Goal: Transaction & Acquisition: Purchase product/service

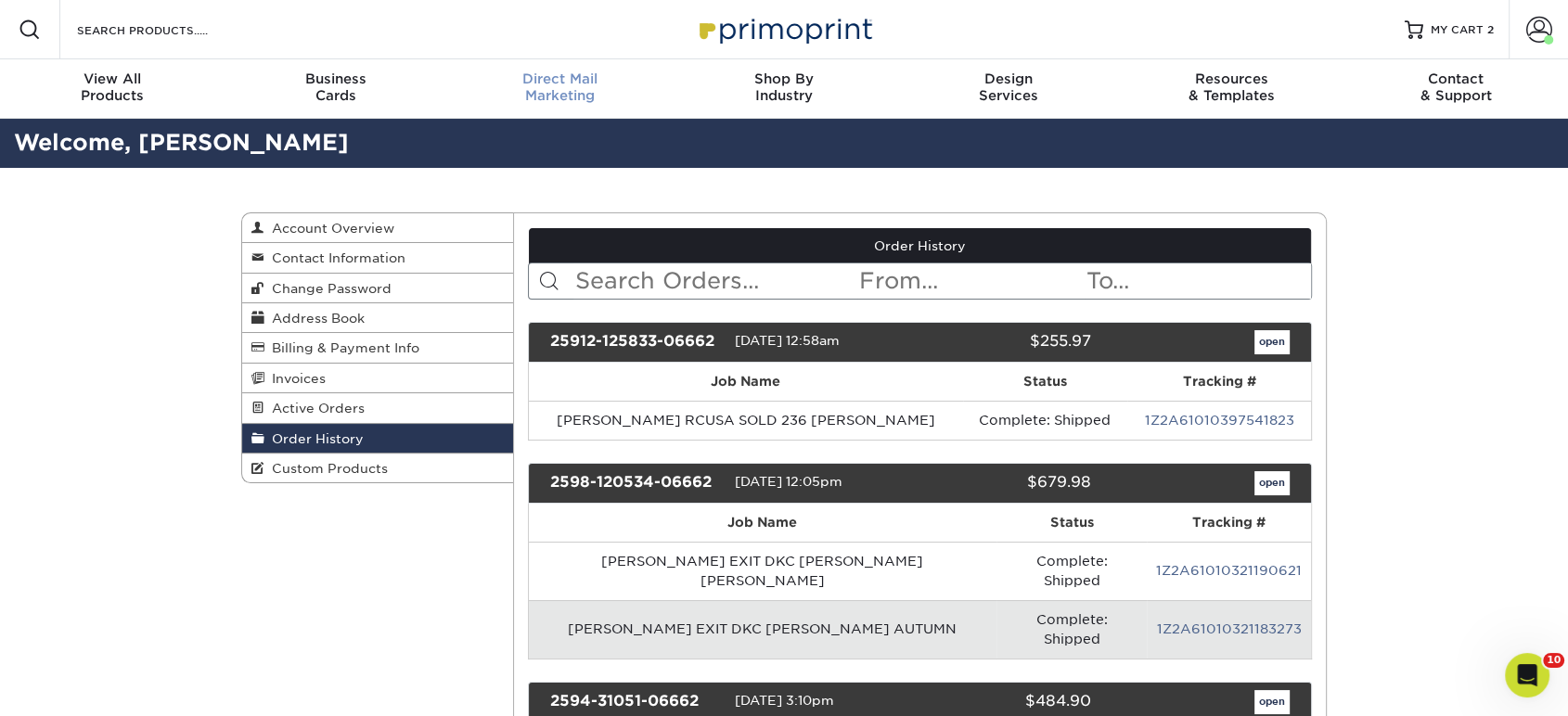
click at [509, 83] on span "Direct Mail" at bounding box center [560, 79] width 223 height 17
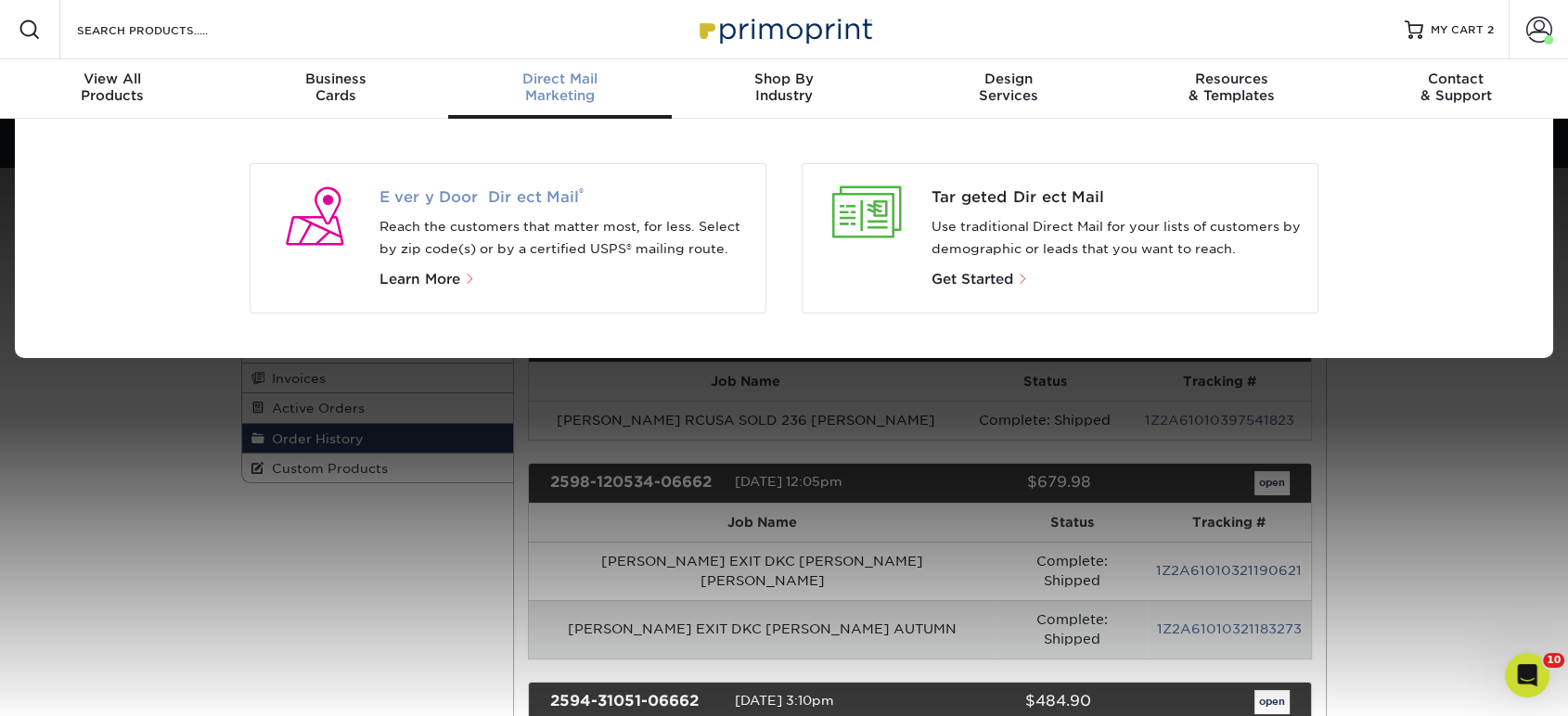
click at [449, 196] on span "Every Door Direct Mail ®" at bounding box center [565, 197] width 372 height 22
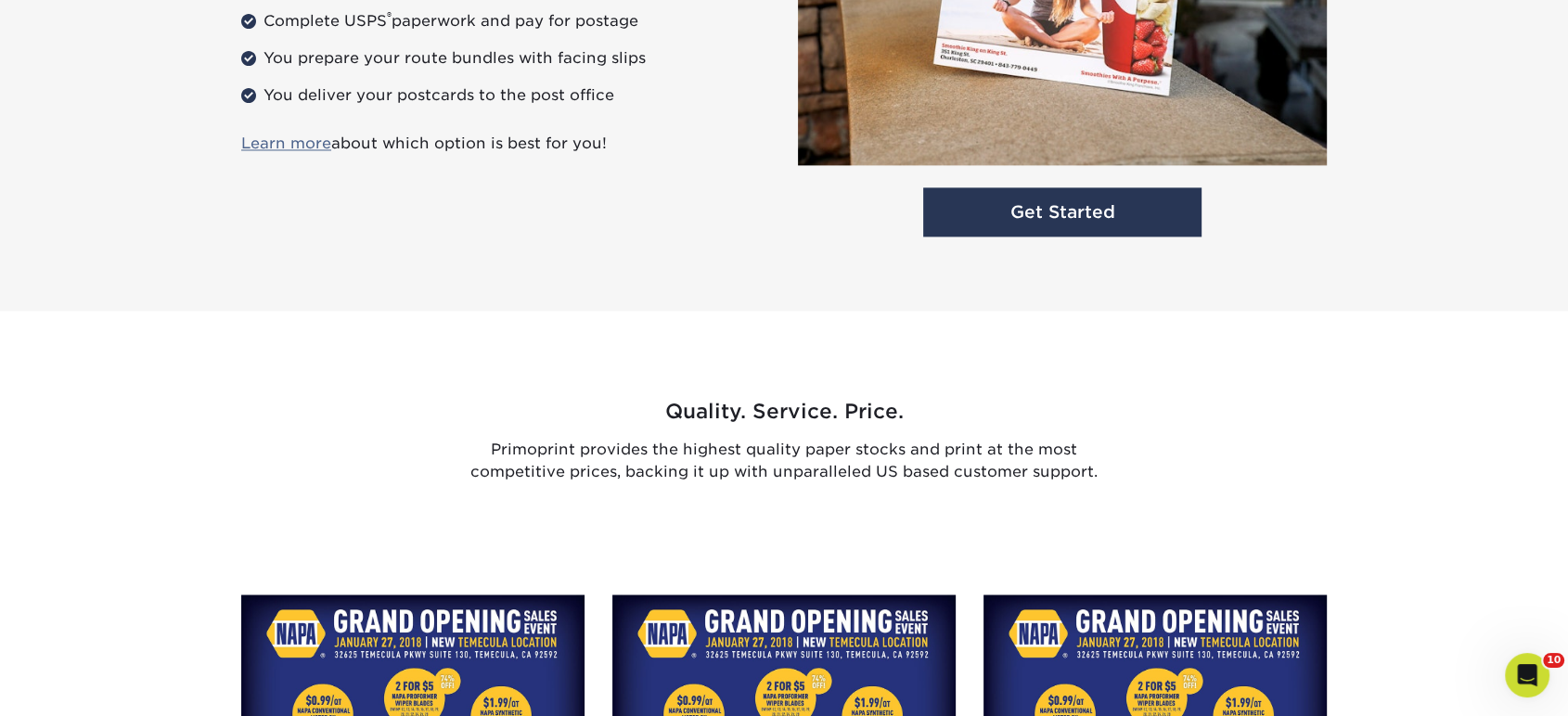
scroll to position [2679, 0]
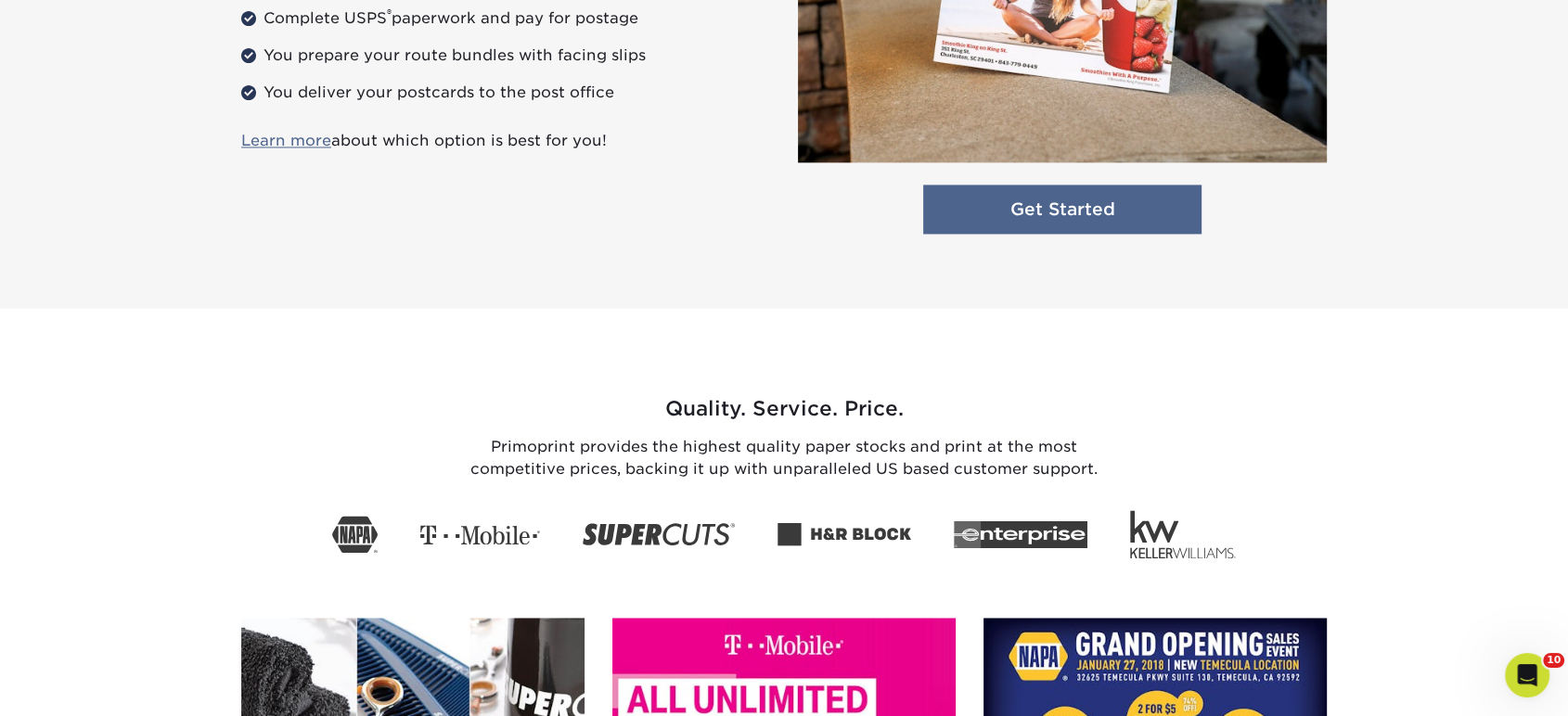
click at [1068, 198] on link "Get Started" at bounding box center [1062, 209] width 279 height 50
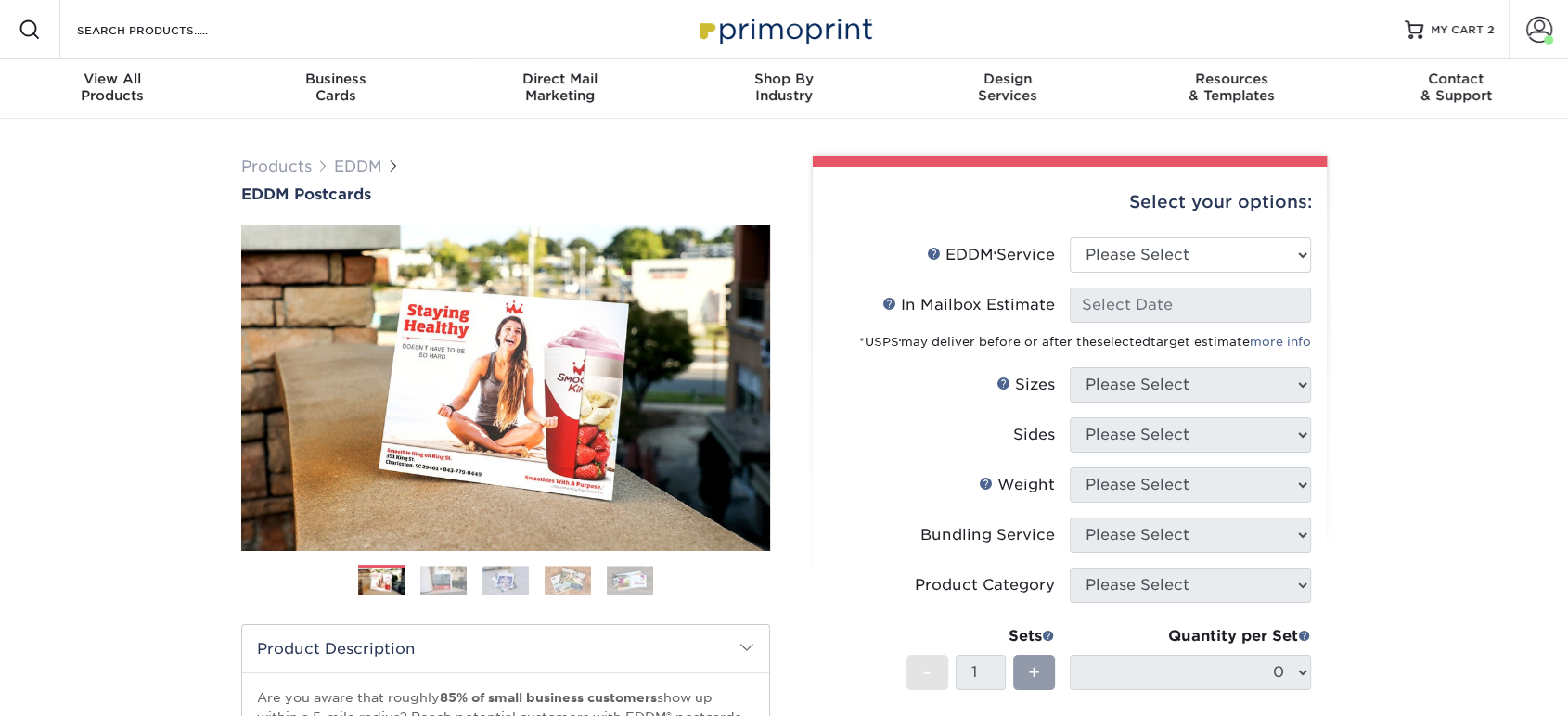
click at [1174, 231] on div "Select your options:" at bounding box center [1070, 202] width 485 height 71
click at [1173, 257] on select "Please Select Full Service Print Only" at bounding box center [1190, 255] width 241 height 35
select select "print_only"
click at [1070, 237] on select "Please Select Full Service Print Only" at bounding box center [1190, 255] width 241 height 35
select select "-1"
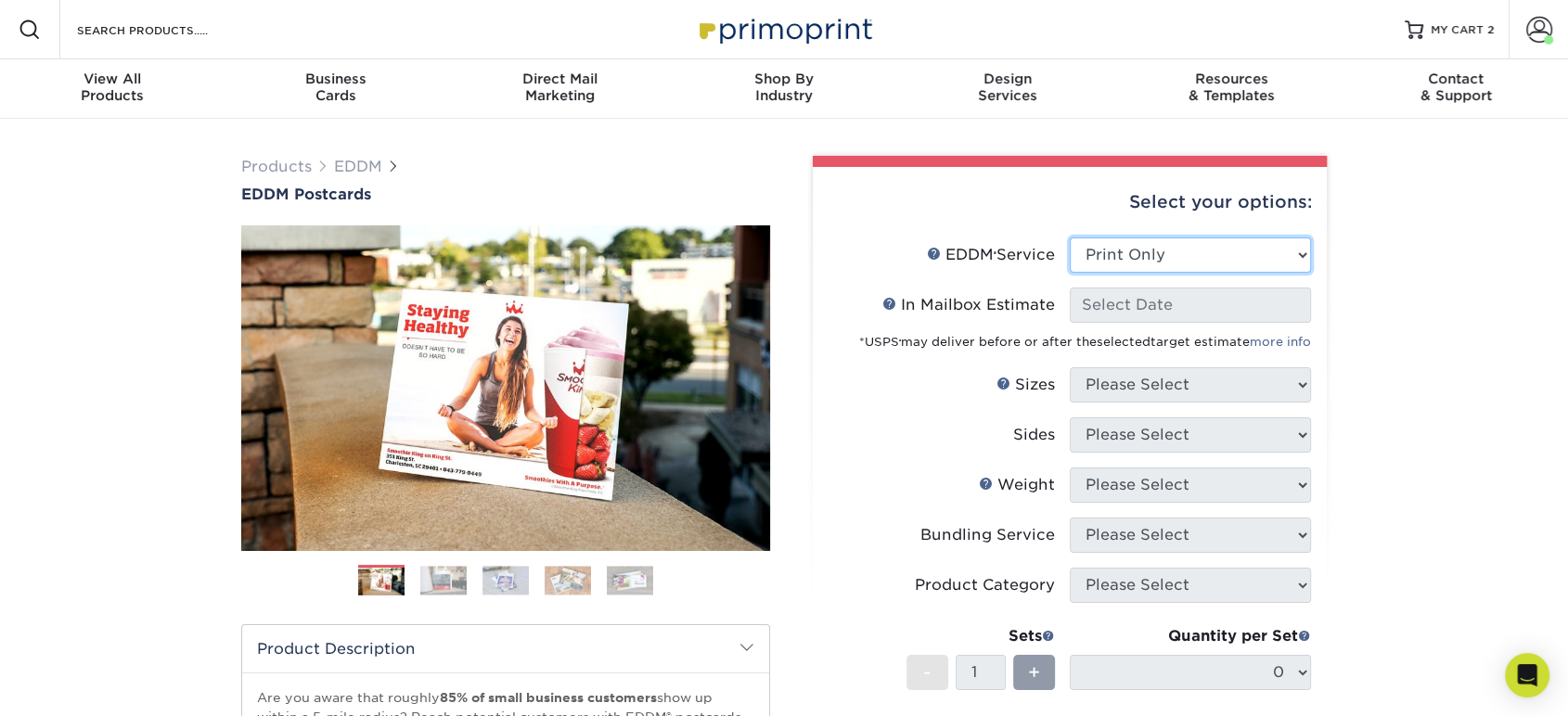
select select "-1"
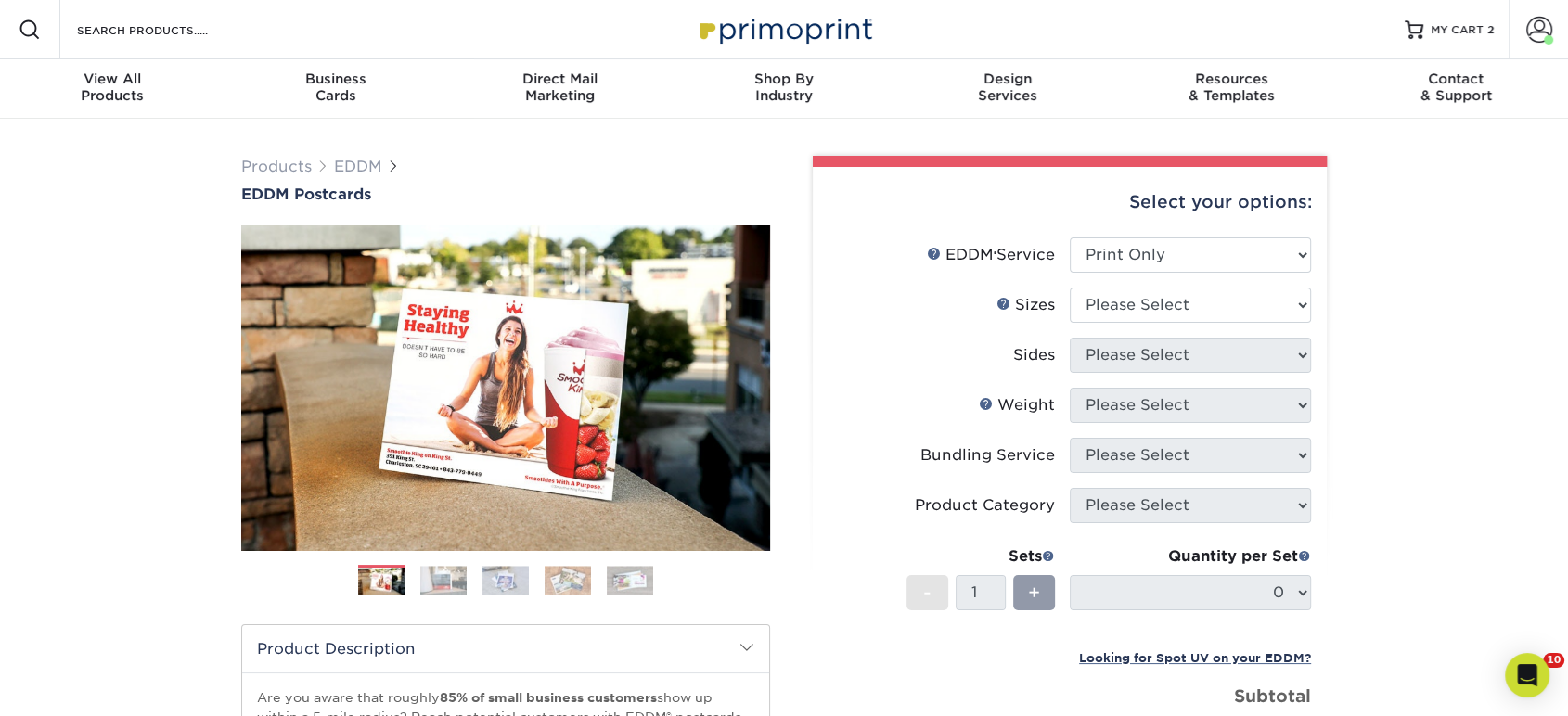
click at [1148, 333] on li "Sizes Help Sizes Please Select 4.5" x 12" 6" x 12" 6.5" x 8" 6.5" x 9" 6.5" x 1…" at bounding box center [1070, 313] width 483 height 51
click at [1152, 318] on select "Please Select 4.5" x 12" 6" x 12" 6.5" x 8" 6.5" x 9" 6.5" x 12" 7" x 8.5" 8" x…" at bounding box center [1190, 305] width 241 height 35
select select "6.50x9.00"
click at [1070, 288] on select "Please Select 4.5" x 12" 6" x 12" 6.5" x 8" 6.5" x 9" 6.5" x 12" 7" x 8.5" 8" x…" at bounding box center [1190, 305] width 241 height 35
click at [1178, 352] on select "Please Select Print Both Sides Print Front Only" at bounding box center [1190, 356] width 241 height 35
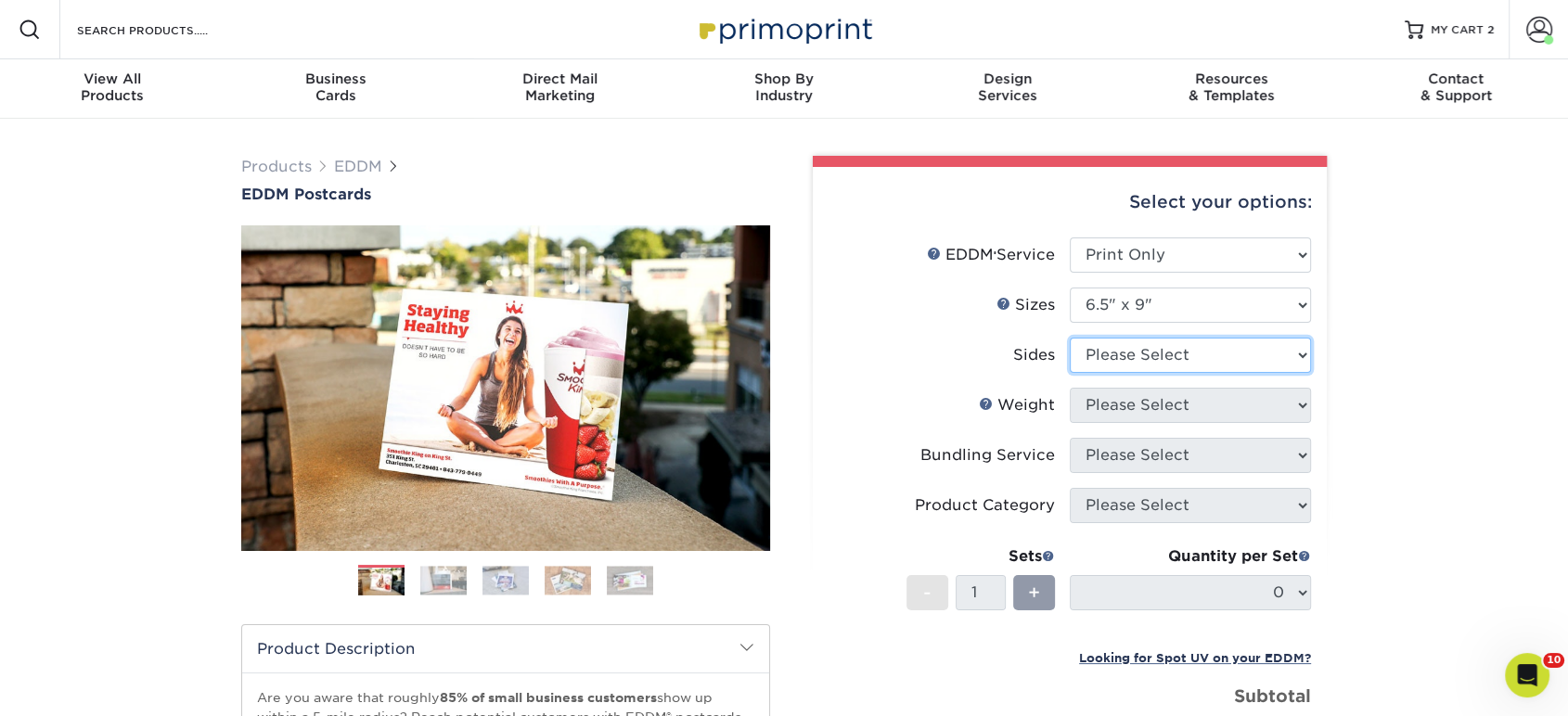
select select "13abbda7-1d64-4f25-8bb2-c179b224825d"
click at [1070, 338] on select "Please Select Print Both Sides Print Front Only" at bounding box center [1190, 356] width 241 height 35
click at [1173, 399] on select "Please Select 16PT 14PT" at bounding box center [1190, 405] width 241 height 35
select select "16PT"
click at [1070, 388] on select "Please Select 16PT 14PT" at bounding box center [1190, 405] width 241 height 35
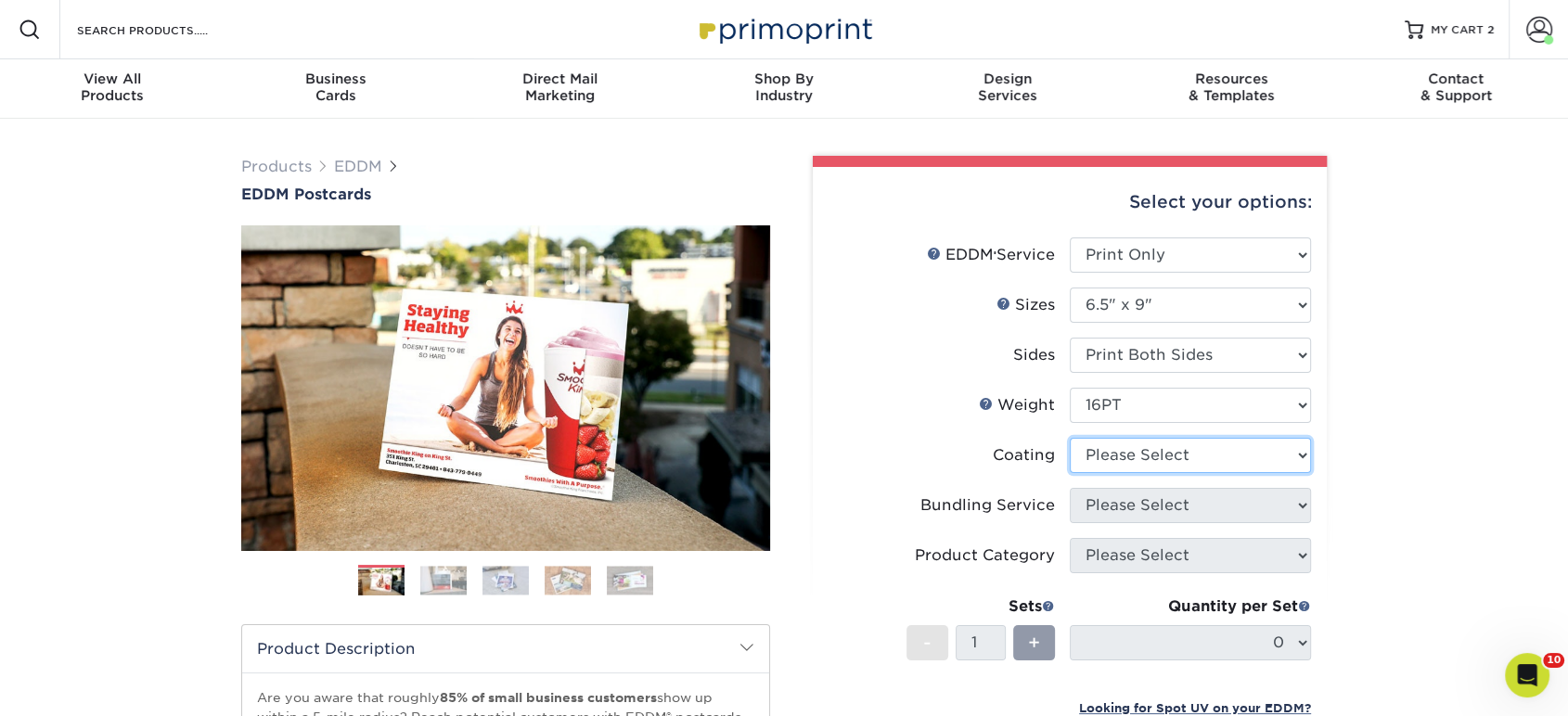
click at [1161, 472] on select at bounding box center [1190, 456] width 241 height 35
click at [1413, 329] on div "Products EDDM EDDM Postcards Previous Next" at bounding box center [784, 617] width 1568 height 998
click at [1529, 28] on span at bounding box center [1539, 29] width 26 height 26
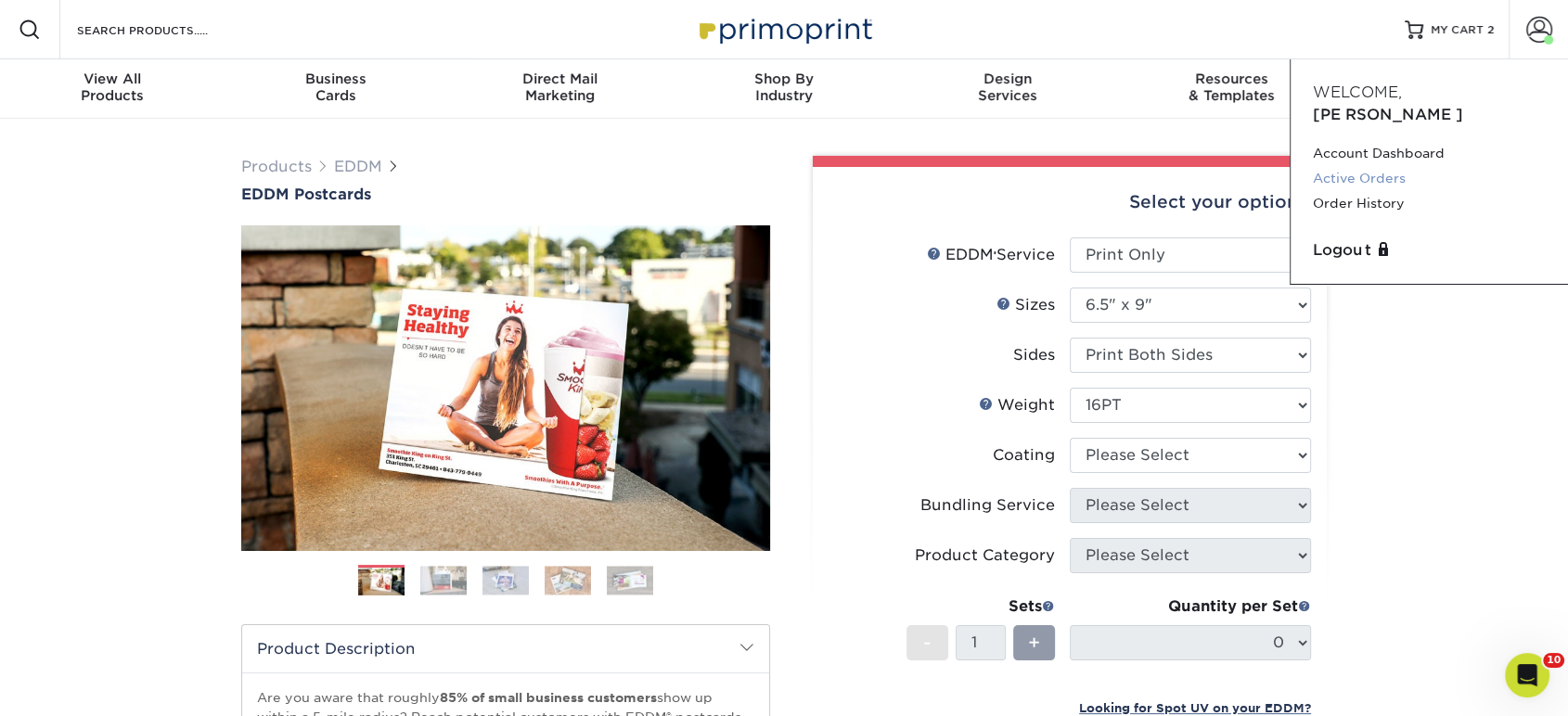
click at [1346, 166] on link "Active Orders" at bounding box center [1429, 179] width 233 height 25
click at [1346, 191] on link "Order History" at bounding box center [1429, 204] width 233 height 25
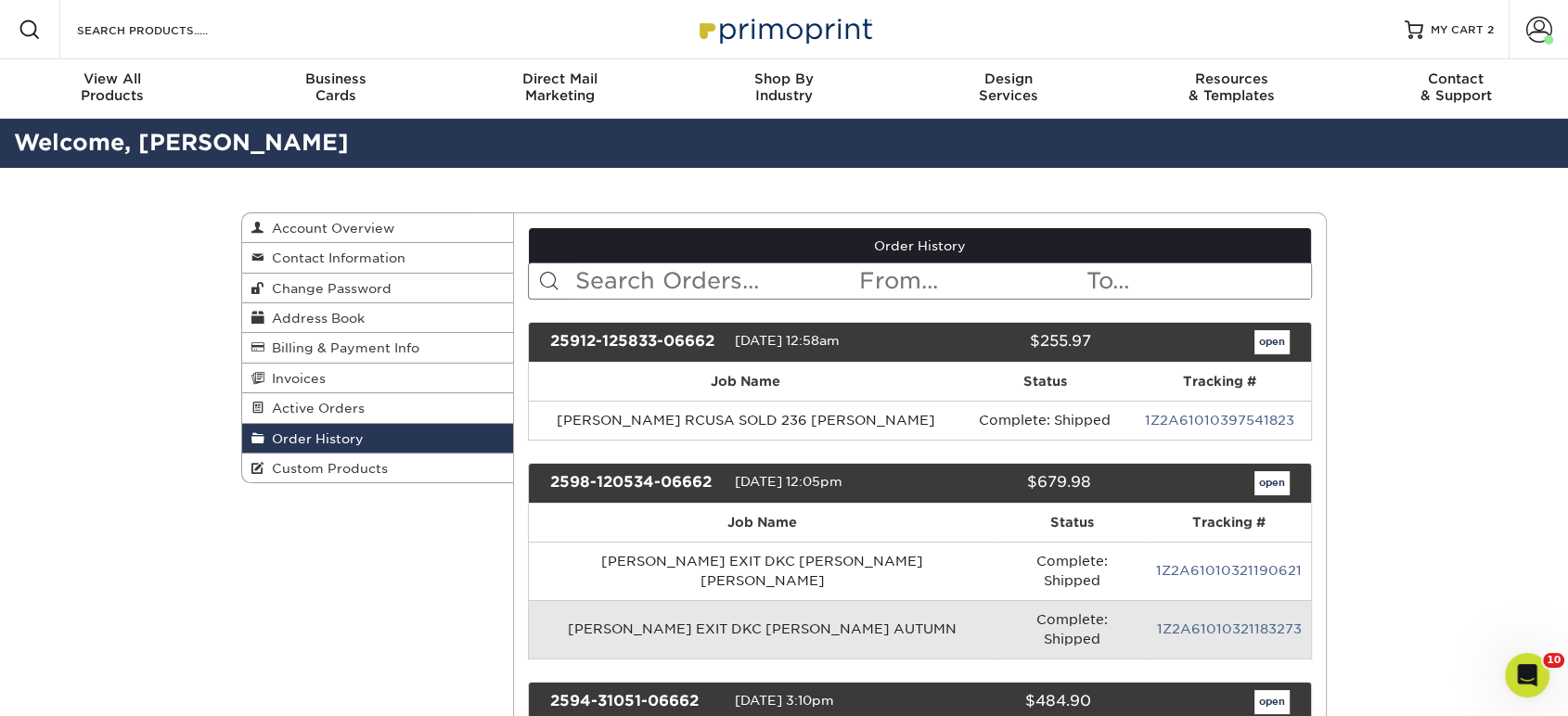
click at [629, 267] on input "text" at bounding box center [715, 281] width 285 height 35
type input "peskin"
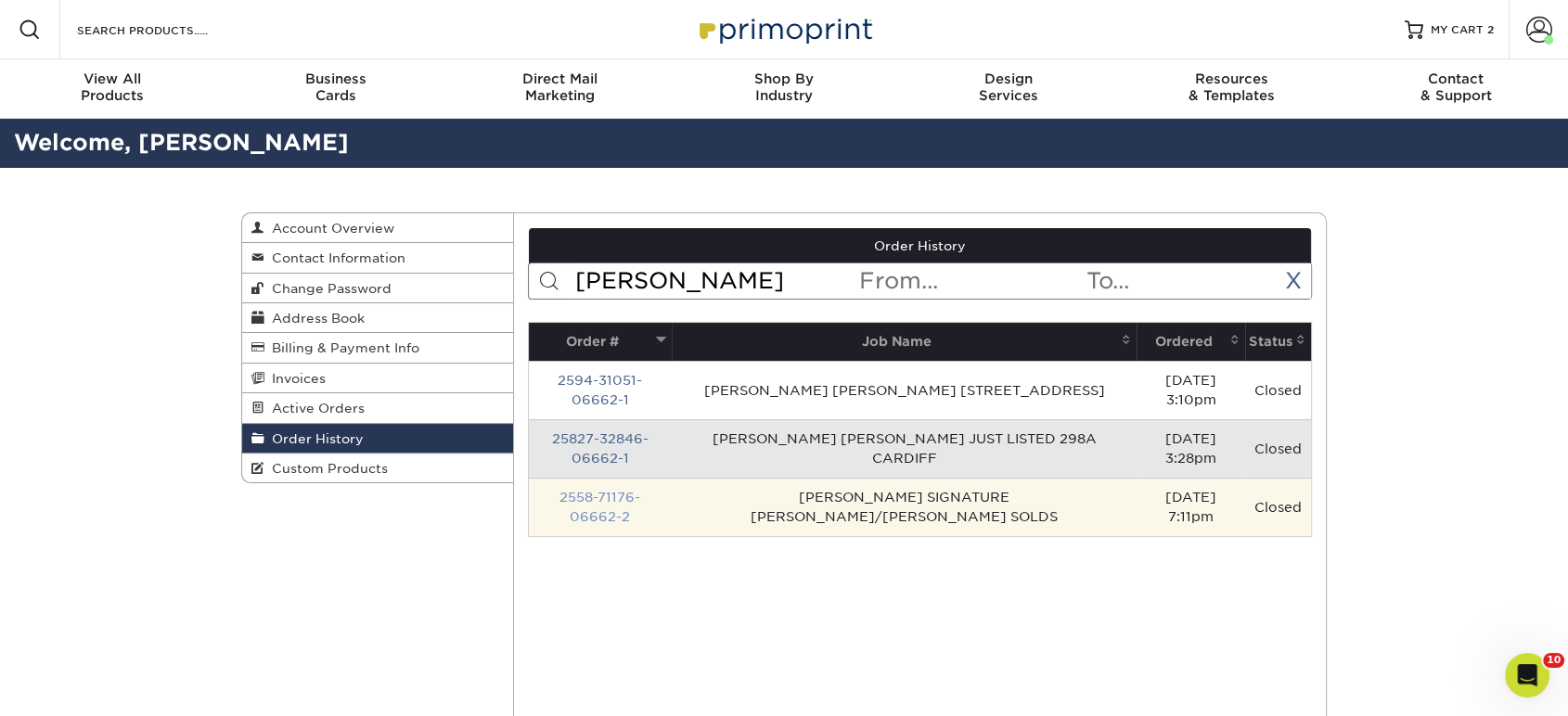
click at [576, 498] on link "2558-71176-06662-2" at bounding box center [599, 506] width 81 height 34
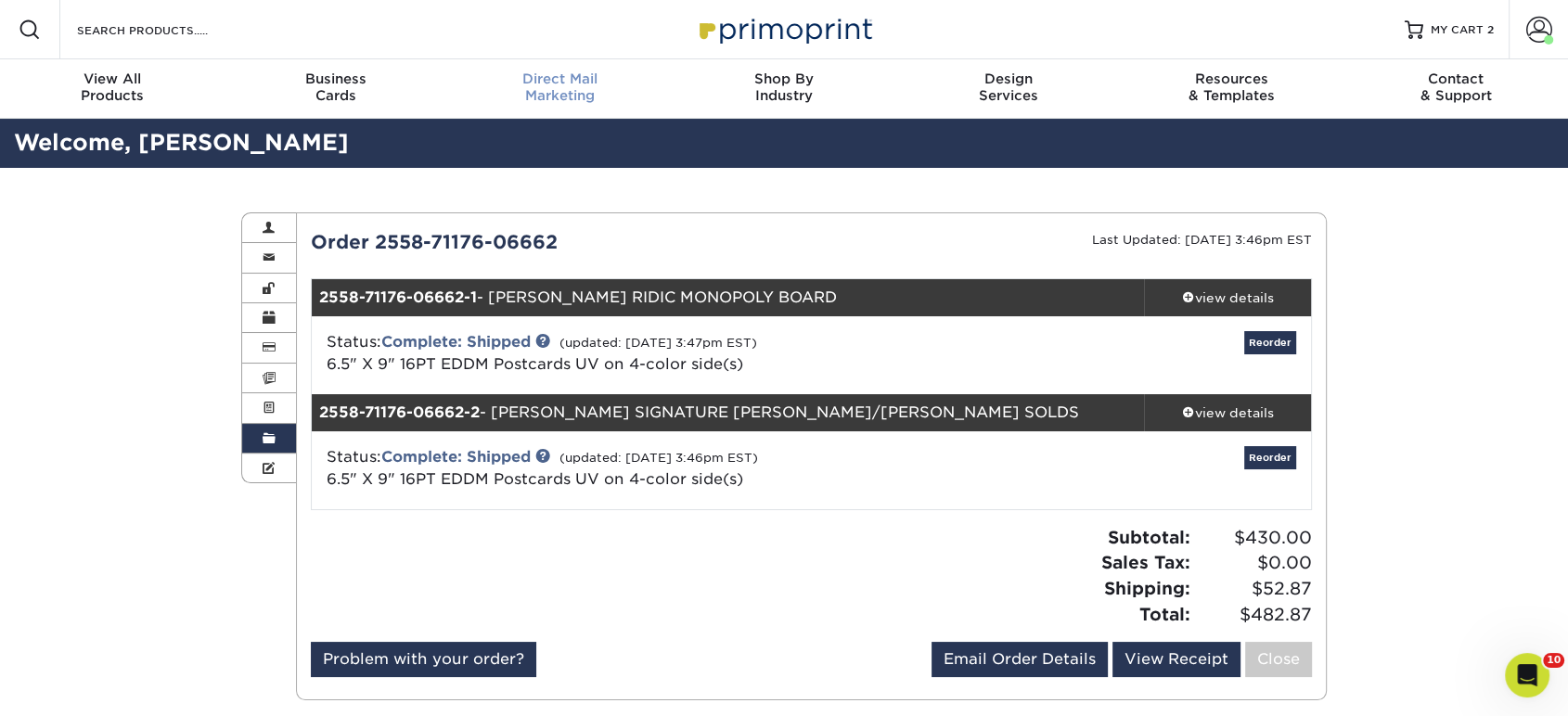
click at [581, 91] on div "Direct Mail Marketing" at bounding box center [560, 87] width 223 height 33
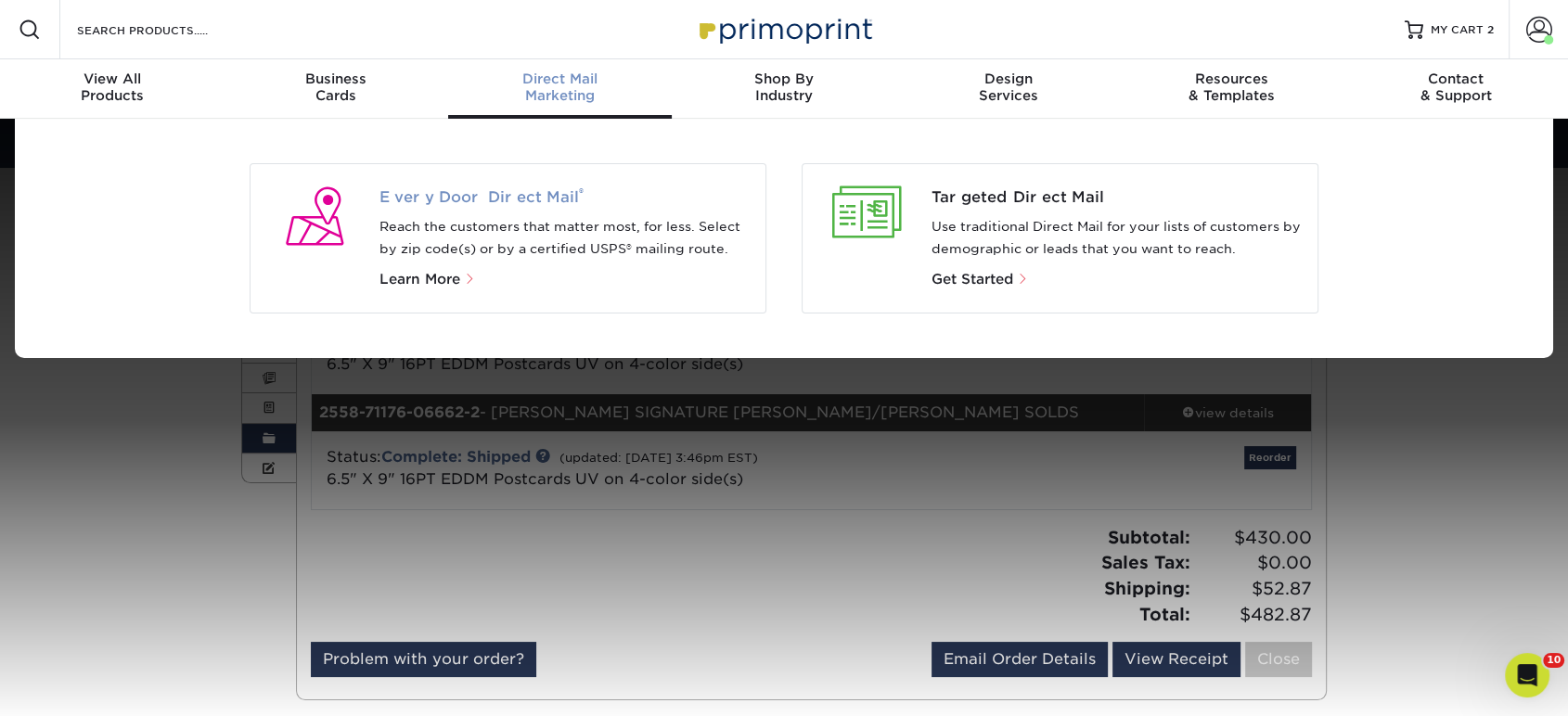
click at [545, 195] on span "Every Door Direct Mail ®" at bounding box center [565, 197] width 372 height 22
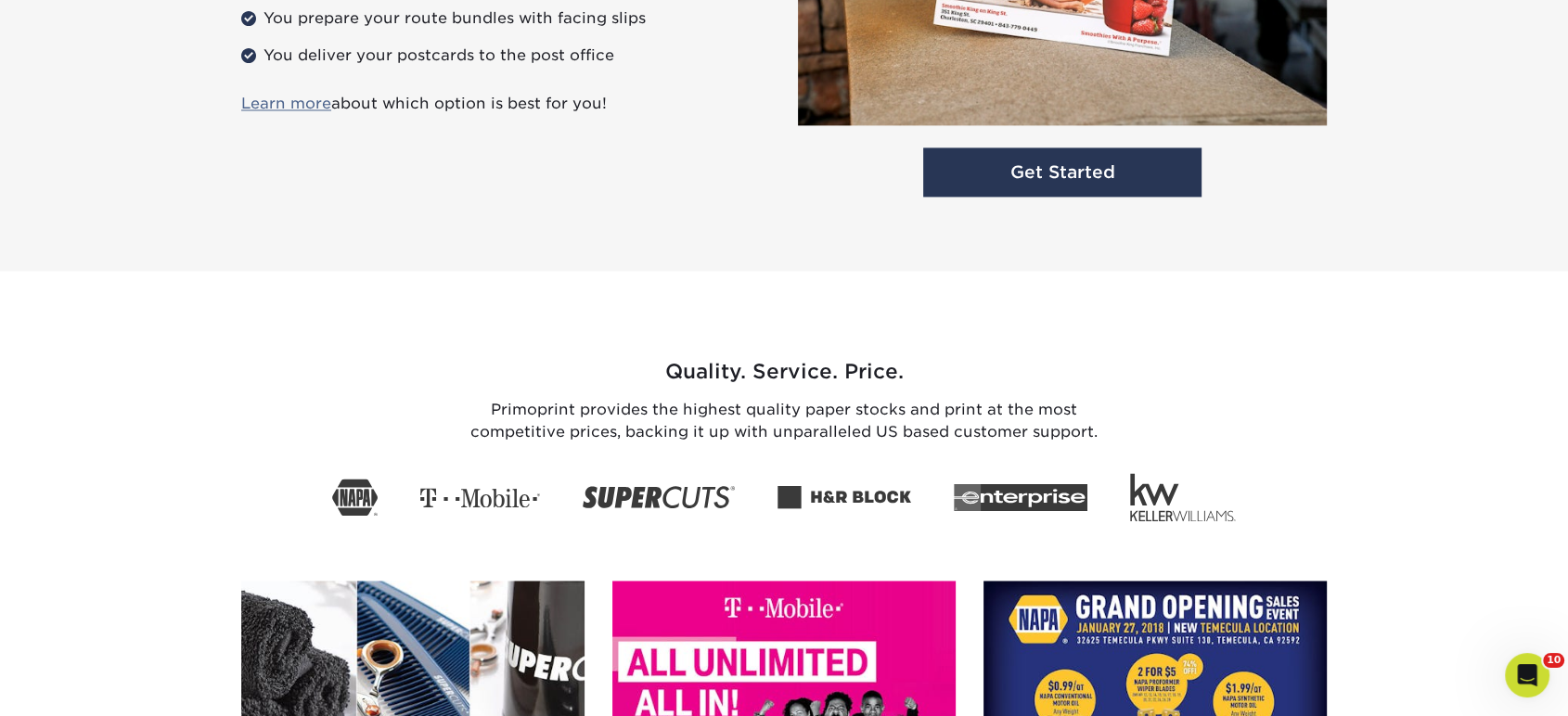
scroll to position [2679, 0]
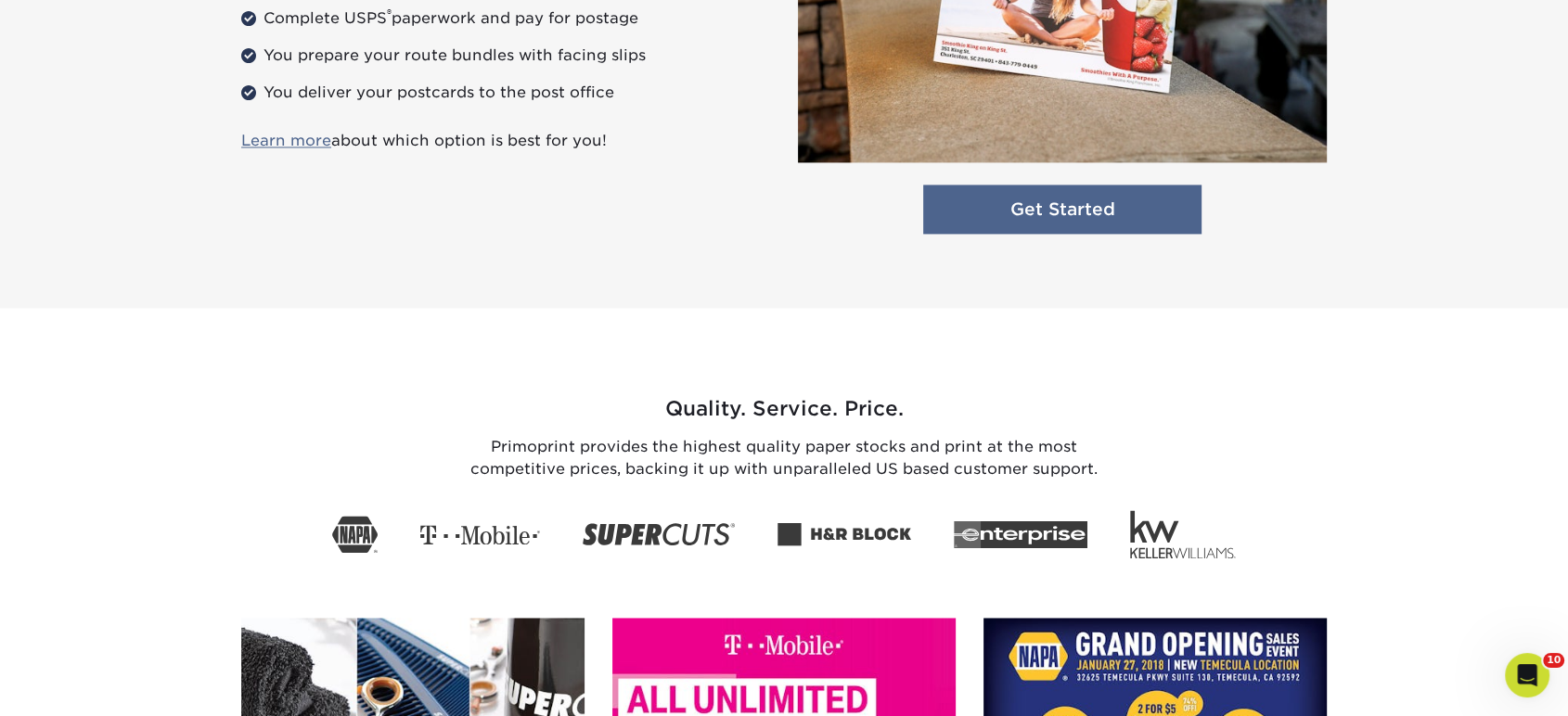
click at [1089, 215] on link "Get Started" at bounding box center [1062, 209] width 279 height 50
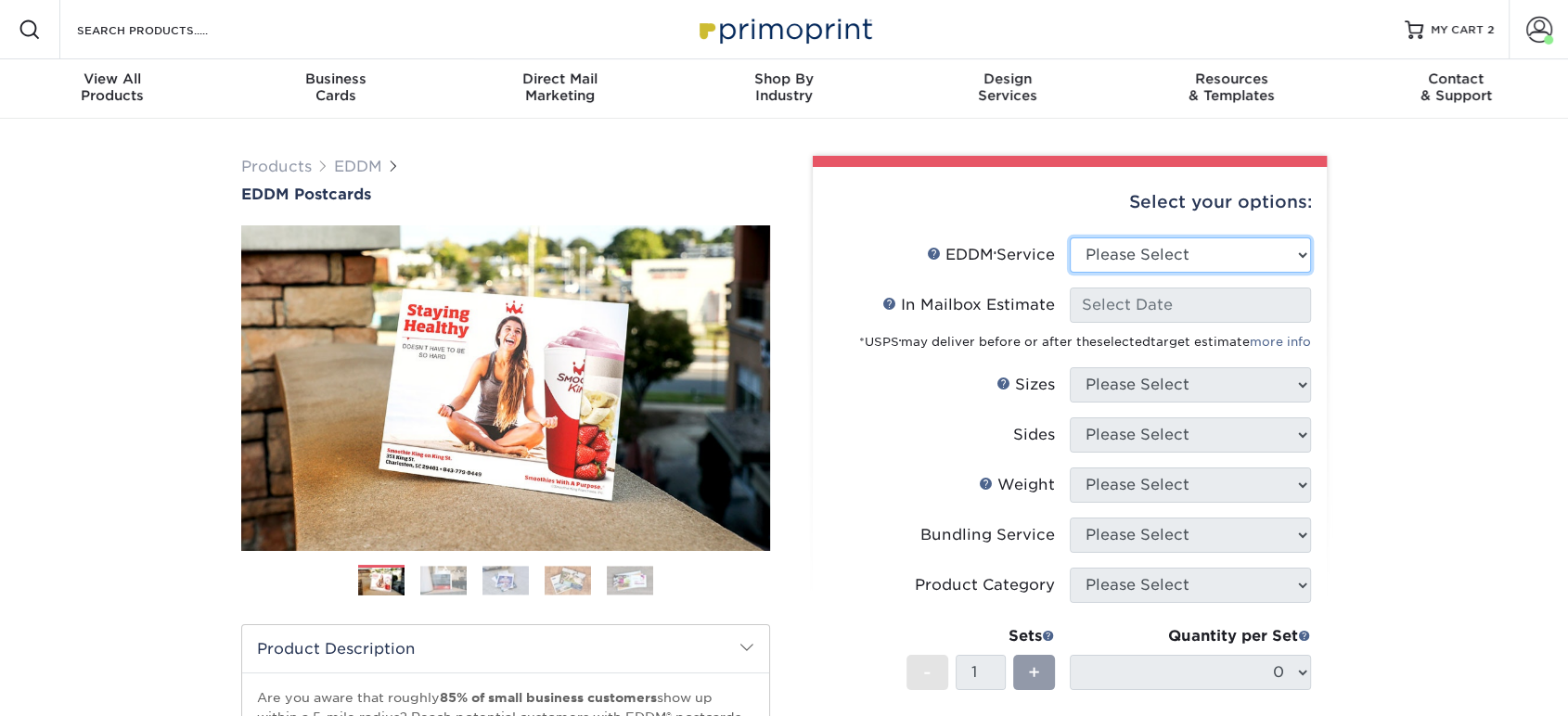
click at [1184, 260] on select "Please Select Full Service Print Only" at bounding box center [1190, 255] width 241 height 35
select select "print_only"
click at [1070, 237] on select "Please Select Full Service Print Only" at bounding box center [1190, 255] width 241 height 35
select select "-1"
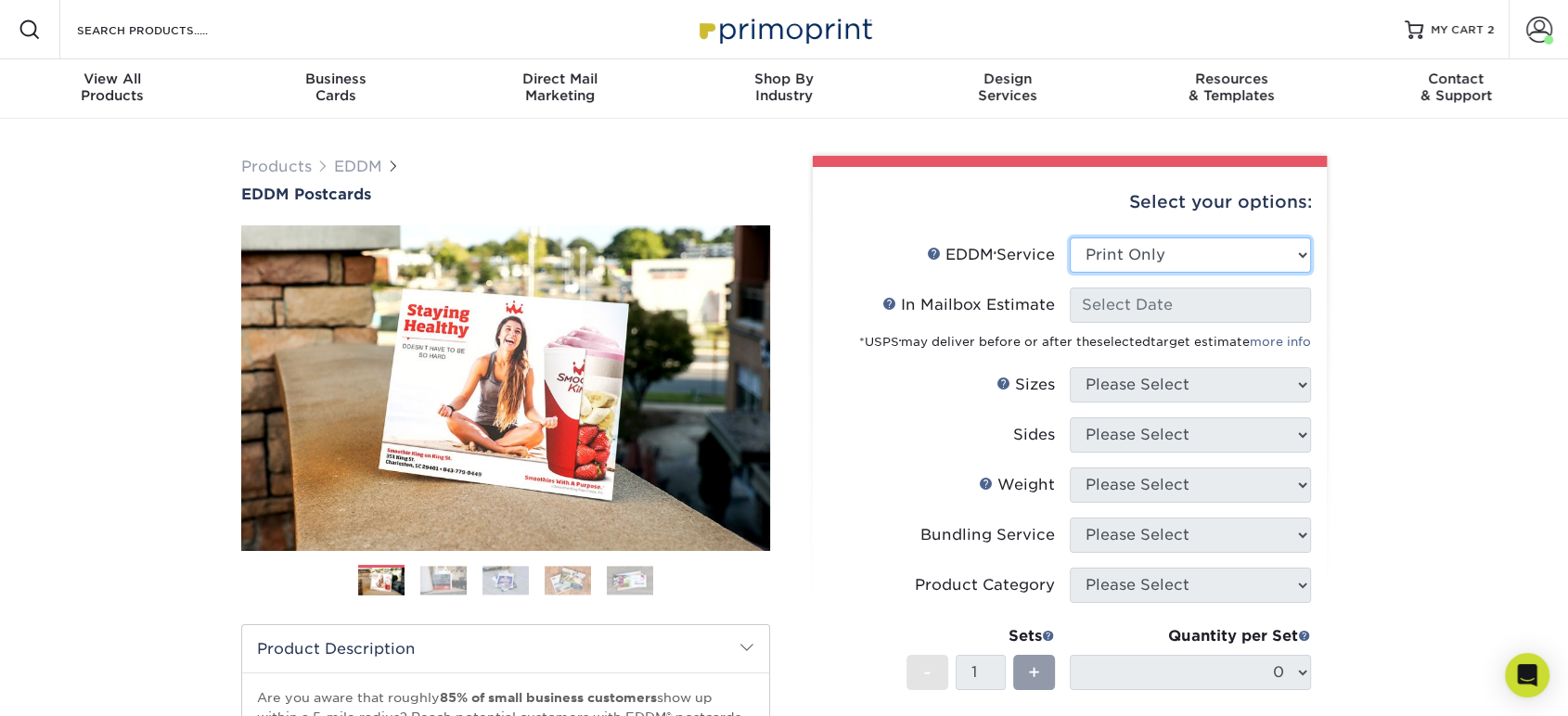
select select "-1"
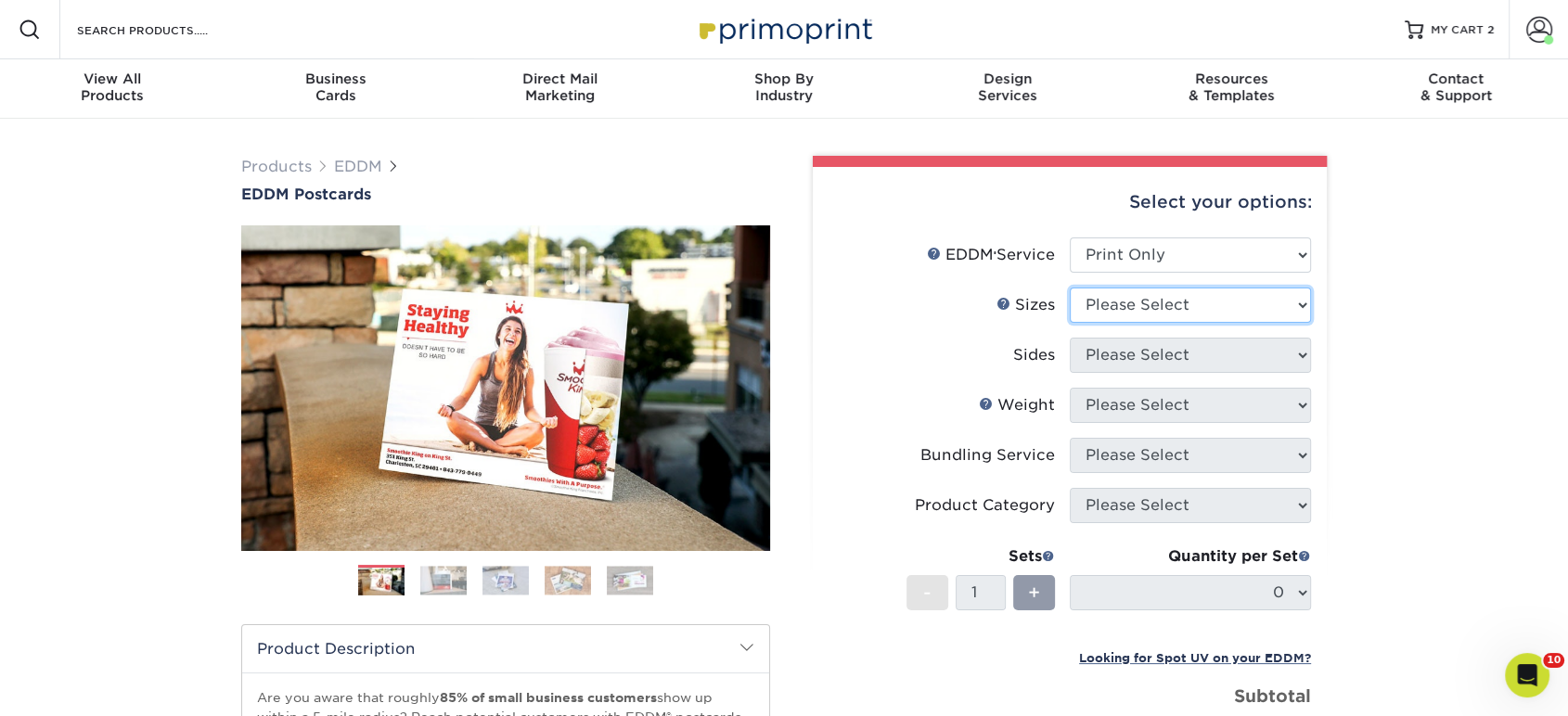
click at [1161, 310] on select "Please Select 4.5" x 12" 6" x 12" 6.5" x 8" 6.5" x 9" 6.5" x 12" 7" x 8.5" 8" x…" at bounding box center [1190, 305] width 241 height 35
select select "6.50x9.00"
click at [1070, 288] on select "Please Select 4.5" x 12" 6" x 12" 6.5" x 8" 6.5" x 9" 6.5" x 12" 7" x 8.5" 8" x…" at bounding box center [1190, 305] width 241 height 35
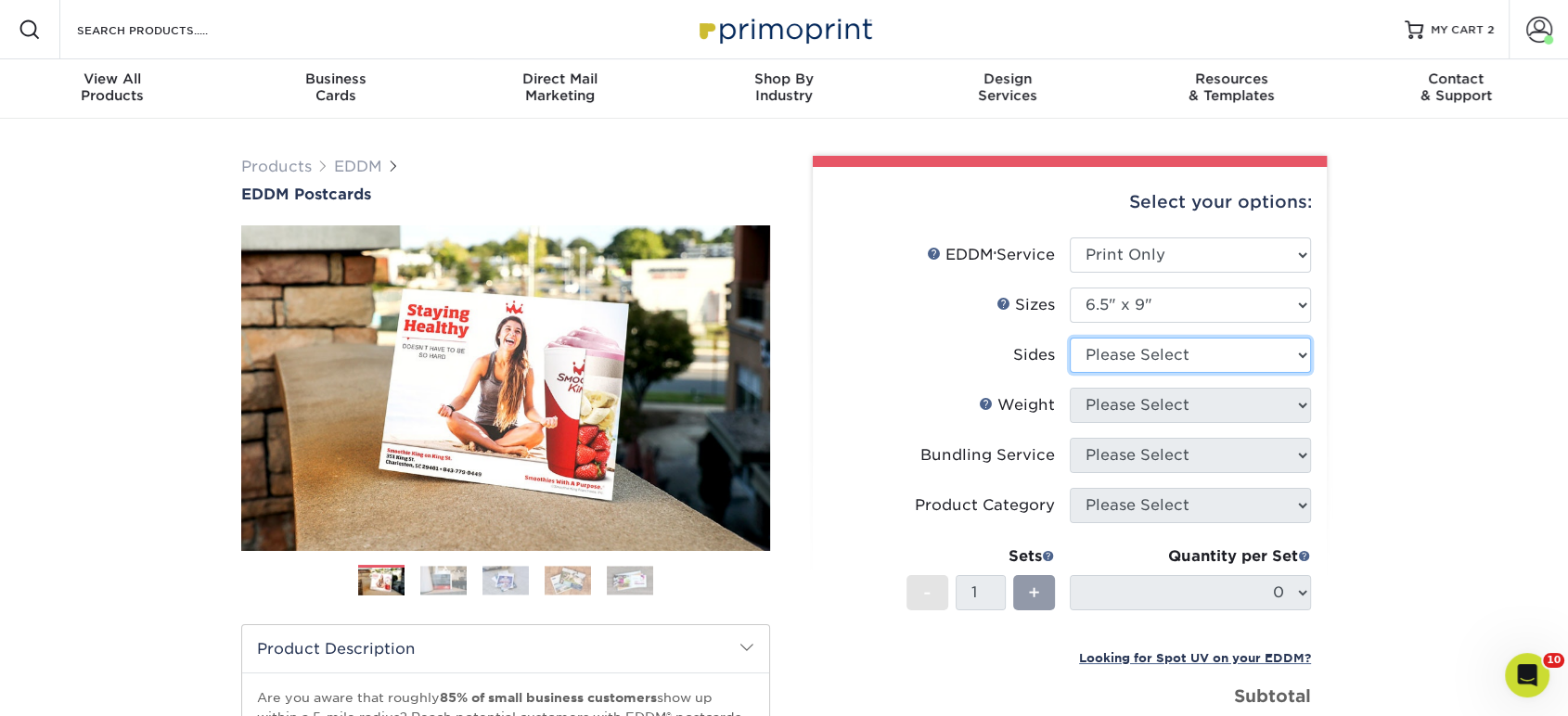
click at [1149, 359] on select "Please Select Print Both Sides Print Front Only" at bounding box center [1190, 356] width 241 height 35
select select "13abbda7-1d64-4f25-8bb2-c179b224825d"
click at [1070, 338] on select "Please Select Print Both Sides Print Front Only" at bounding box center [1190, 356] width 241 height 35
click at [1144, 408] on select "Please Select 16PT 14PT" at bounding box center [1190, 405] width 241 height 35
select select "16PT"
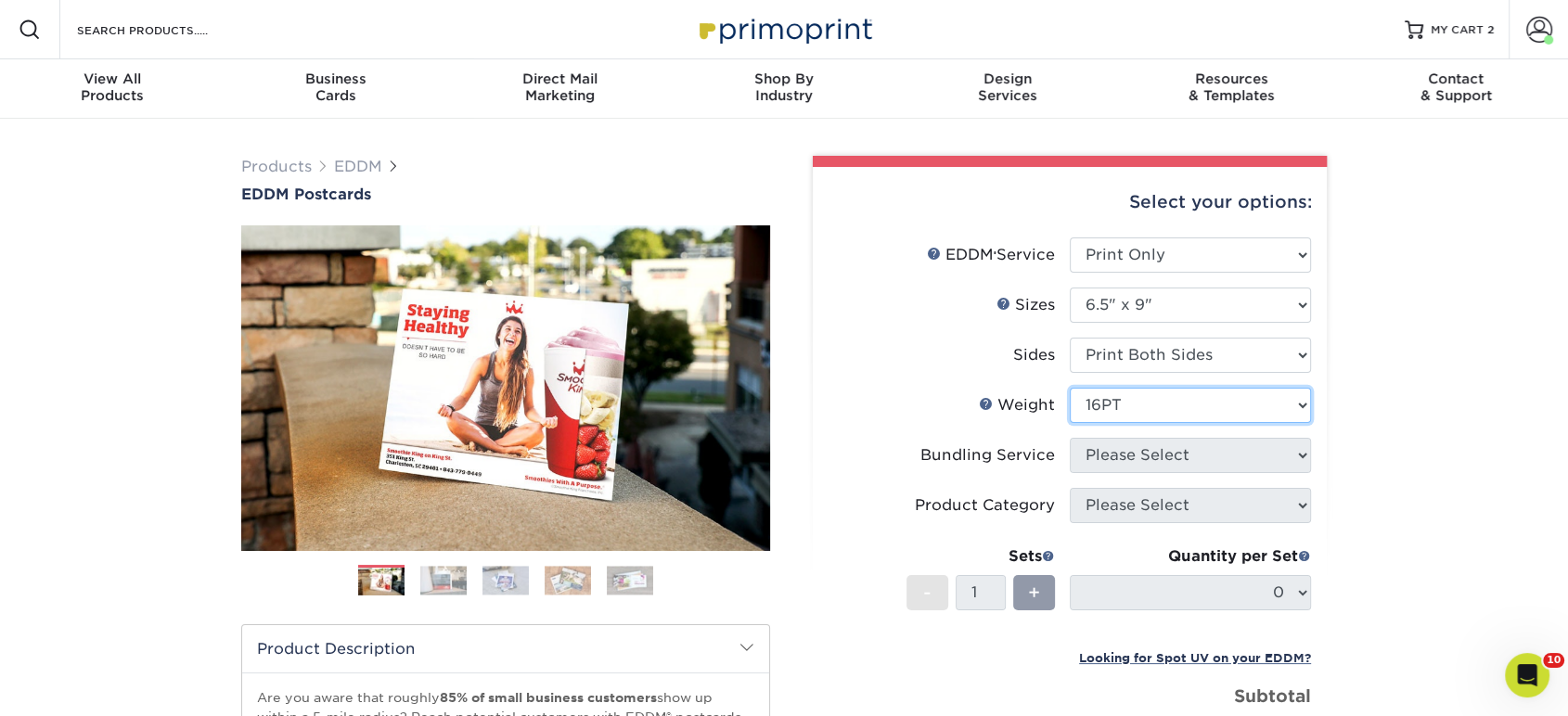
click at [1070, 388] on select "Please Select 16PT 14PT" at bounding box center [1190, 405] width 241 height 35
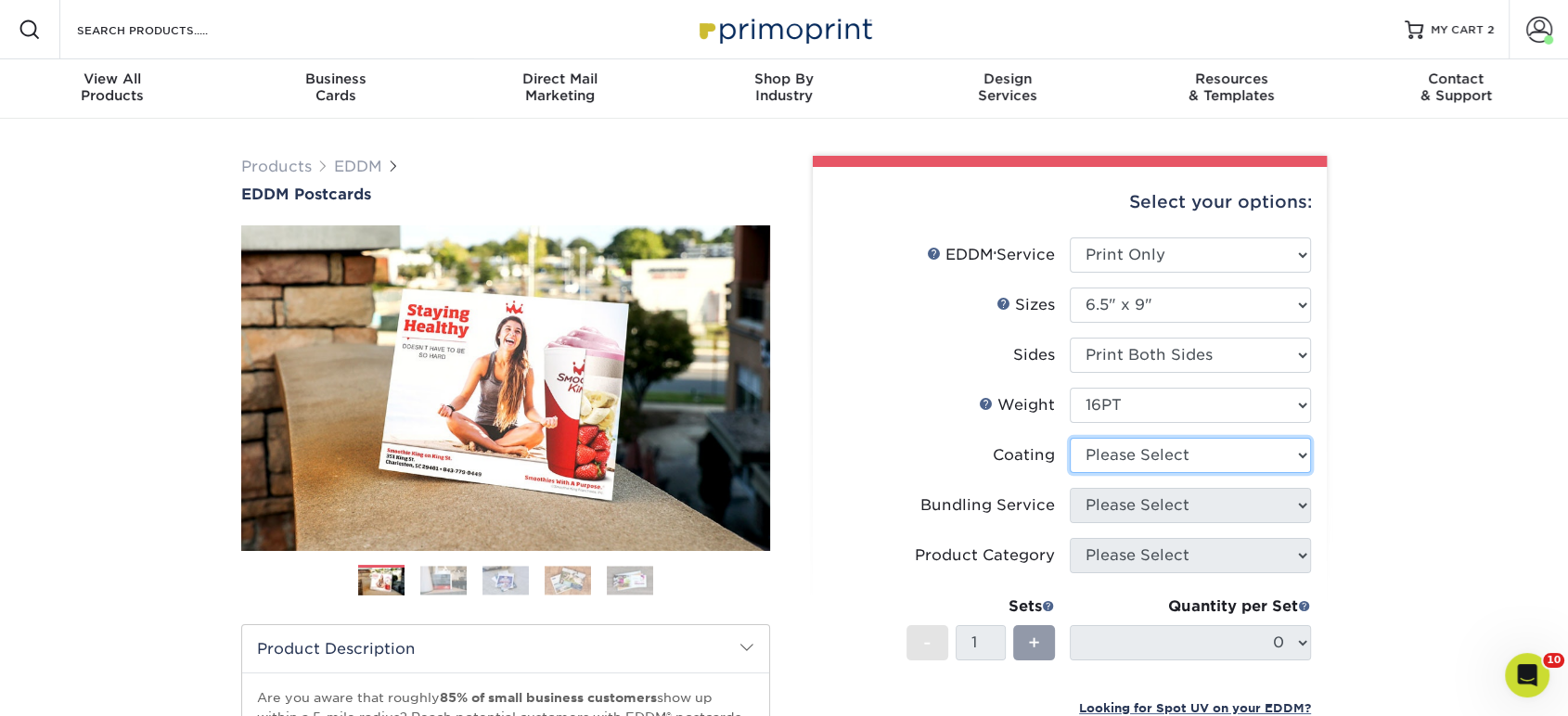
click at [1130, 451] on select at bounding box center [1190, 456] width 241 height 35
select select "ae367451-b2b8-45df-a344-0f05b6a12993"
click at [1070, 438] on select at bounding box center [1190, 456] width 241 height 35
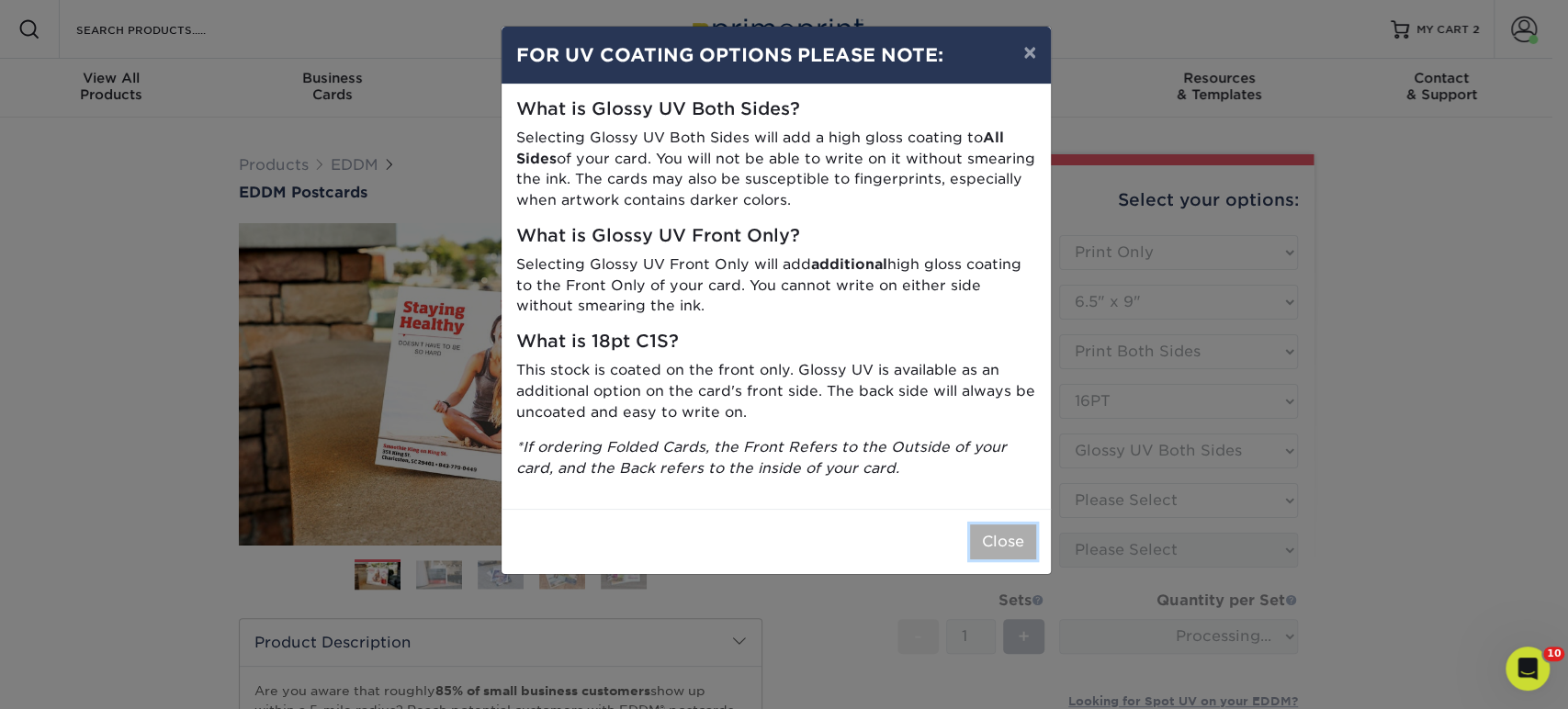
click at [1009, 543] on button "Close" at bounding box center [1002, 542] width 66 height 35
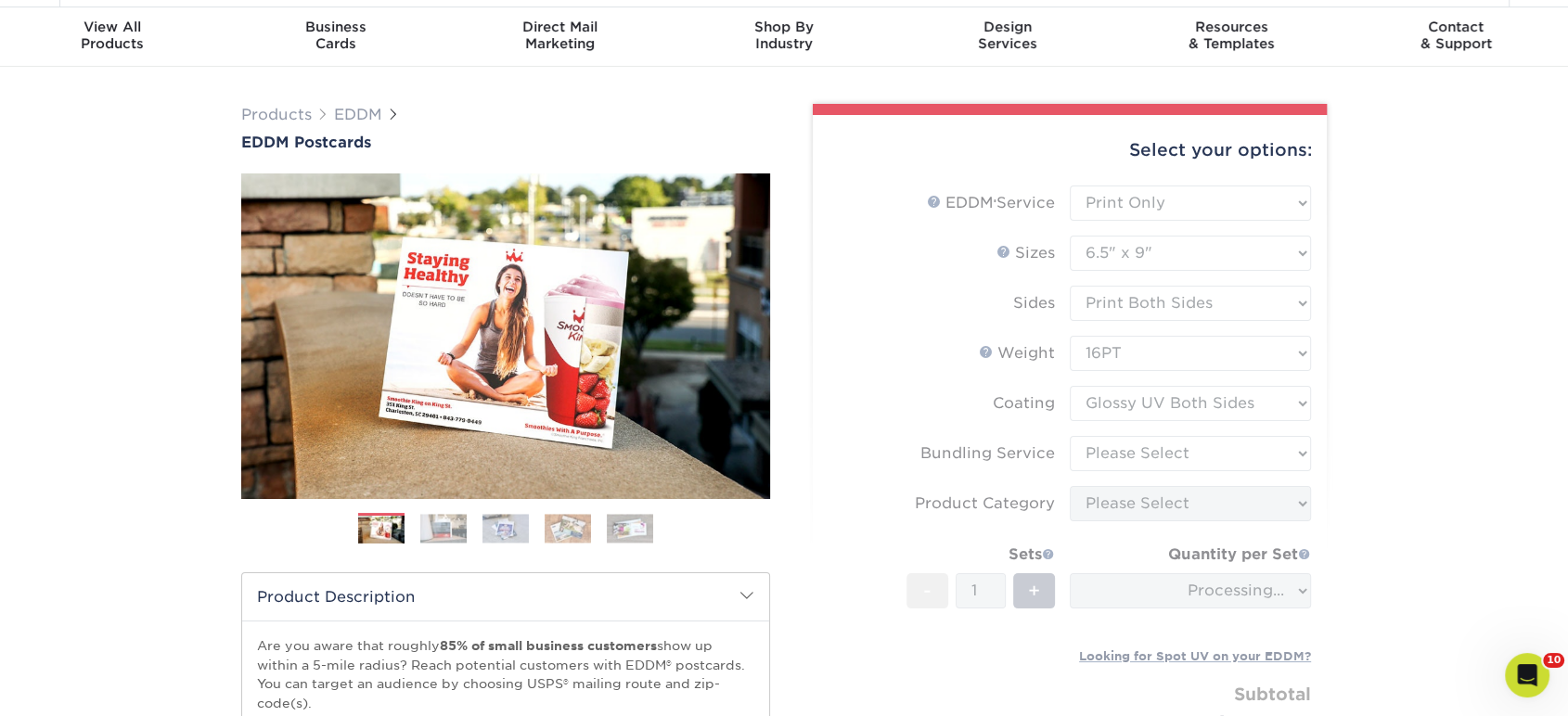
scroll to position [103, 0]
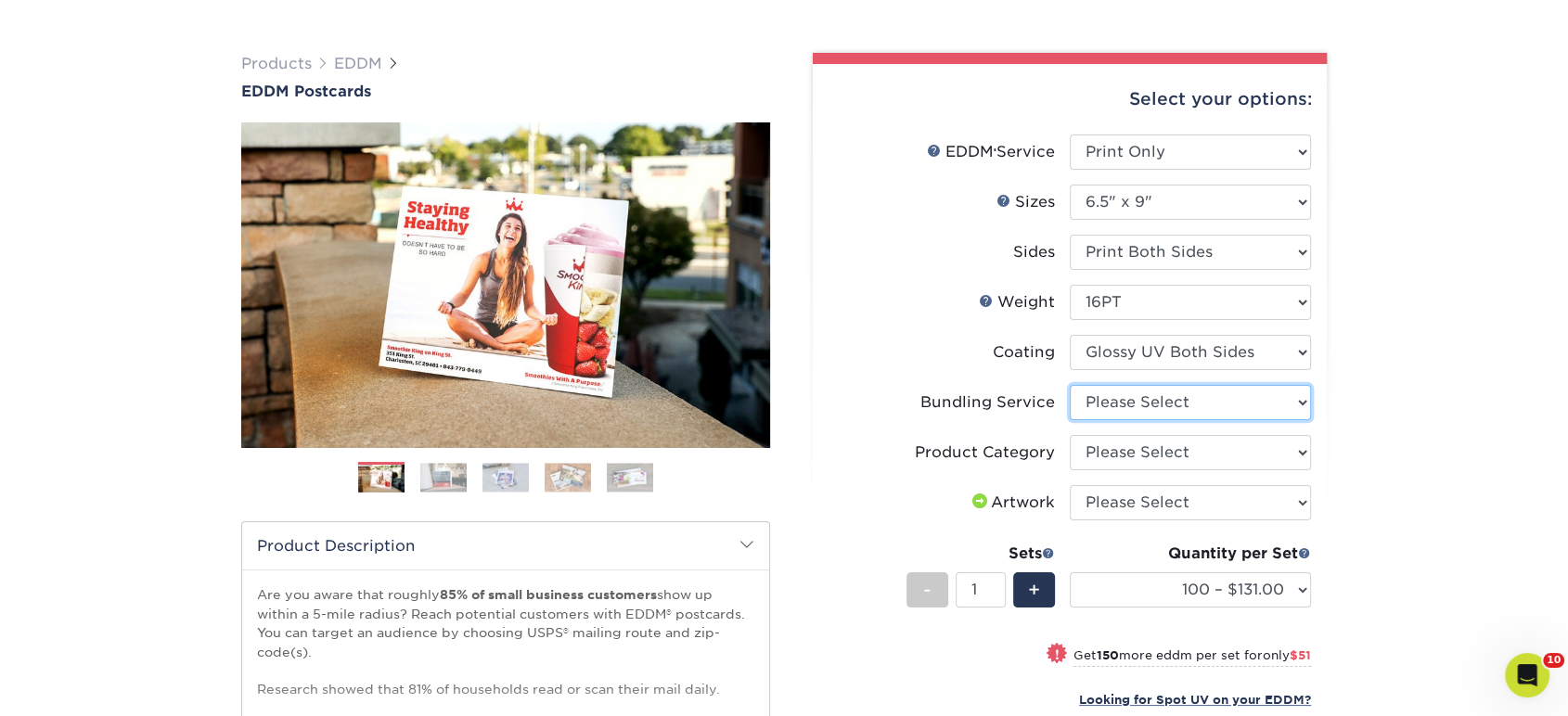
drag, startPoint x: 1160, startPoint y: 401, endPoint x: 1158, endPoint y: 418, distance: 17.1
click at [1160, 401] on select "Please Select No Bundling Services Yes, Bundles of 50 (+2 Days) Yes, Bundles of…" at bounding box center [1190, 402] width 241 height 35
select select "58689abb-25c0-461c-a4c3-a80b627d6649"
click at [1070, 385] on select "Please Select No Bundling Services Yes, Bundles of 50 (+2 Days) Yes, Bundles of…" at bounding box center [1190, 402] width 241 height 35
click at [1152, 456] on select "Please Select Postcards" at bounding box center [1190, 453] width 241 height 35
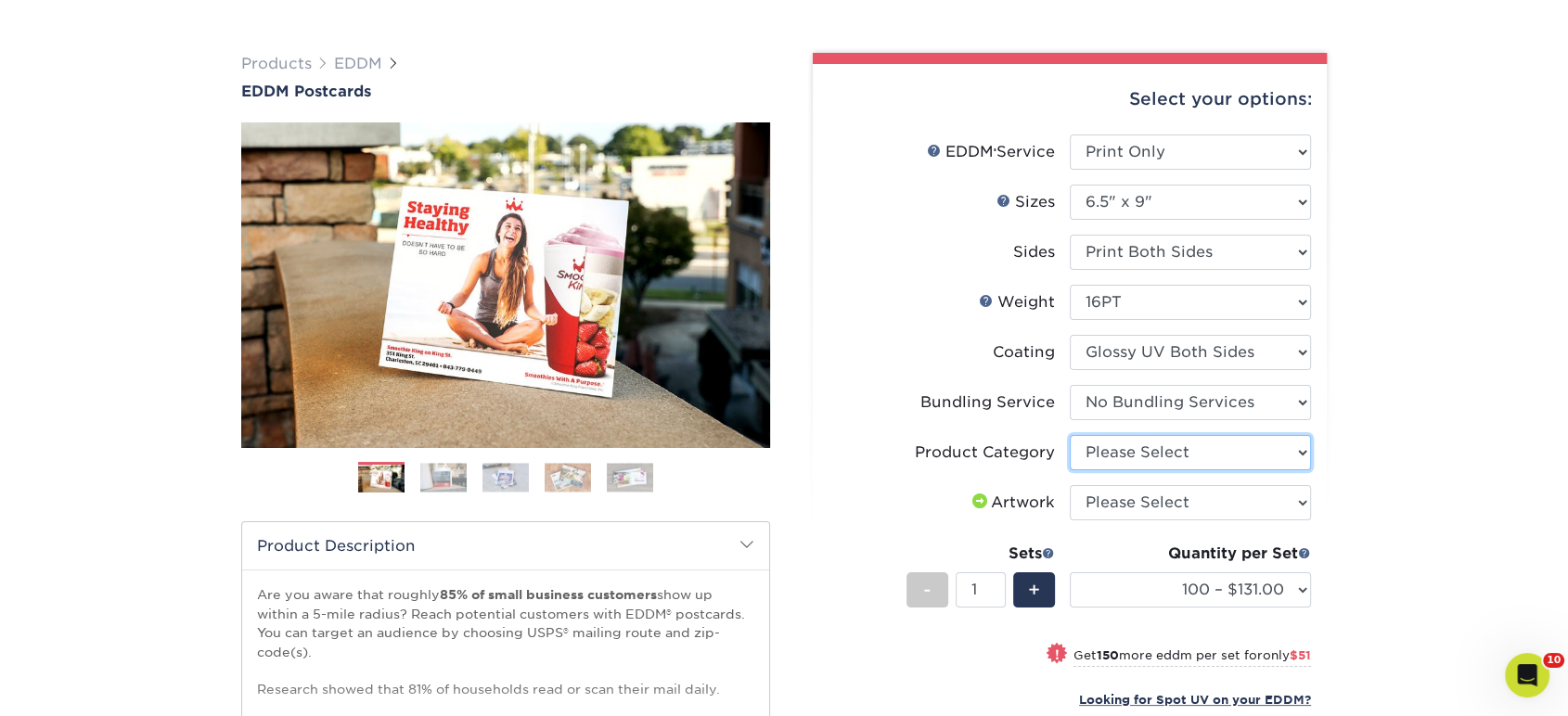
select select "9b7272e0-d6c8-4c3c-8e97-d3a1bcdab858"
click at [1070, 435] on select "Please Select Postcards" at bounding box center [1190, 453] width 241 height 35
click at [1141, 496] on select "Please Select I will upload files I need a design - $150" at bounding box center [1190, 502] width 241 height 35
select select "upload"
click at [1070, 485] on select "Please Select I will upload files I need a design - $150" at bounding box center [1190, 502] width 241 height 35
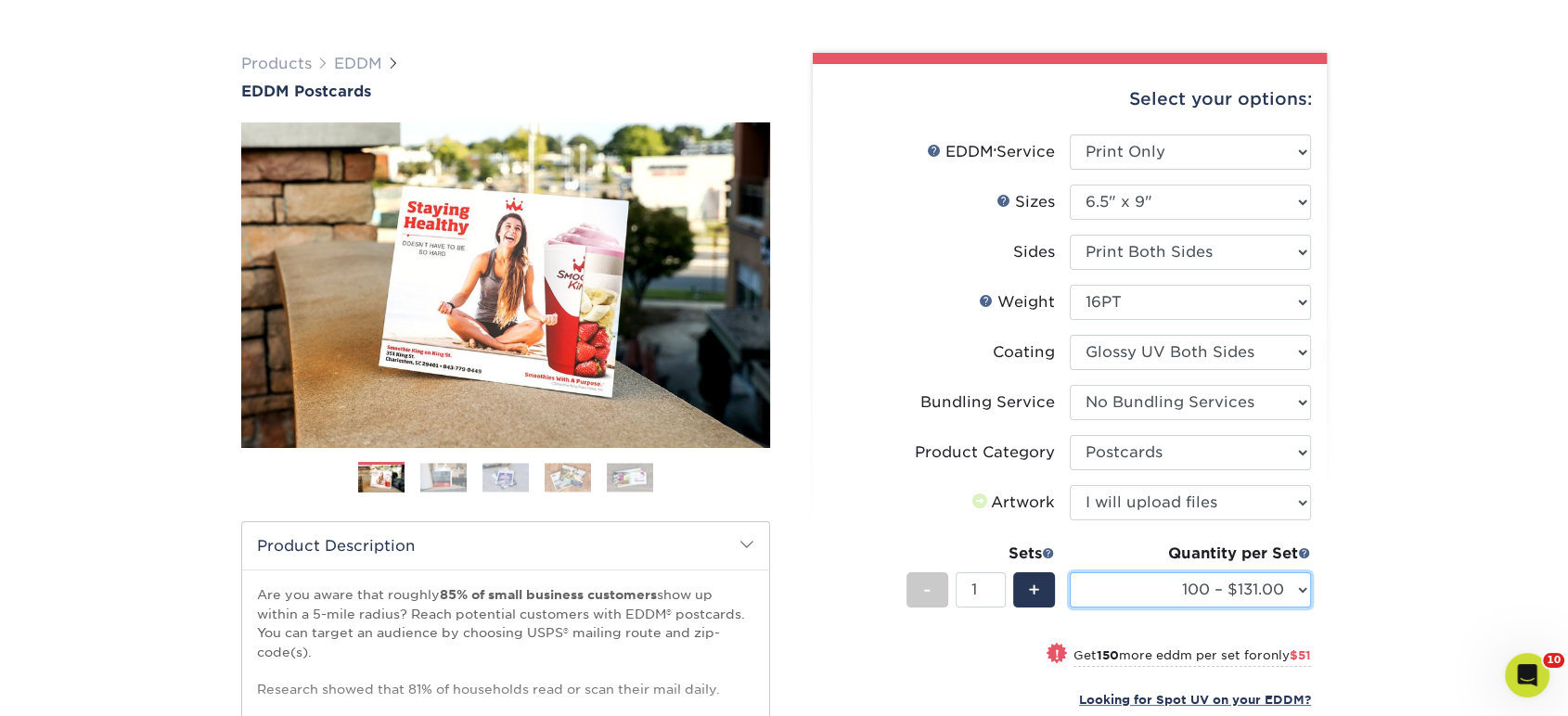
click at [1135, 584] on select "100 – $131.00 250 – $182.00 500 – $203.00 1000 – $227.00 2500 – $379.00 5000 – …" at bounding box center [1190, 590] width 241 height 35
select select "500 – $203.00"
click at [1070, 572] on select "100 – $131.00 250 – $182.00 500 – $203.00 1000 – $227.00 2500 – $379.00 5000 – …" at bounding box center [1190, 590] width 241 height 35
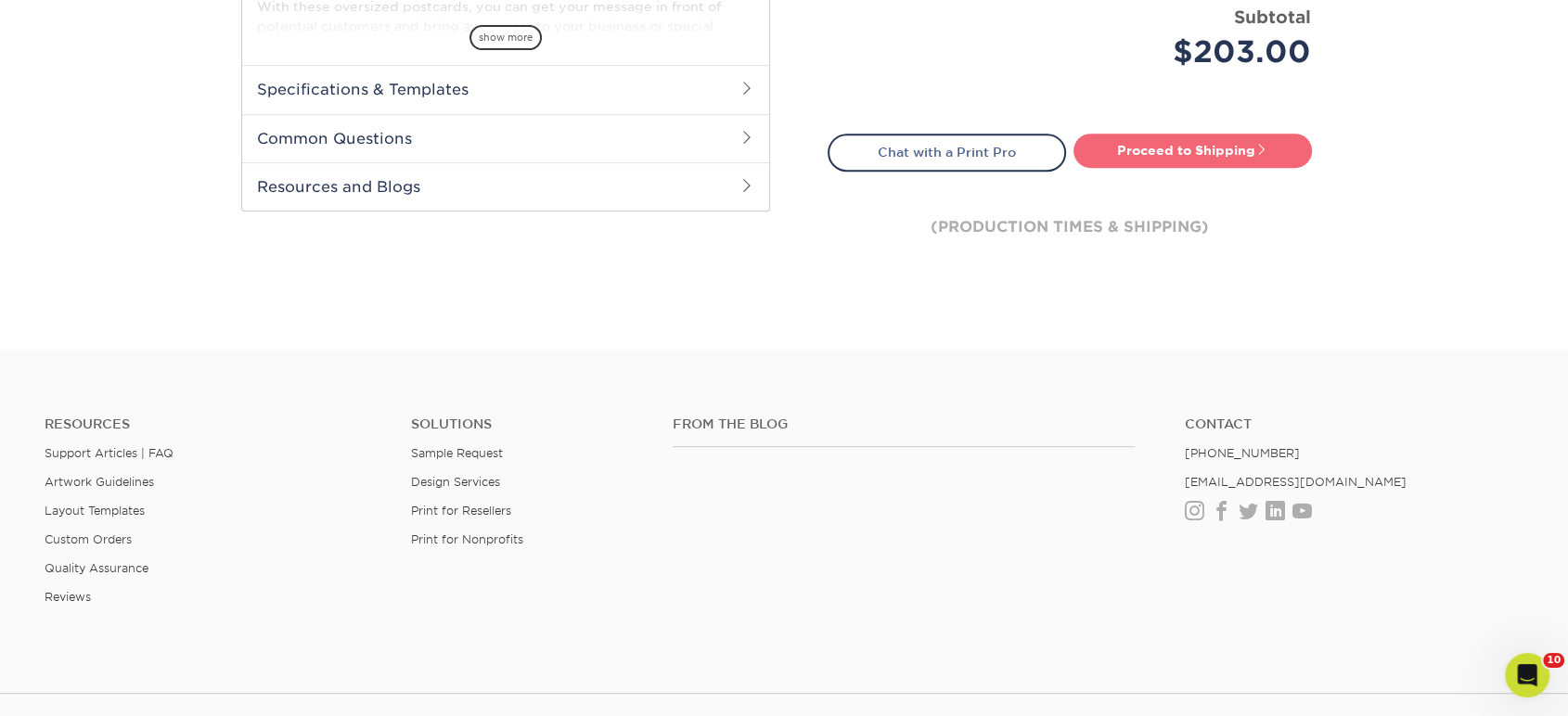
click at [1158, 145] on link "Proceed to Shipping" at bounding box center [1192, 151] width 238 height 33
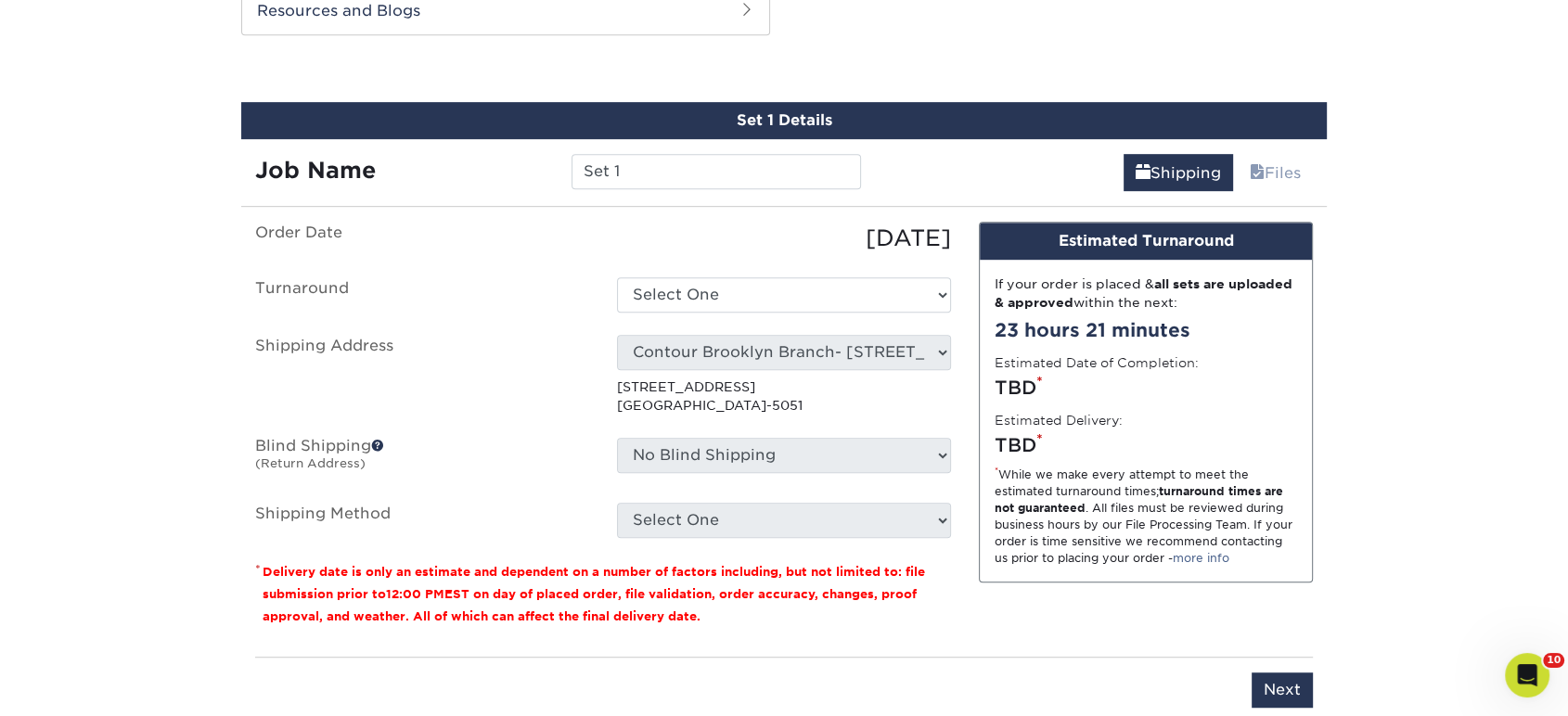
scroll to position [1006, 0]
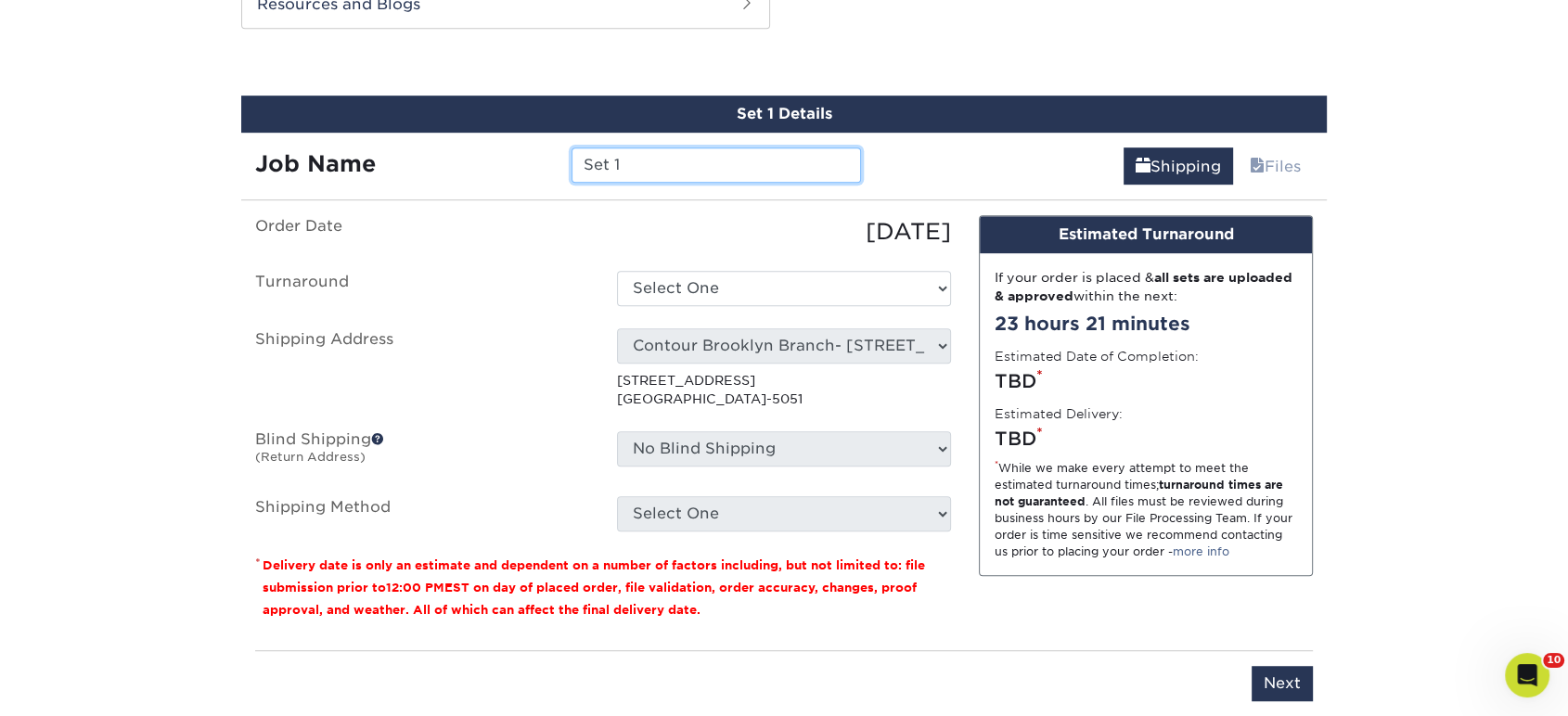
click at [772, 158] on input "Set 1" at bounding box center [715, 165] width 289 height 35
click at [772, 157] on input "Set 1" at bounding box center [715, 165] width 289 height 35
drag, startPoint x: 839, startPoint y: 155, endPoint x: 870, endPoint y: 164, distance: 32.3
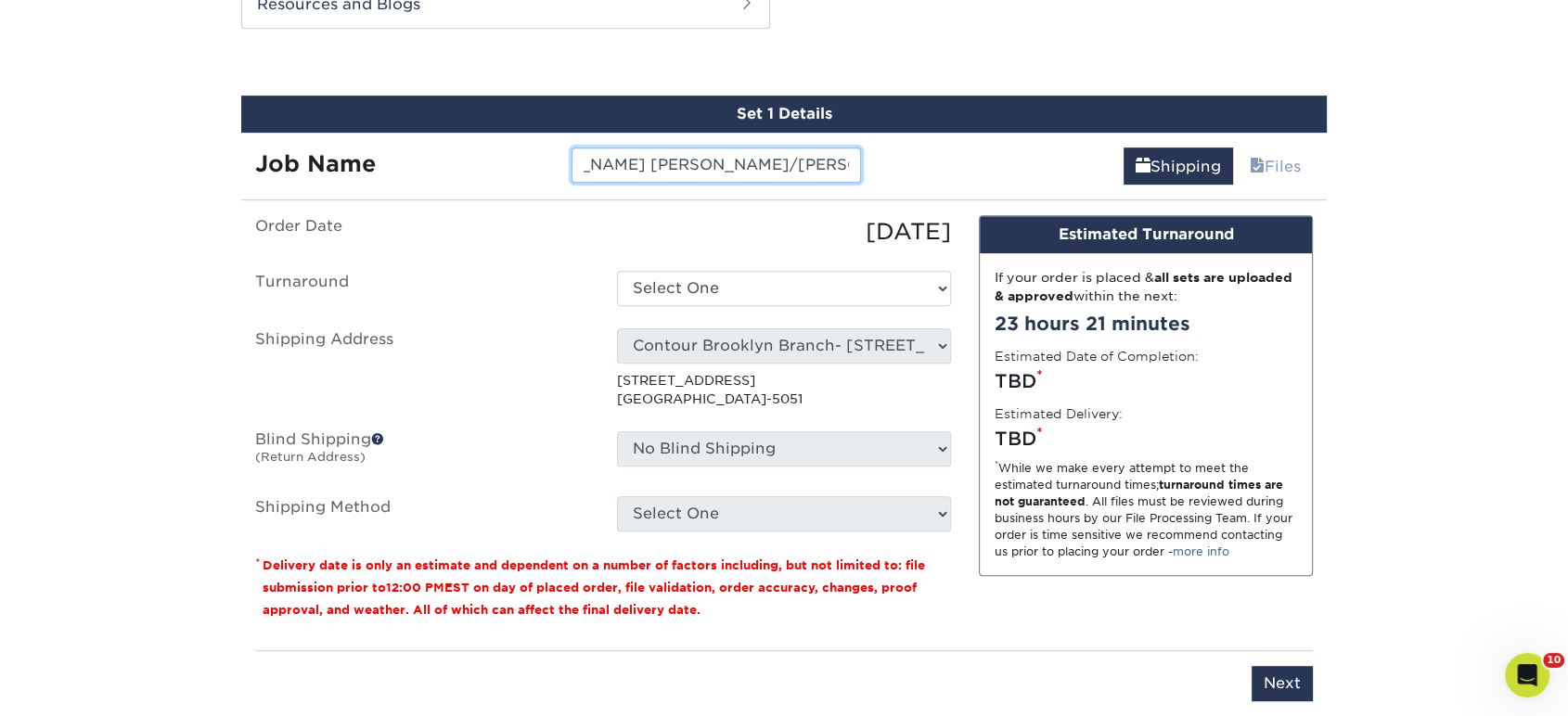
click at [870, 164] on div "MATT NIEVES MARIA/ERIC PESKIN SOLDS" at bounding box center [716, 165] width 317 height 35
click at [844, 162] on input "MATT NIEVES MARIA/ERIC PESKIN SOLDS" at bounding box center [715, 165] width 289 height 35
click at [853, 161] on input "MATT NIEVES MARIA/ERIC PESKIN SOLDS BLACK PINE /" at bounding box center [715, 165] width 289 height 35
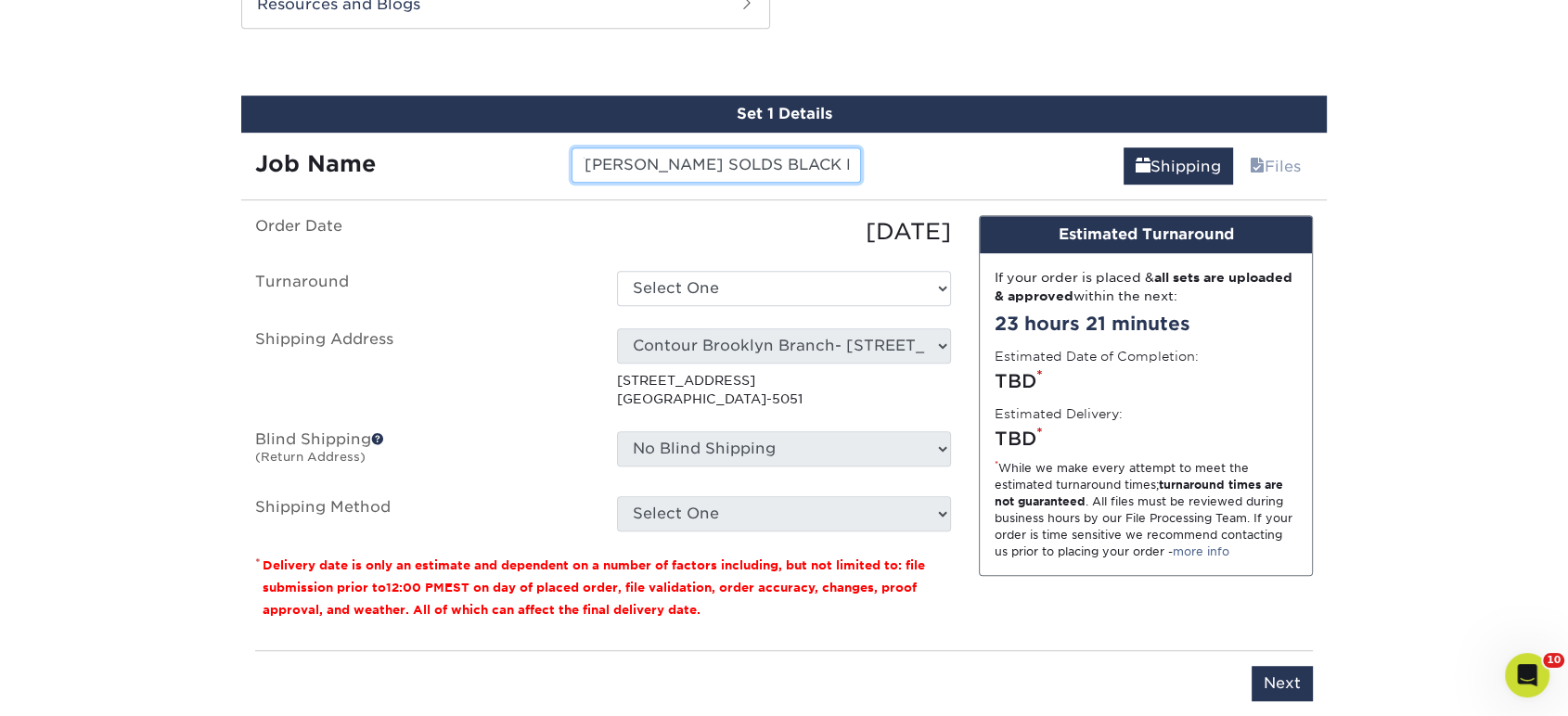
drag, startPoint x: 826, startPoint y: 161, endPoint x: 928, endPoint y: 178, distance: 103.4
click at [928, 178] on div "Job Name MATT NIEVES MARIA/ERIC PESKIN SOLDS BLACK PINE /GREEN ASH/ Shipping Fi…" at bounding box center [783, 158] width 1085 height 51
click at [847, 154] on input "MATT NIEVES MARIA/ERIC PESKIN SOLDS BLACK PINE /GREEN ASH/" at bounding box center [715, 165] width 289 height 35
type input "MATT NIEVES MARIA/ERIC PESKIN SOLDS BLACK PINE /GREEN ASH/GOLDEN SPRUCE"
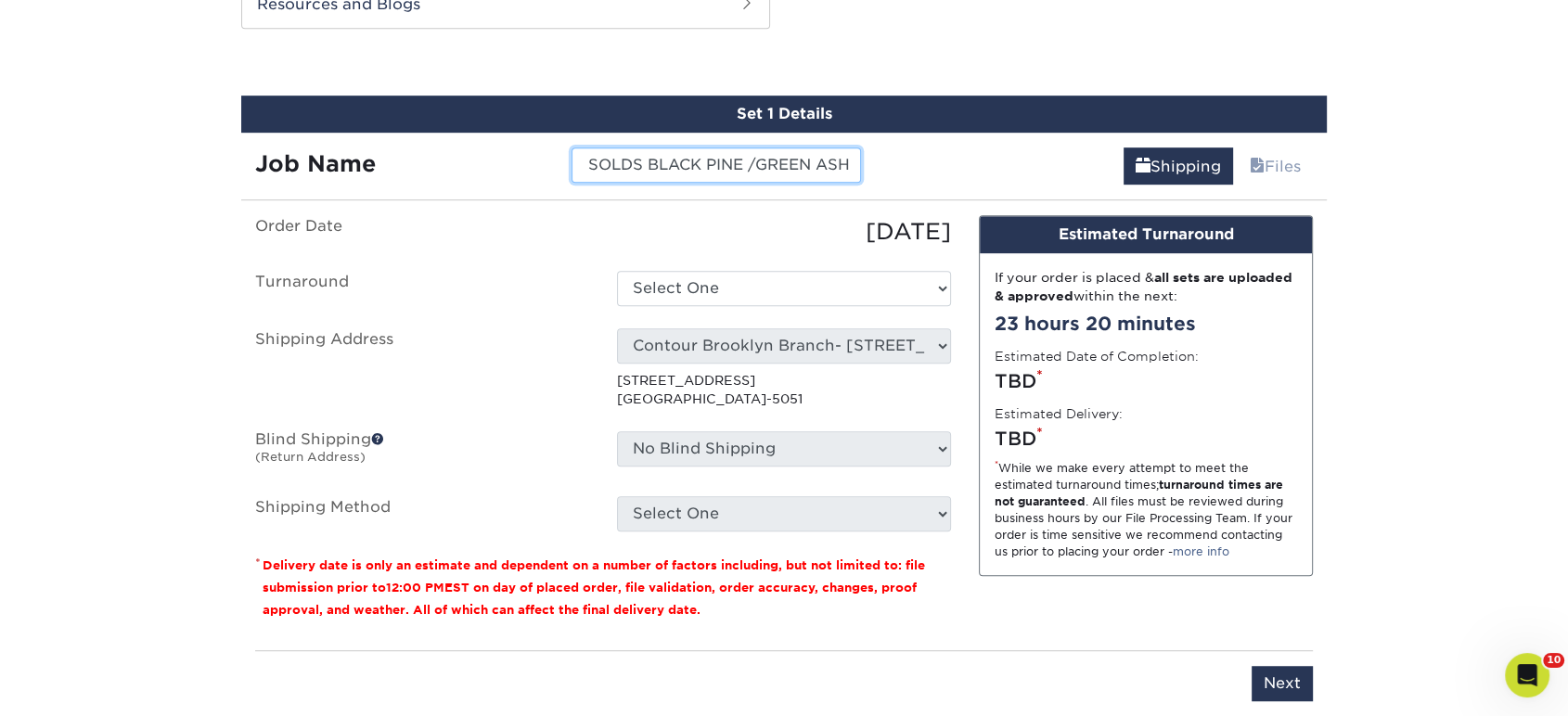
scroll to position [0, 0]
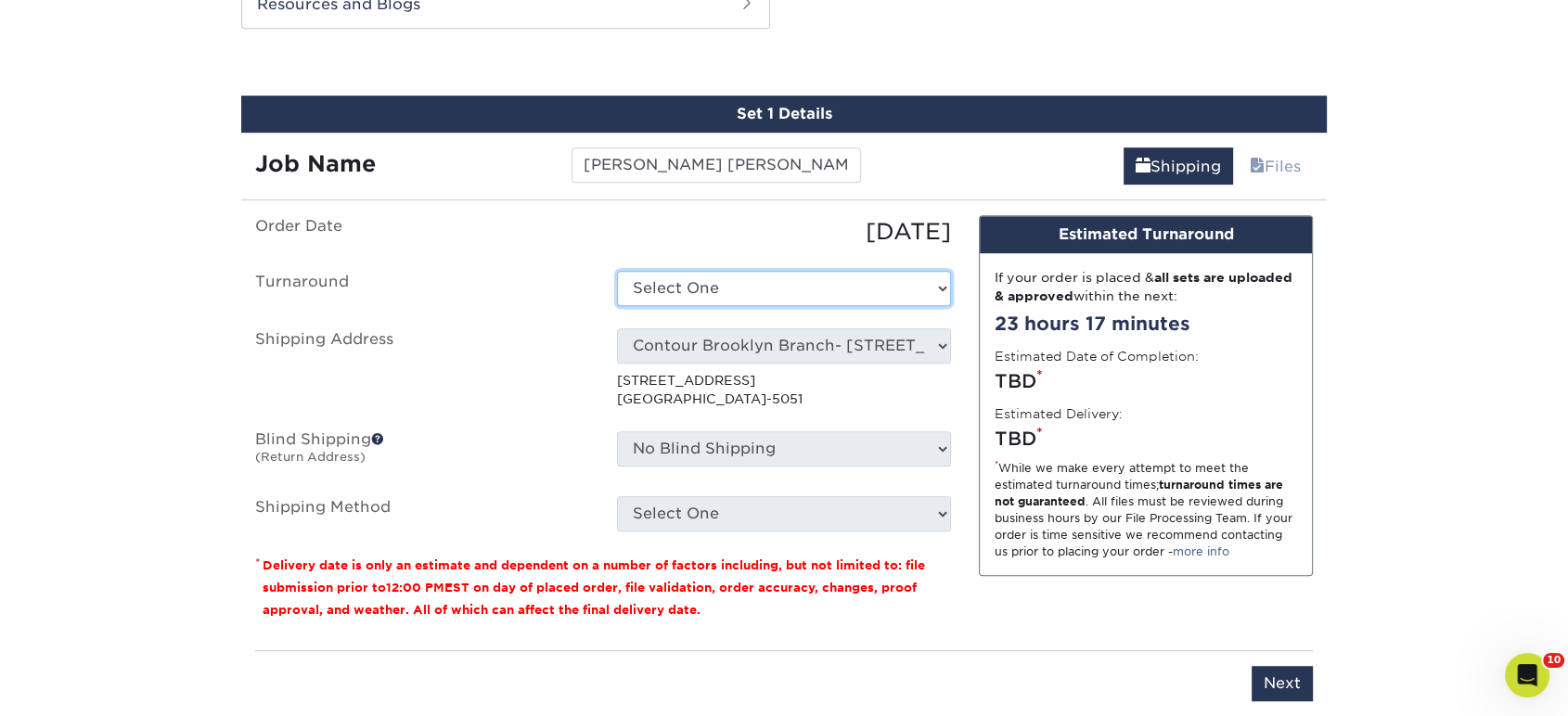
click at [732, 280] on select "Select One 2-4 Business Days 2 Day Next Business Day" at bounding box center [784, 289] width 334 height 35
select select "85e402c1-f951-4e08-96d1-f1db94a1be34"
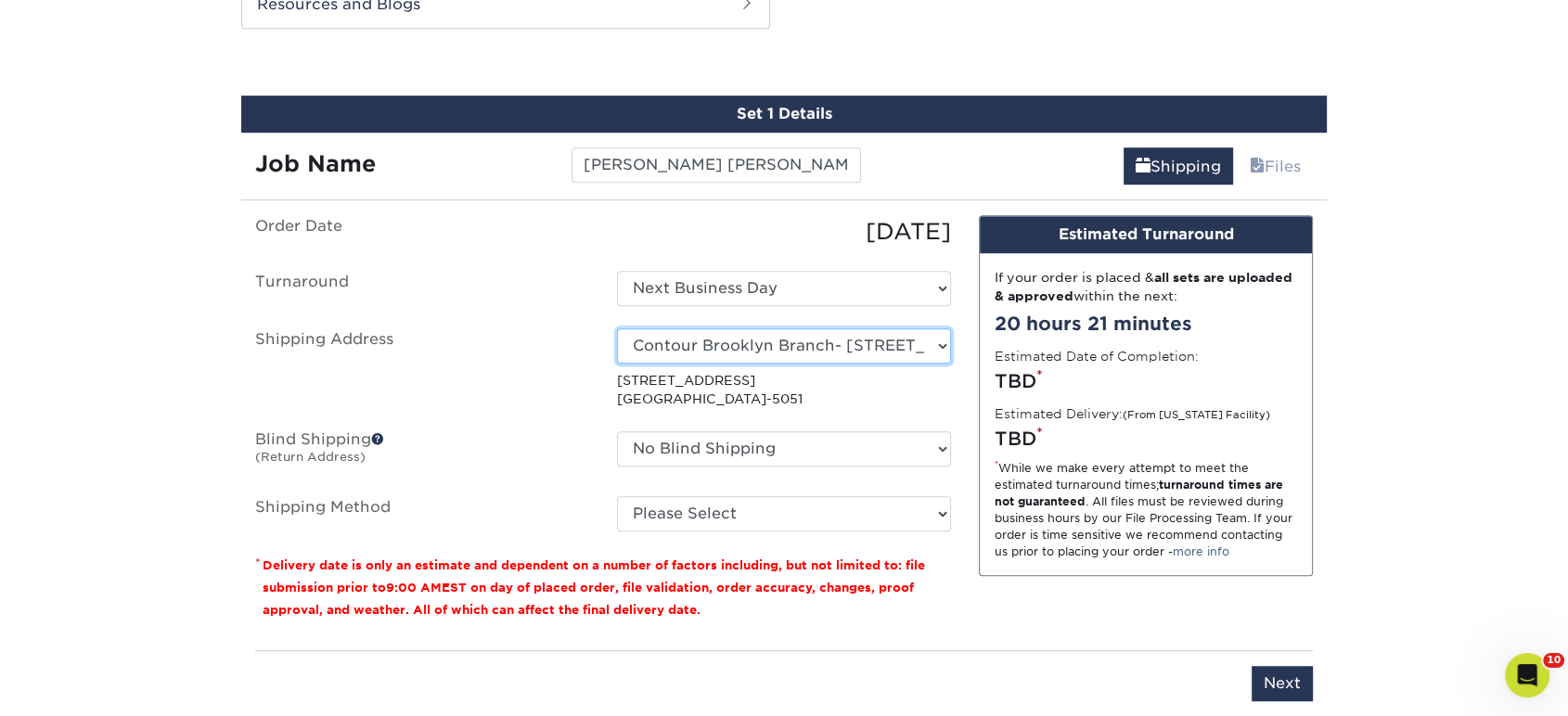
click at [732, 340] on select "Select One Realty Connect USA" at bounding box center [784, 346] width 334 height 35
select select "194002"
click at [730, 534] on fieldset "Order Date 09/22/2025 Turnaround Select One 2-4 Business Days 2 Day Next Busine…" at bounding box center [603, 385] width 696 height 339
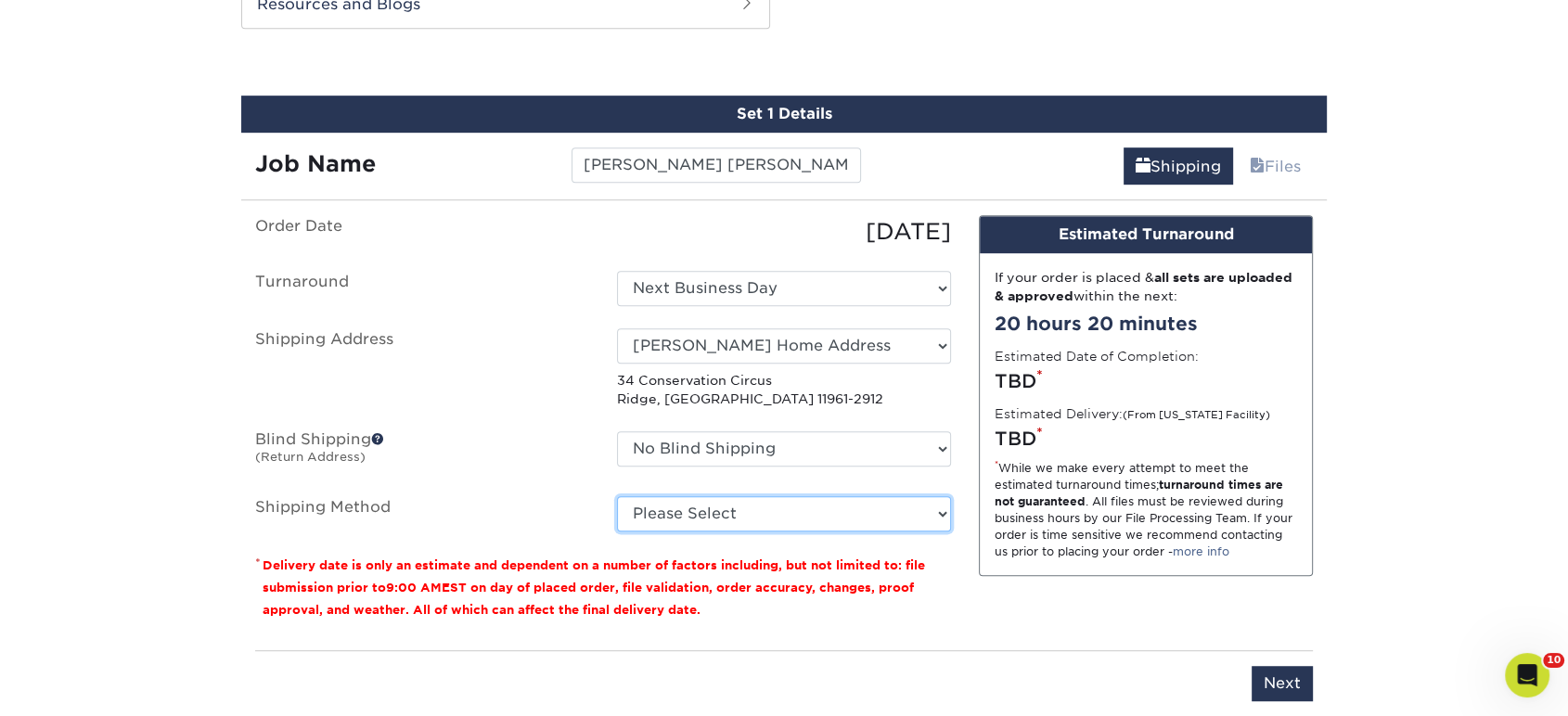
drag, startPoint x: 747, startPoint y: 506, endPoint x: 749, endPoint y: 516, distance: 10.2
click at [747, 507] on select "Please Select Ground Shipping (+$34.37) 3 Day Shipping Service (+$40.86) 2 Day …" at bounding box center [784, 514] width 334 height 35
select select "03"
click at [617, 496] on select "Please Select Ground Shipping (+$34.37) 3 Day Shipping Service (+$40.86) 2 Day …" at bounding box center [784, 514] width 334 height 35
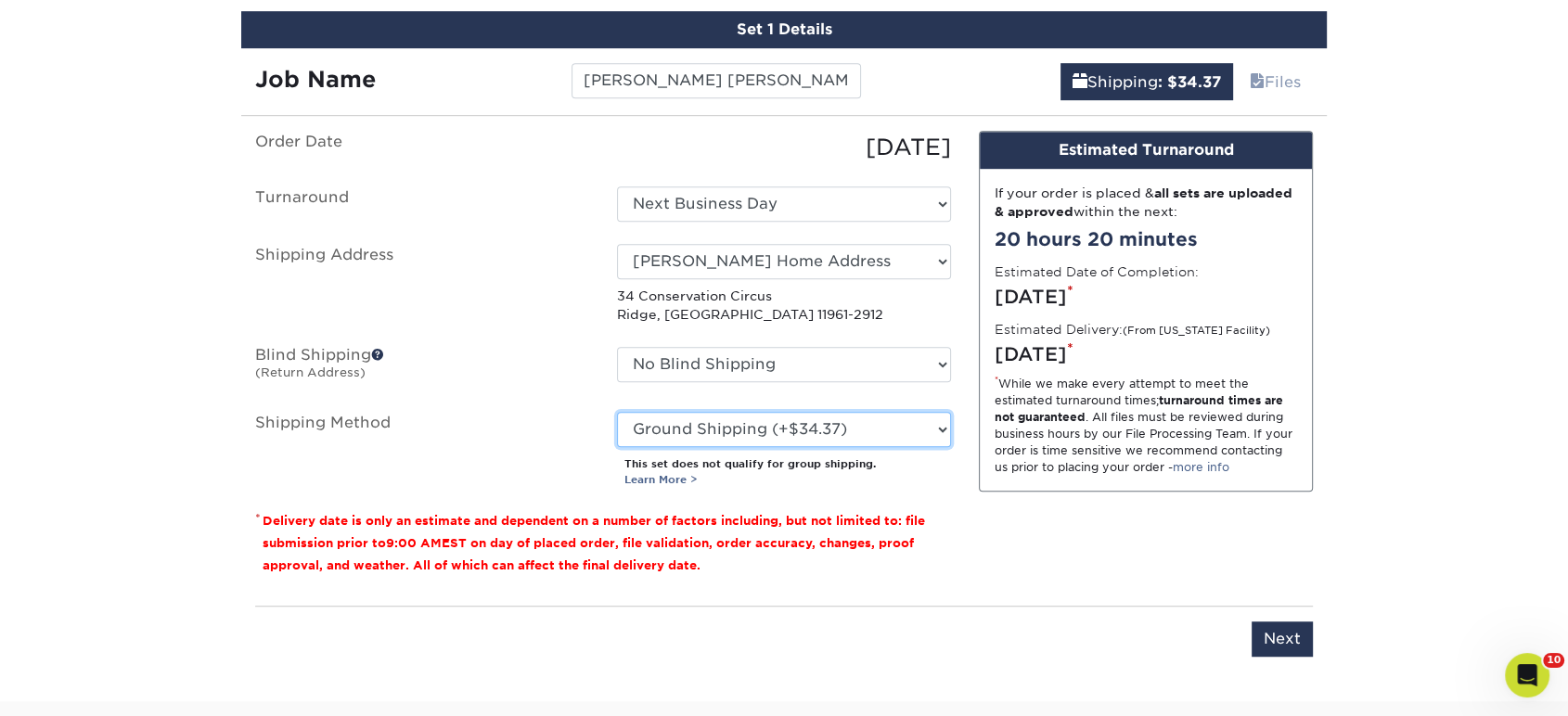
scroll to position [1212, 0]
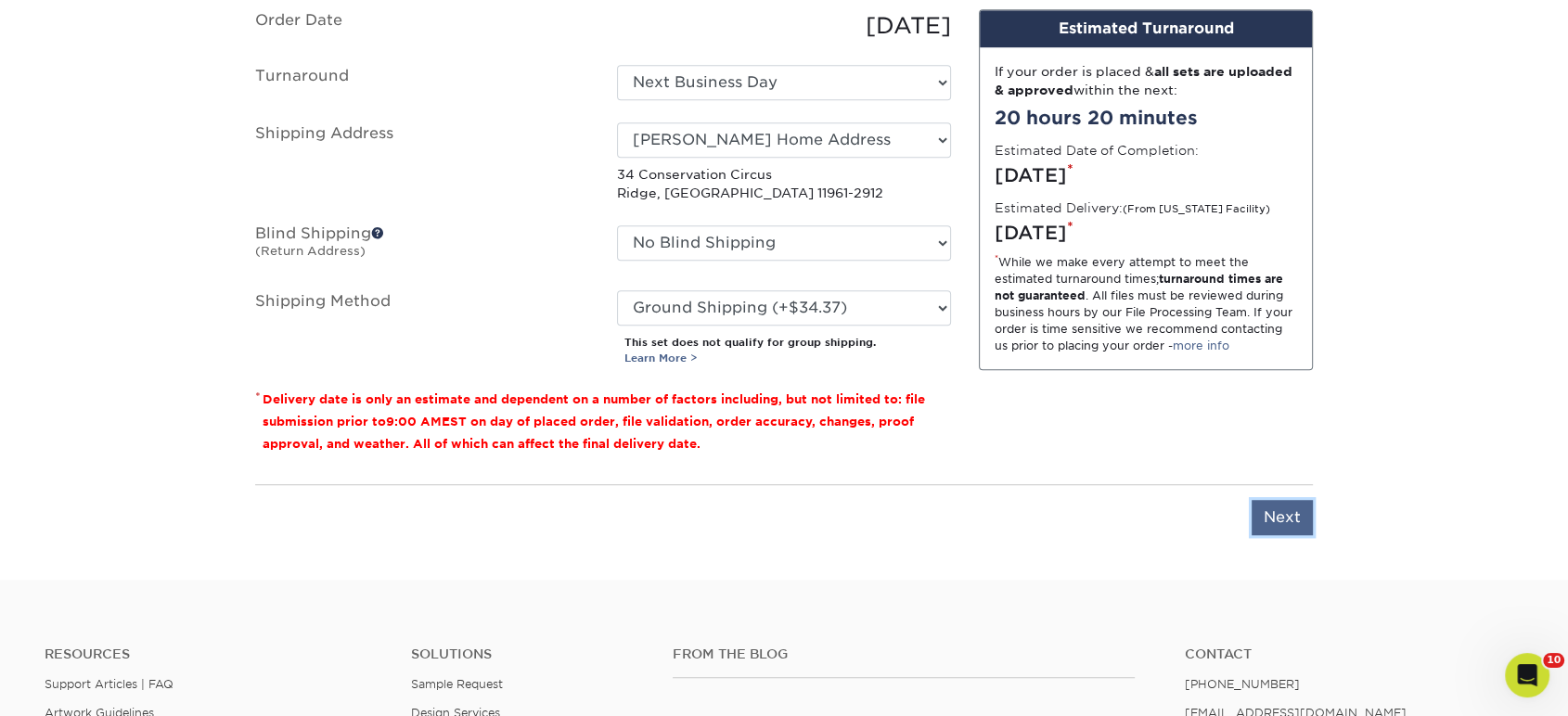
click at [1268, 531] on input "Next" at bounding box center [1281, 518] width 61 height 35
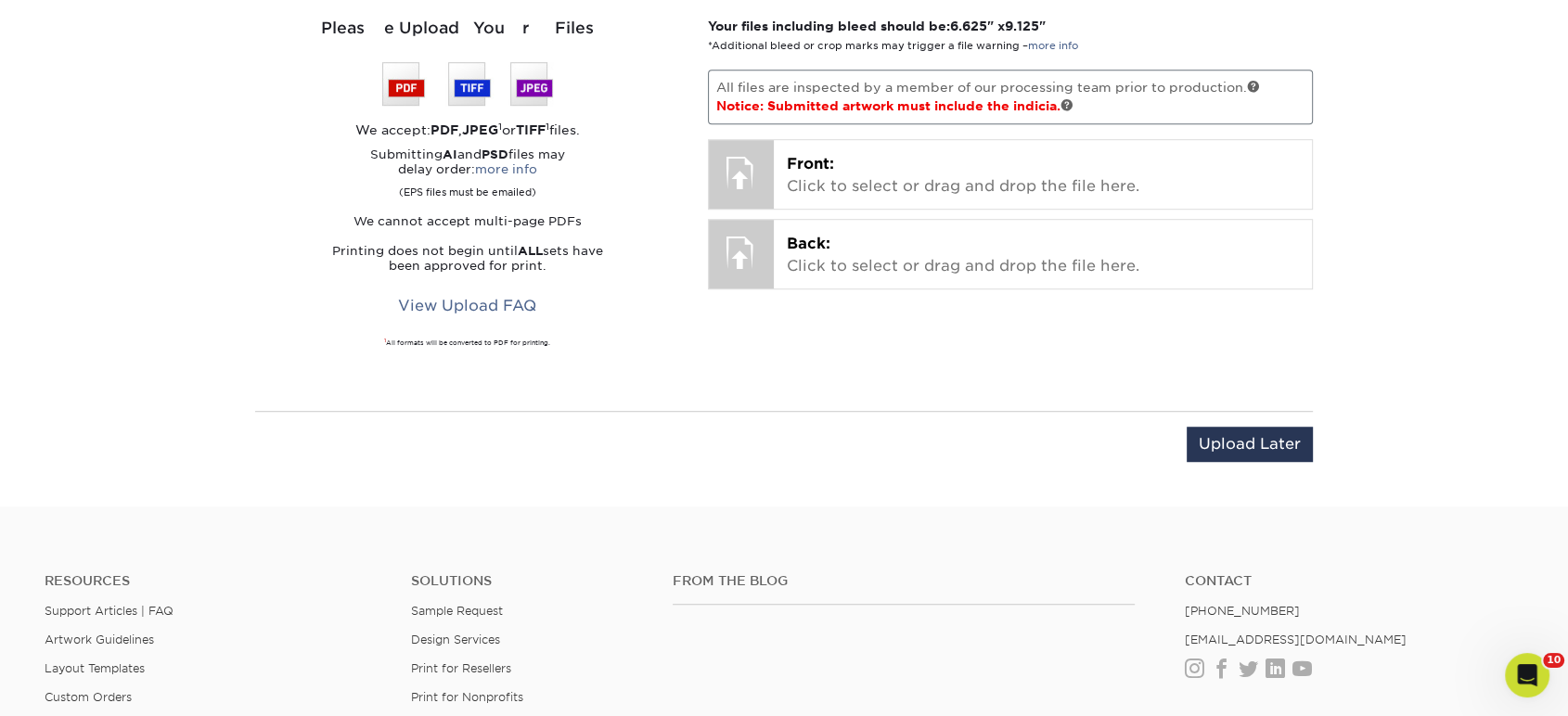
click at [1242, 417] on div "Upload Later Save & Continue Continue" at bounding box center [784, 447] width 1058 height 73
click at [1249, 474] on div "Upload Later Save & Continue Continue" at bounding box center [784, 455] width 1058 height 57
click at [1248, 438] on input "Upload Later" at bounding box center [1249, 444] width 126 height 35
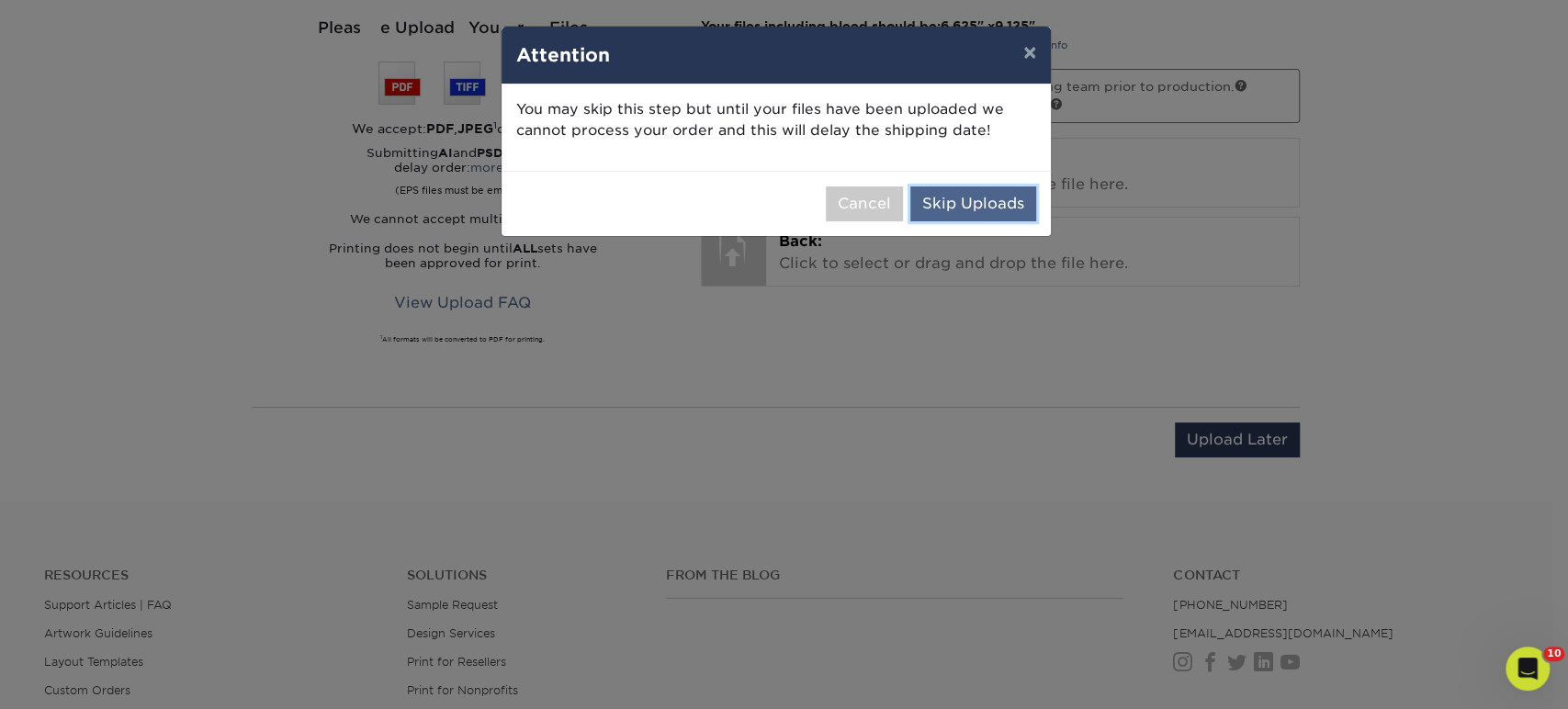
click at [954, 194] on button "Skip Uploads" at bounding box center [973, 204] width 126 height 35
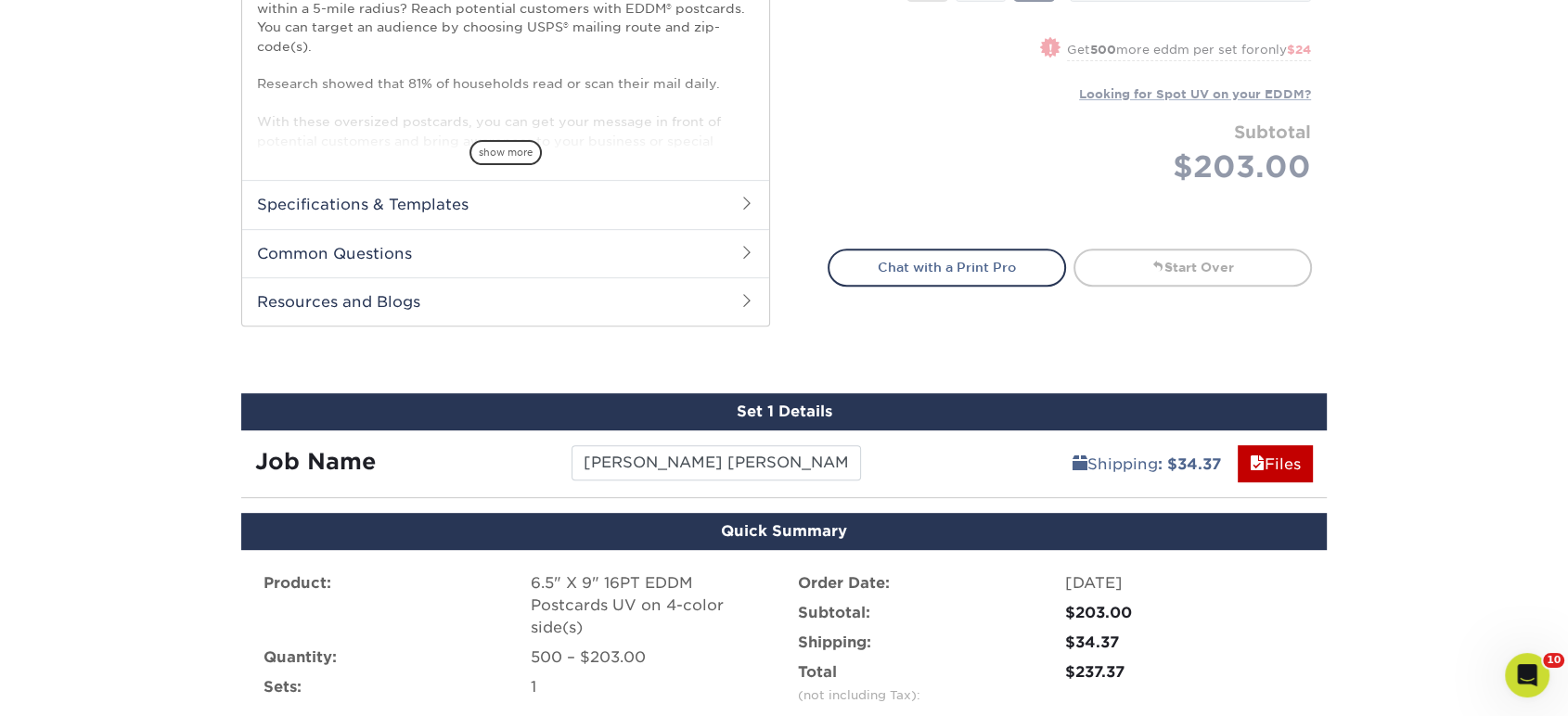
scroll to position [1328, 0]
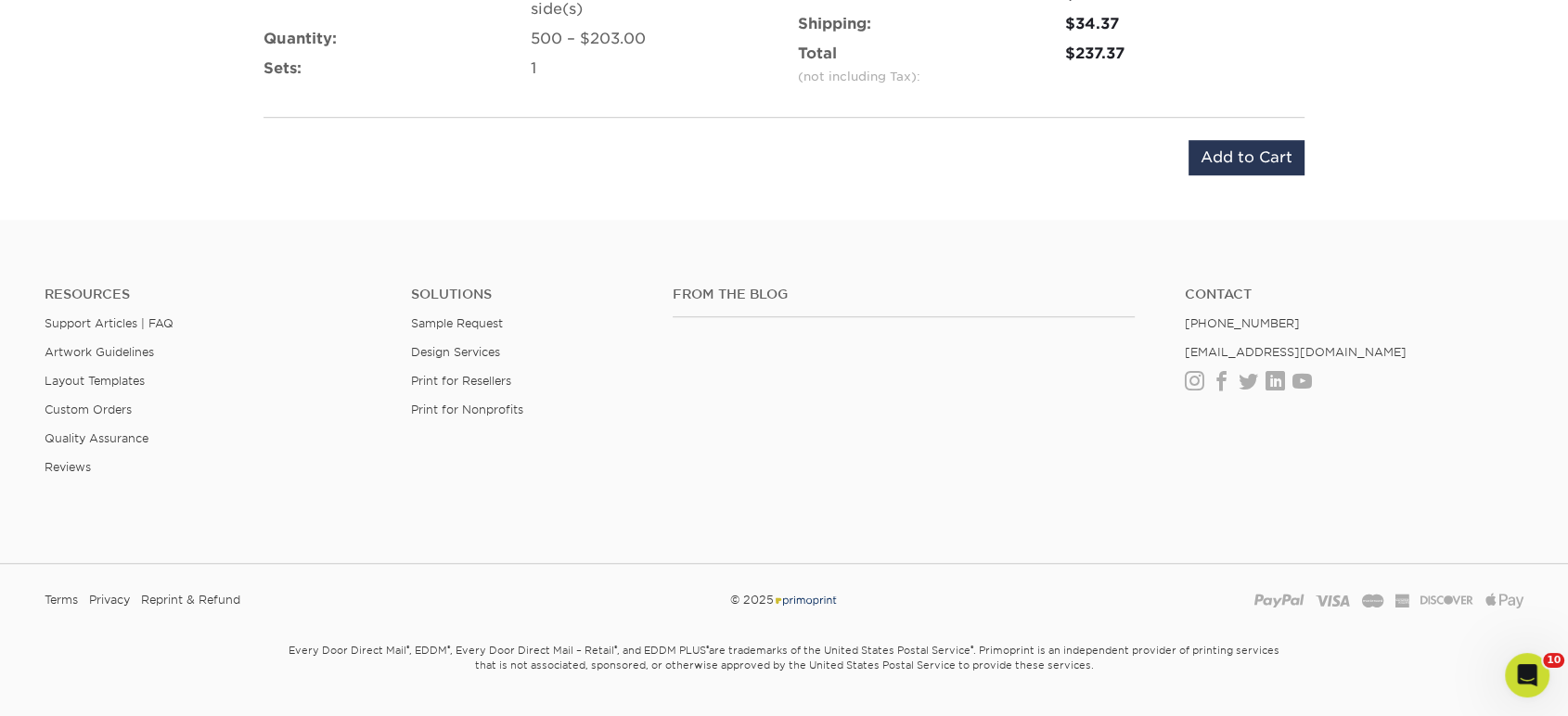
click at [1217, 180] on div "Product: 6.5" X 9" 16PT EDDM Postcards UV on 4-color side(s) Quantity: 500 – $2…" at bounding box center [783, 64] width 1085 height 266
click at [1223, 156] on input "Add to Cart" at bounding box center [1245, 157] width 116 height 35
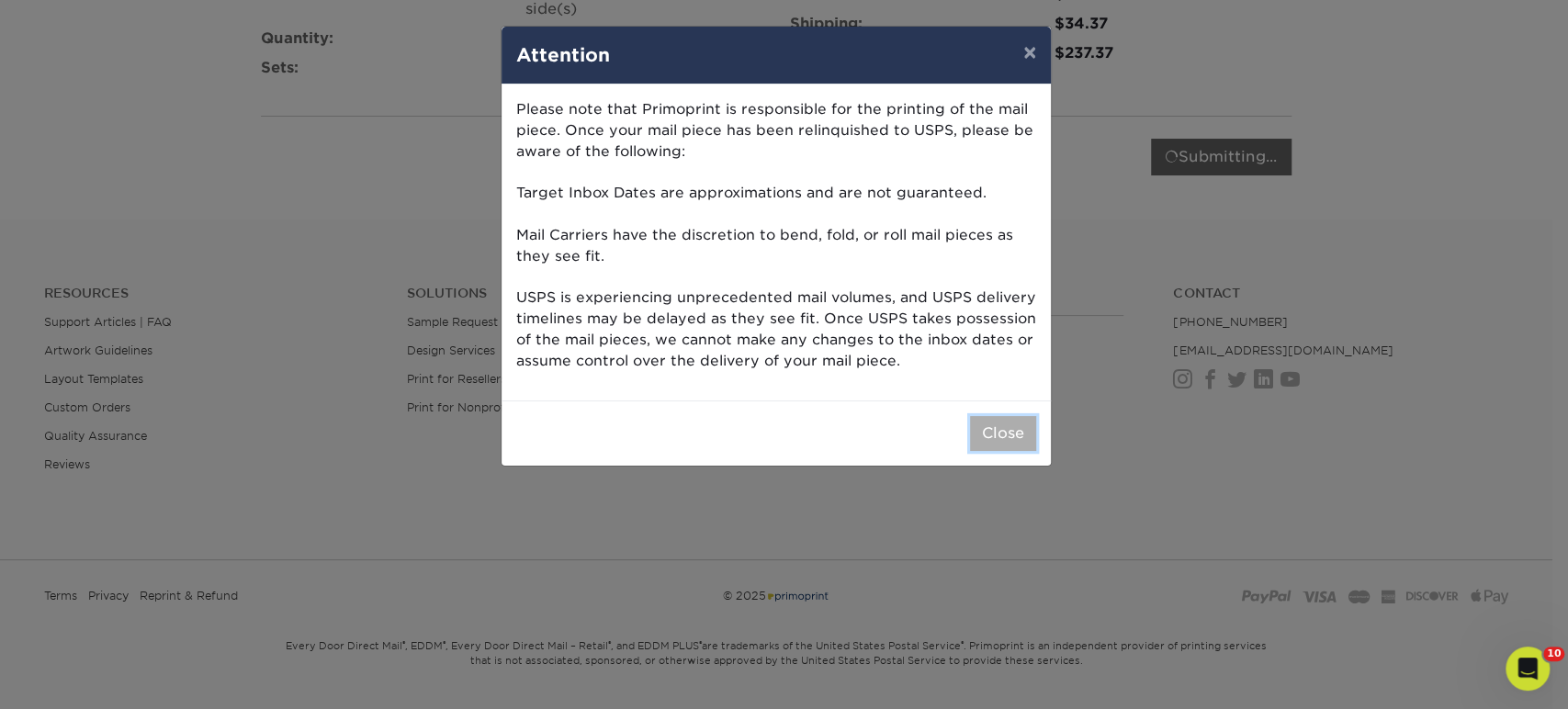
click at [977, 418] on button "Close" at bounding box center [1002, 434] width 66 height 35
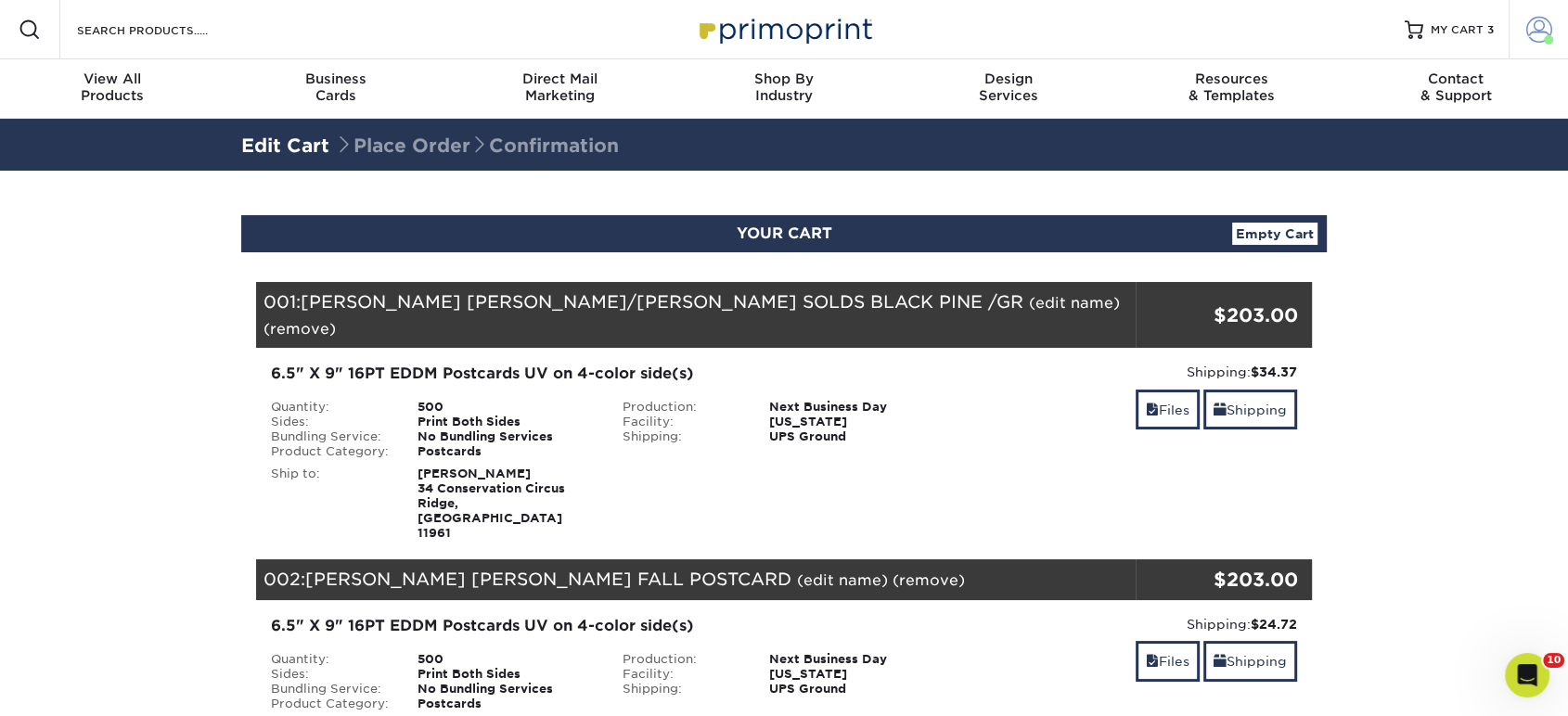
click at [1531, 22] on span at bounding box center [1539, 29] width 26 height 26
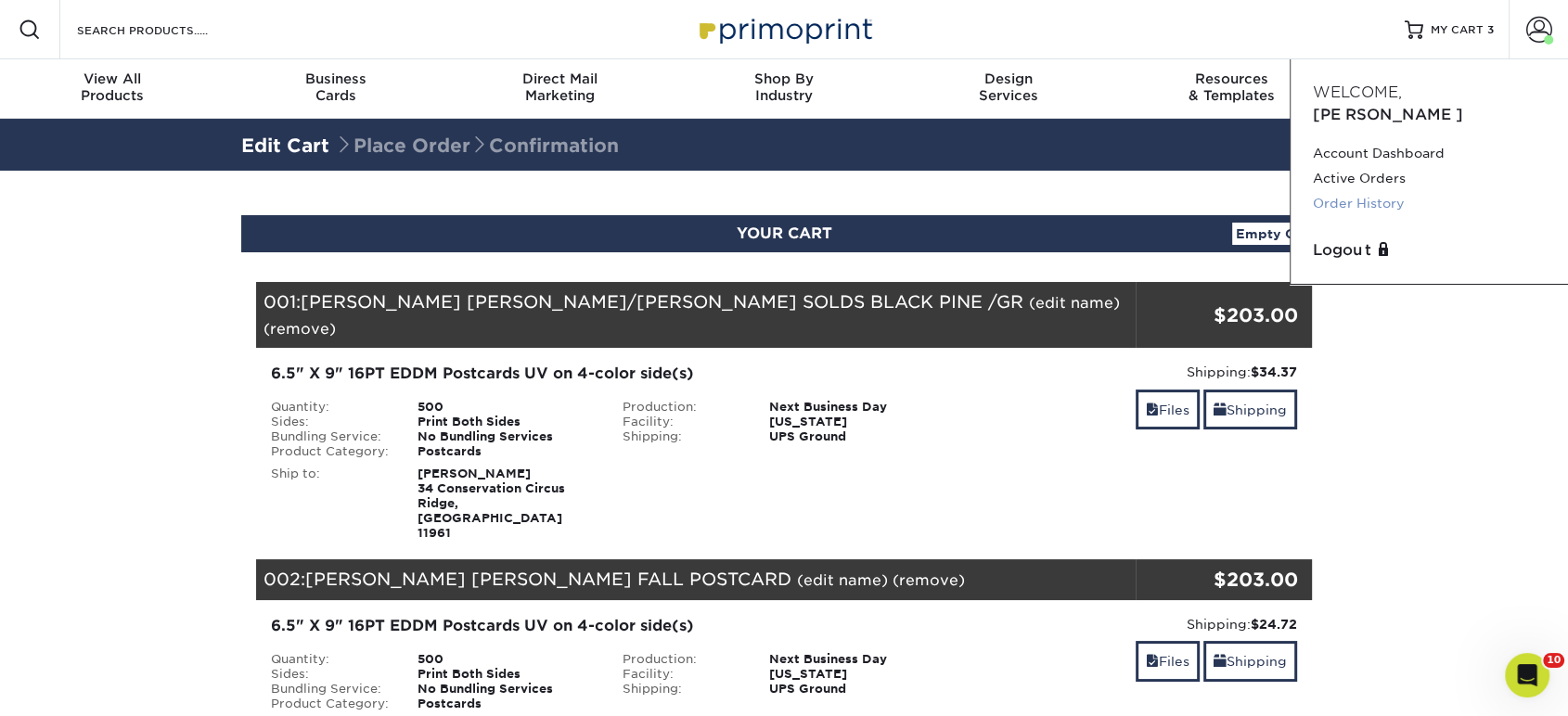
click at [1346, 191] on link "Order History" at bounding box center [1429, 204] width 233 height 25
click at [1367, 141] on link "Account Dashboard" at bounding box center [1429, 153] width 233 height 25
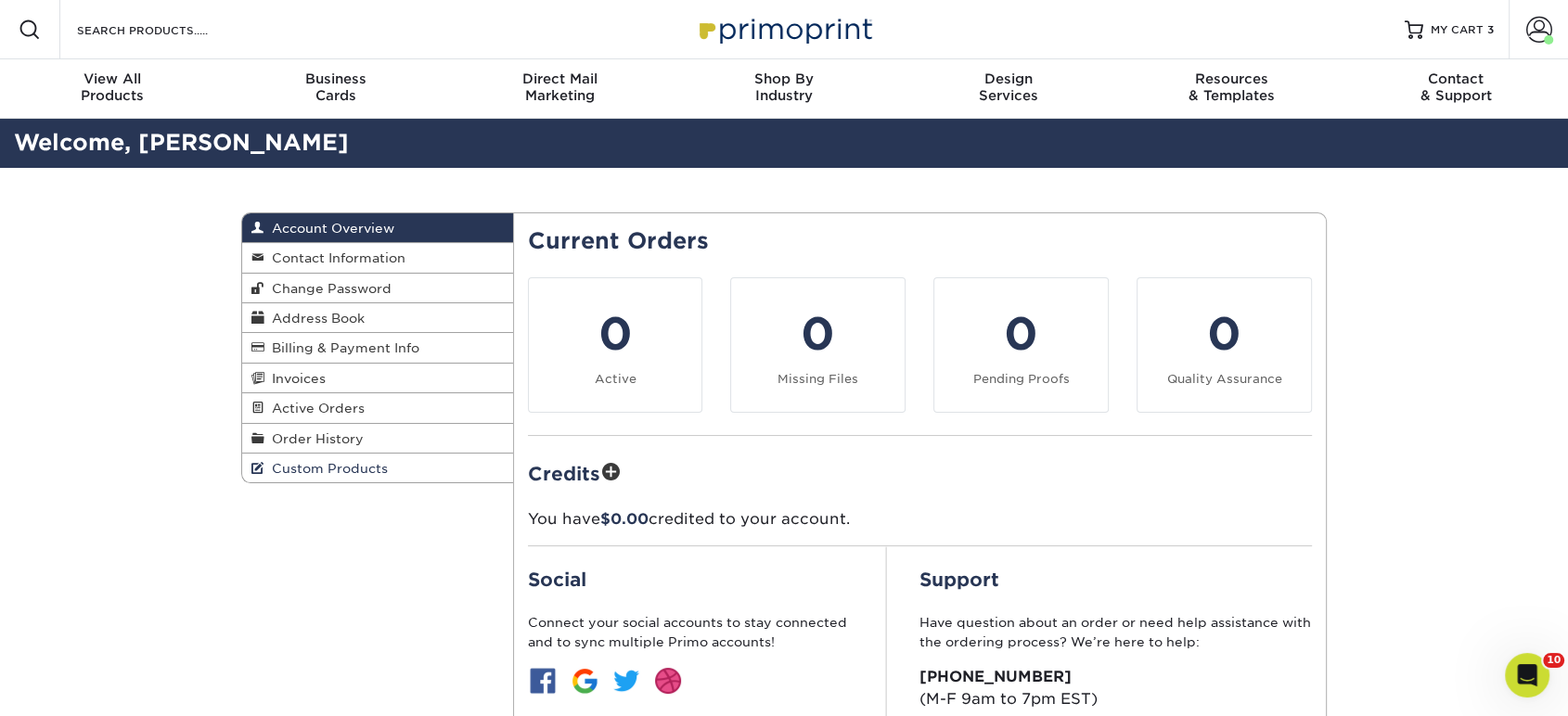
click at [326, 473] on span "Custom Products" at bounding box center [325, 468] width 123 height 15
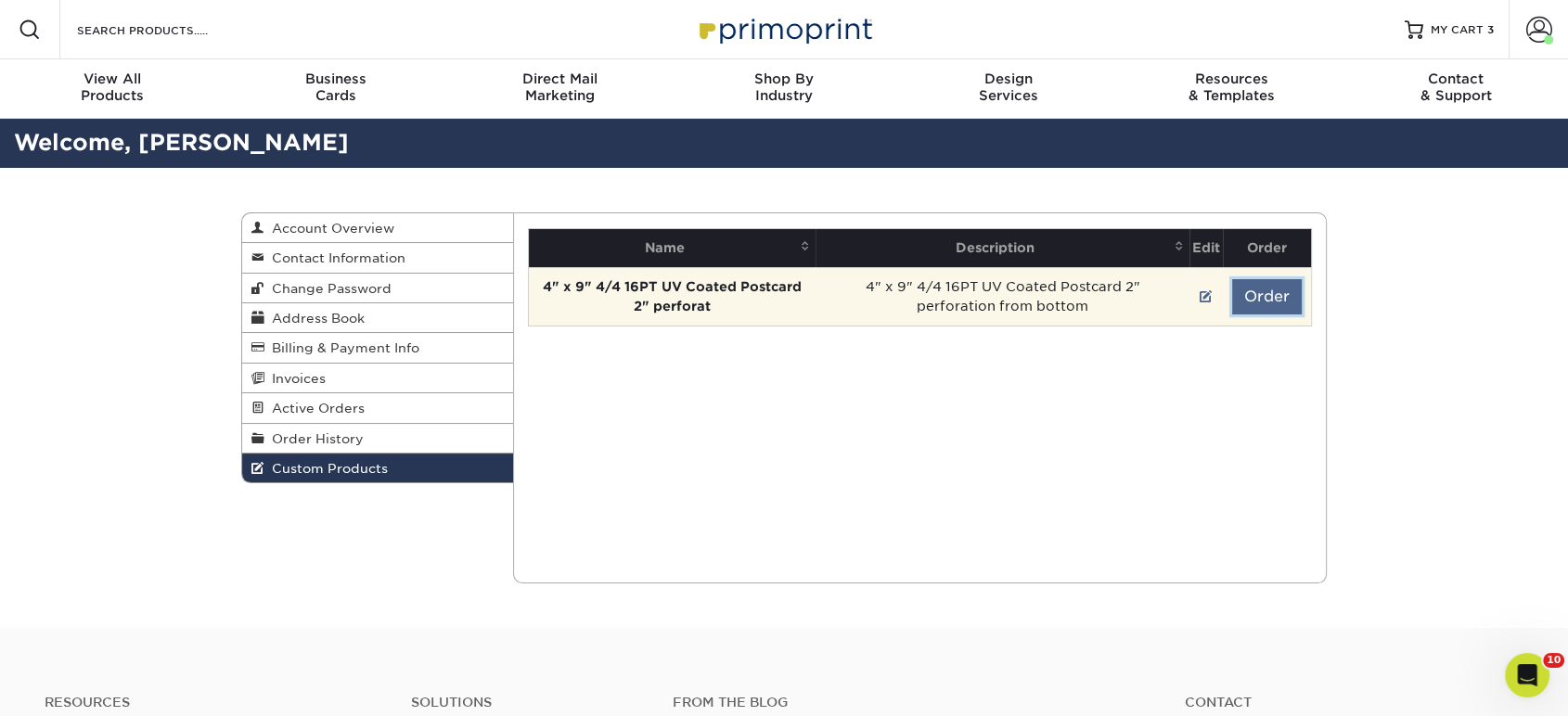
click at [1250, 296] on button "Order" at bounding box center [1267, 296] width 70 height 35
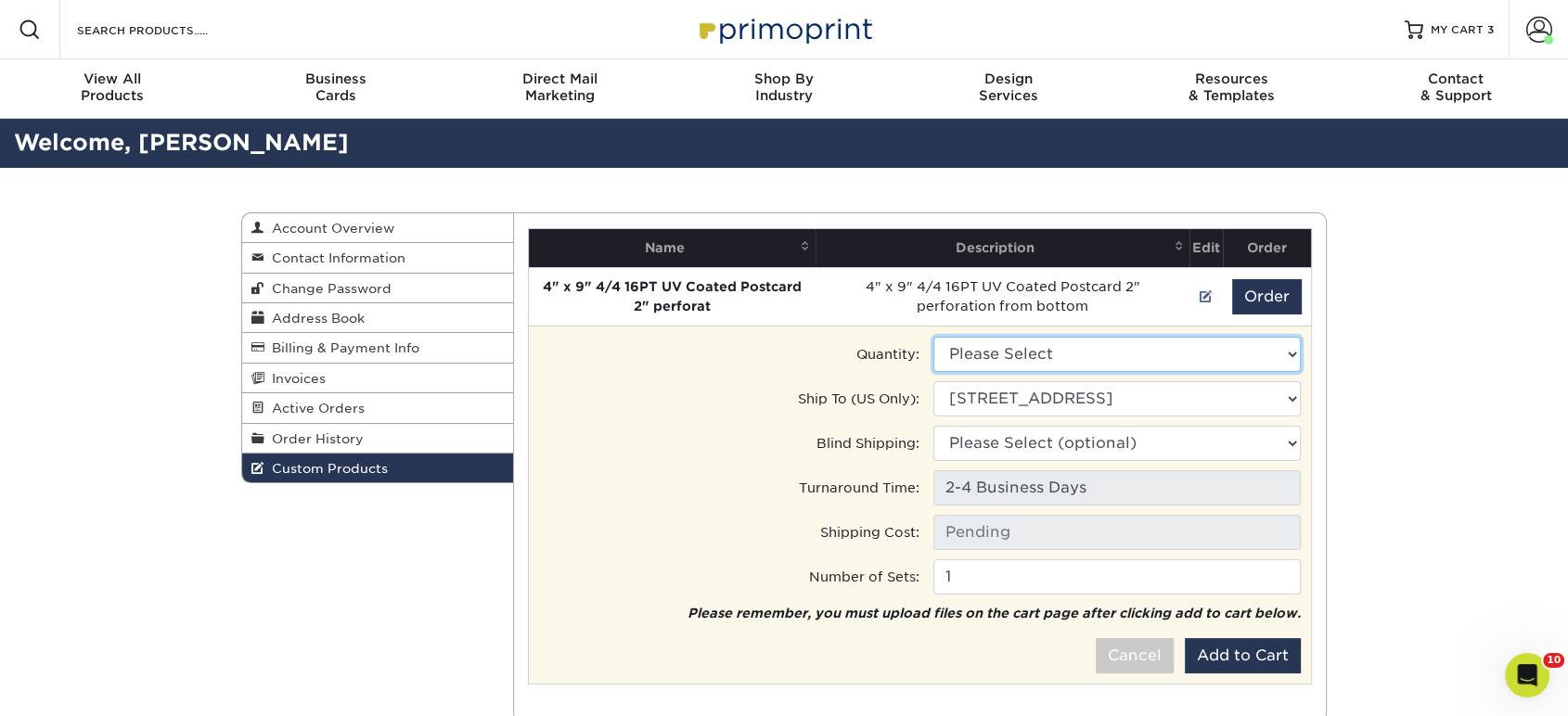
click at [1083, 369] on select "Please Select 500 - $390.00 1000 - $333.00" at bounding box center [1117, 355] width 367 height 35
select select "1"
click at [934, 337] on select "Please Select 500 - $390.00 1000 - $333.00" at bounding box center [1117, 355] width 367 height 35
type input "Ground: $14.75"
click at [1048, 408] on select "Ship to Address [STREET_ADDRESS] [STREET_ADDRESS] [STREET_ADDRESS][PERSON_NAME]…" at bounding box center [1117, 399] width 367 height 35
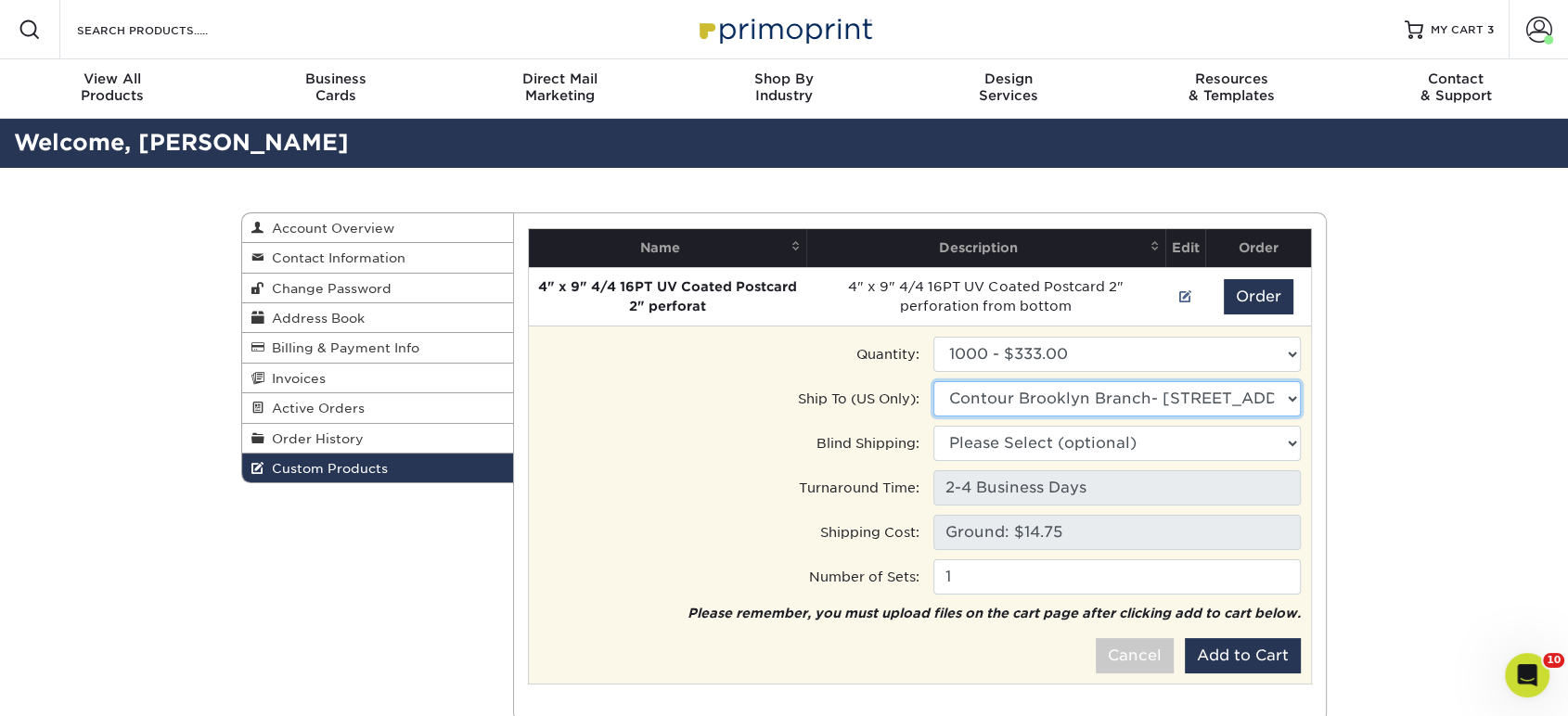
select select "286106"
click at [934, 382] on select "Ship to Address • 34 Conservation Circus, Ridge, NY • 9 Penn Crossing Dr, East …" at bounding box center [1117, 399] width 367 height 35
click at [1062, 443] on select "Please Select (optional) 34 Conservation Circus, Ridge, NY 9 Penn Crossing Dr, …" at bounding box center [1117, 443] width 367 height 35
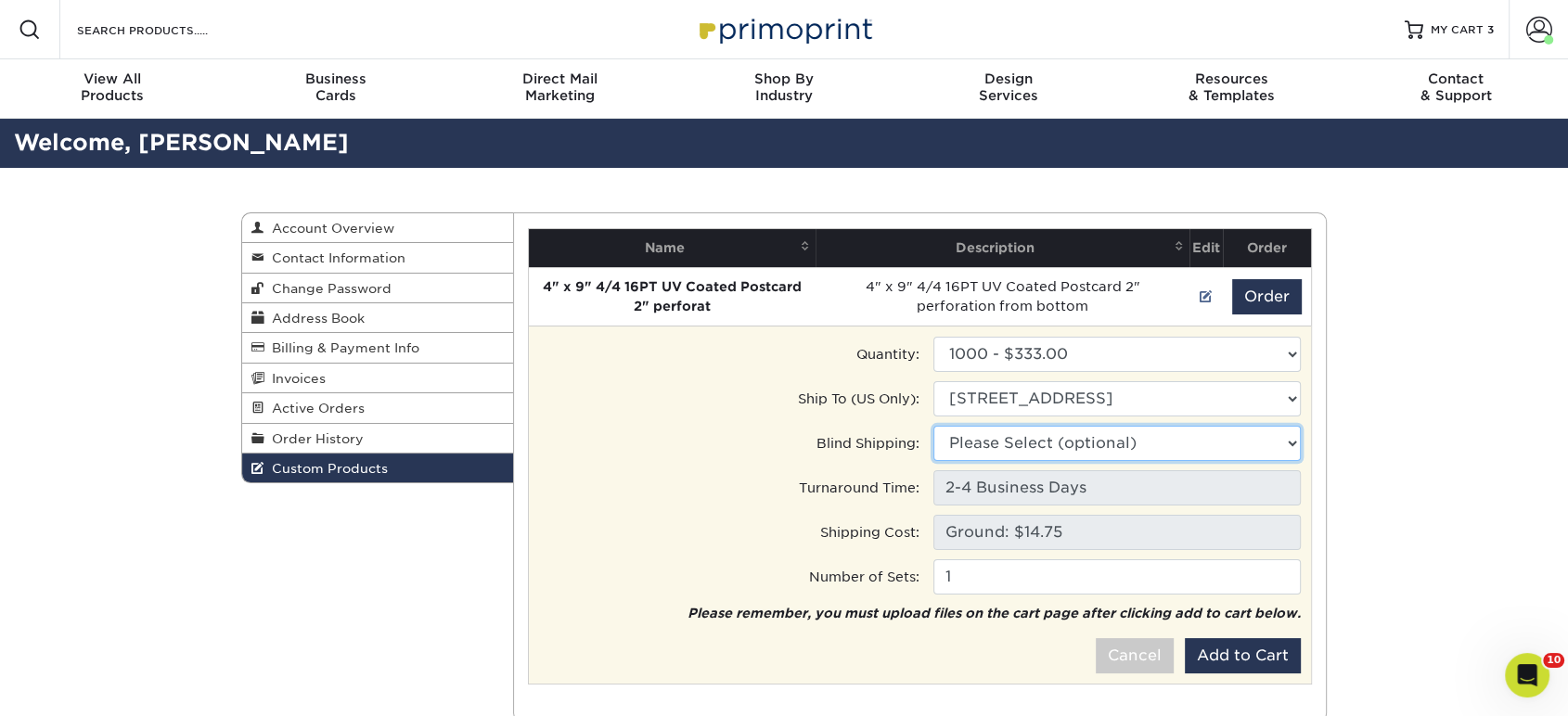
click at [1053, 453] on select "Please Select (optional) • 34 Conservation Circus, Ridge, NY • 9 Penn Crossing …" at bounding box center [1117, 443] width 367 height 35
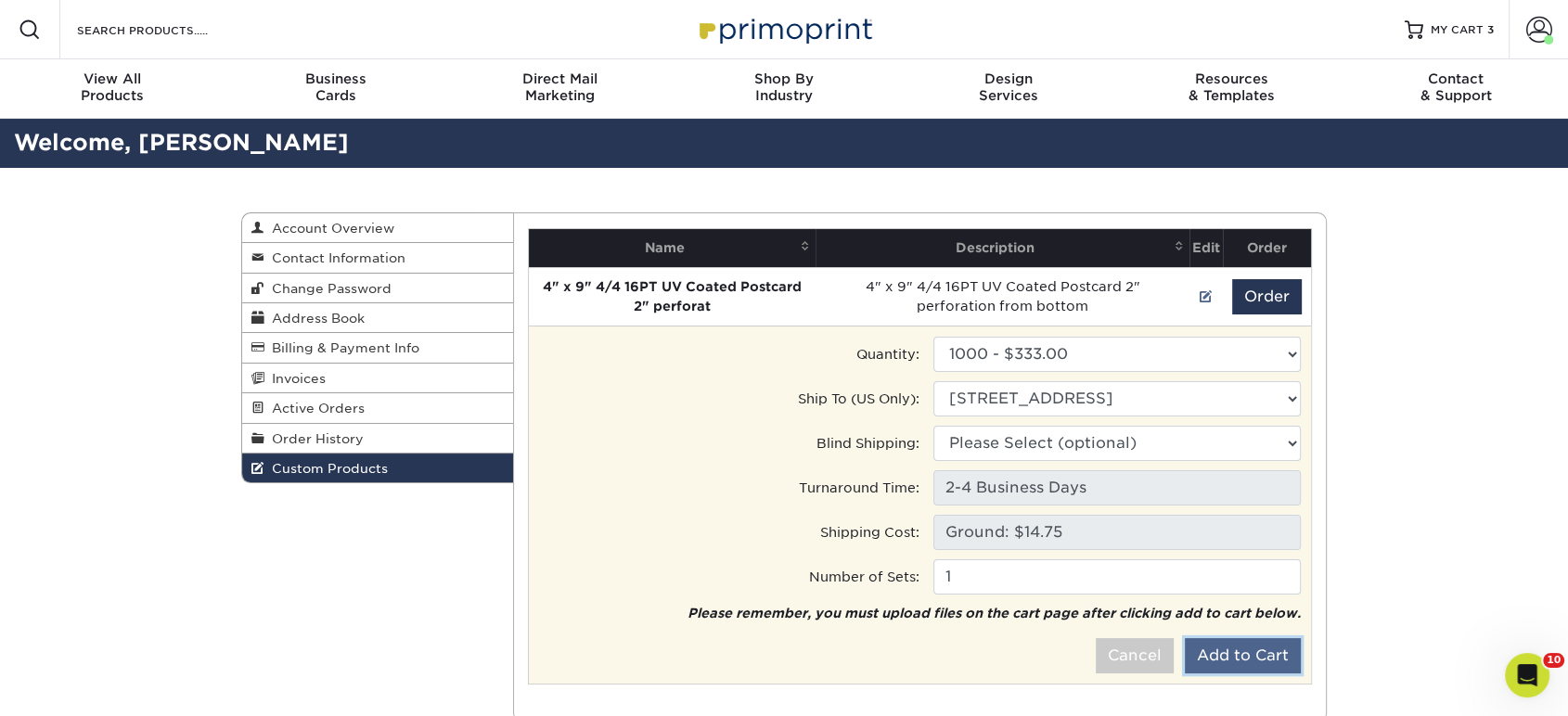
click at [1269, 650] on button "Add to Cart" at bounding box center [1243, 656] width 116 height 35
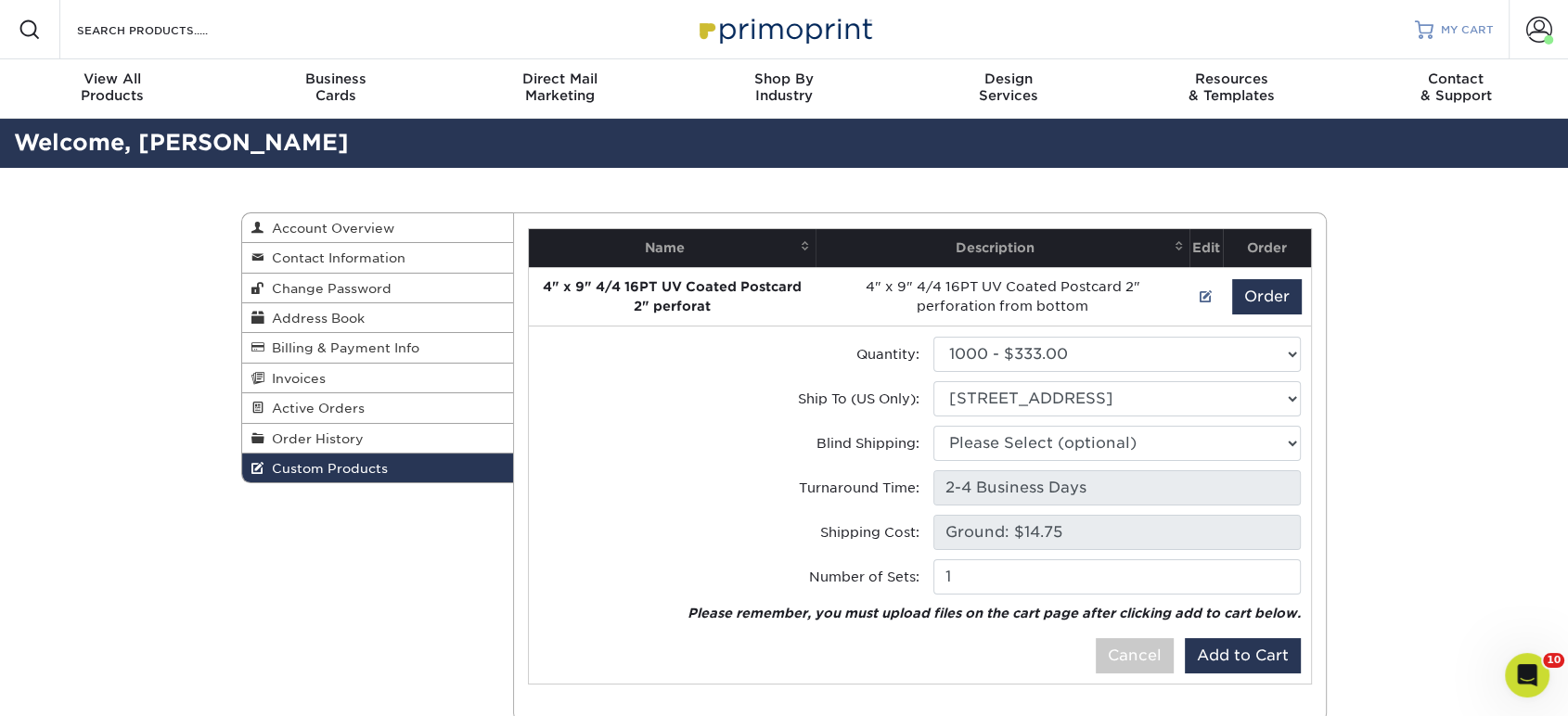
click at [1462, 24] on span "MY CART" at bounding box center [1467, 30] width 52 height 16
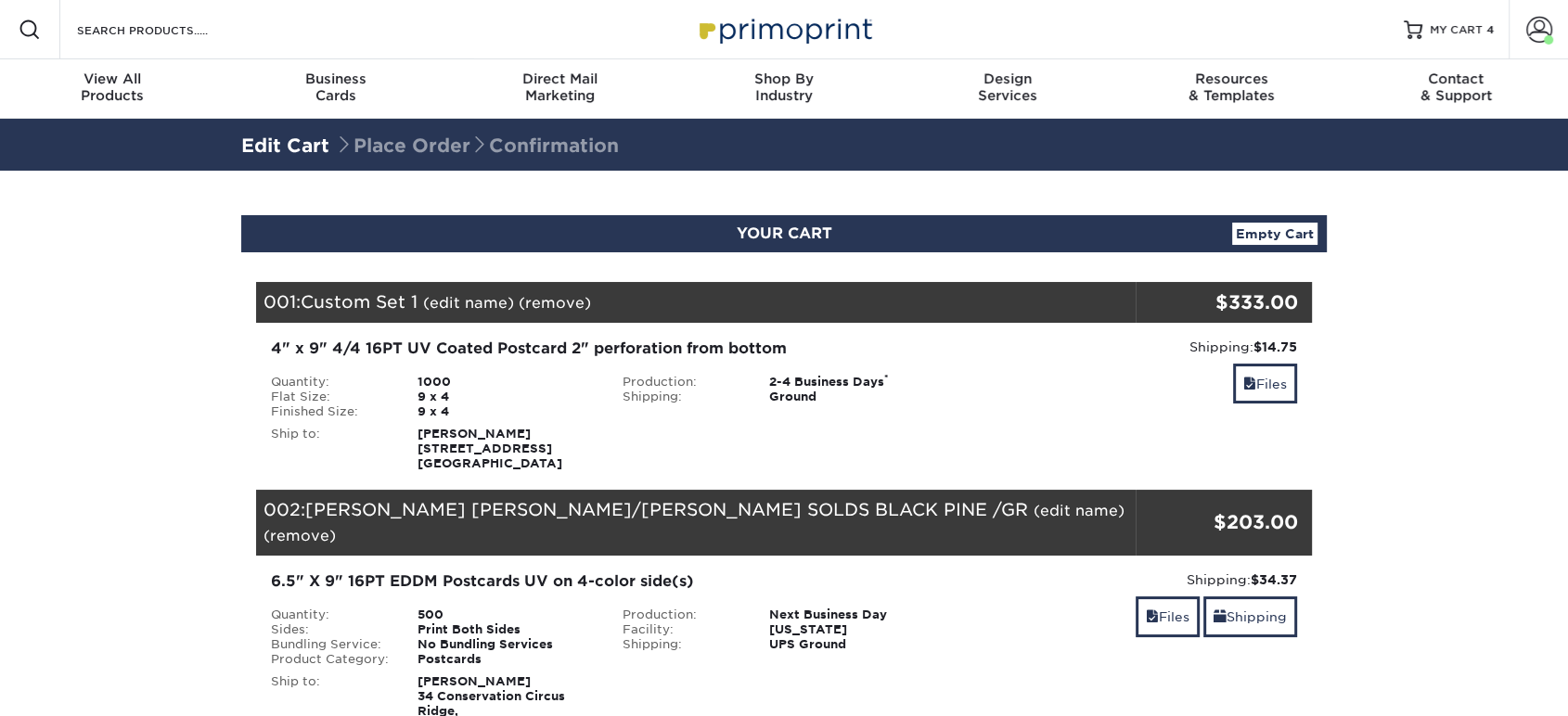
click at [492, 299] on link "(edit name)" at bounding box center [468, 303] width 91 height 17
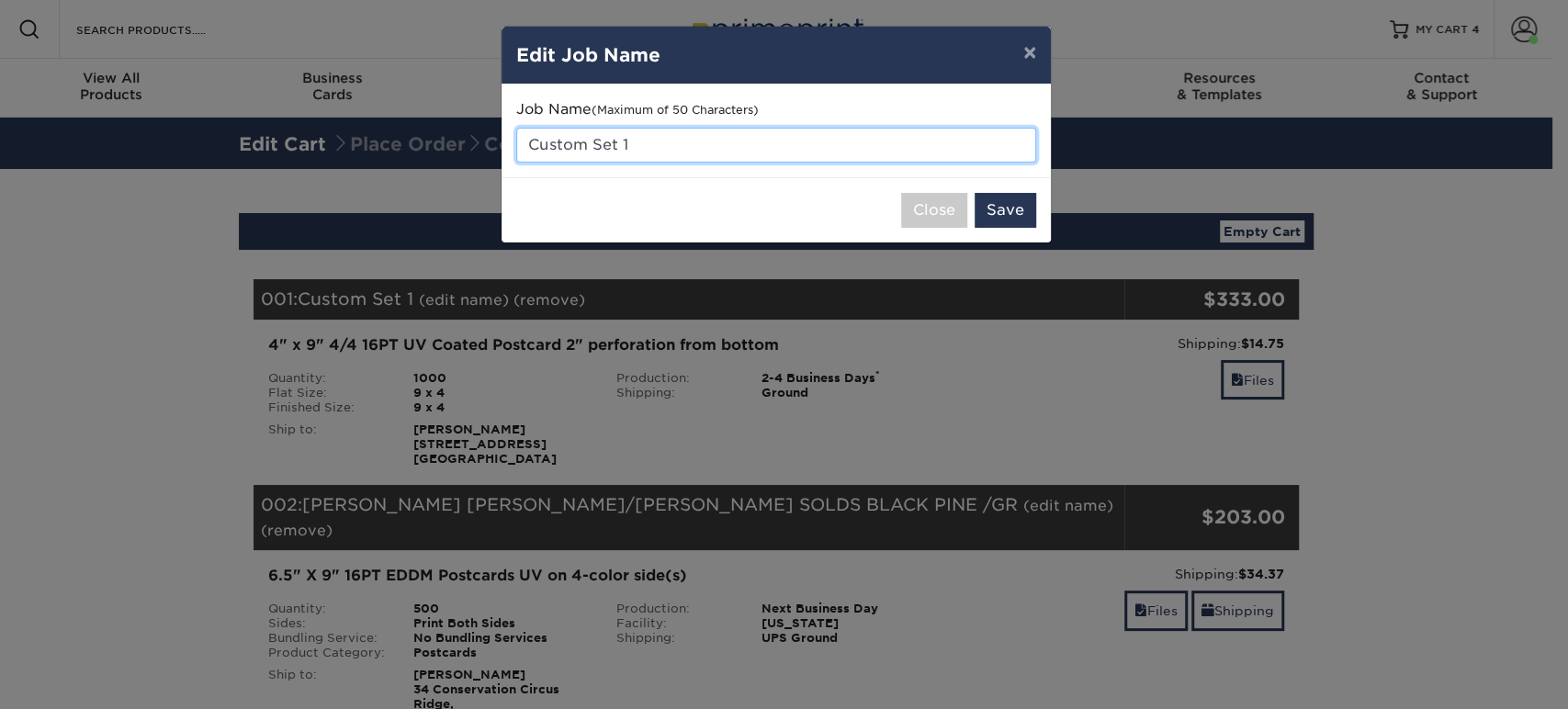
click at [662, 153] on input "Custom Set 1" at bounding box center [776, 145] width 520 height 35
type input "[PERSON_NAME] BIO RACK CARD"
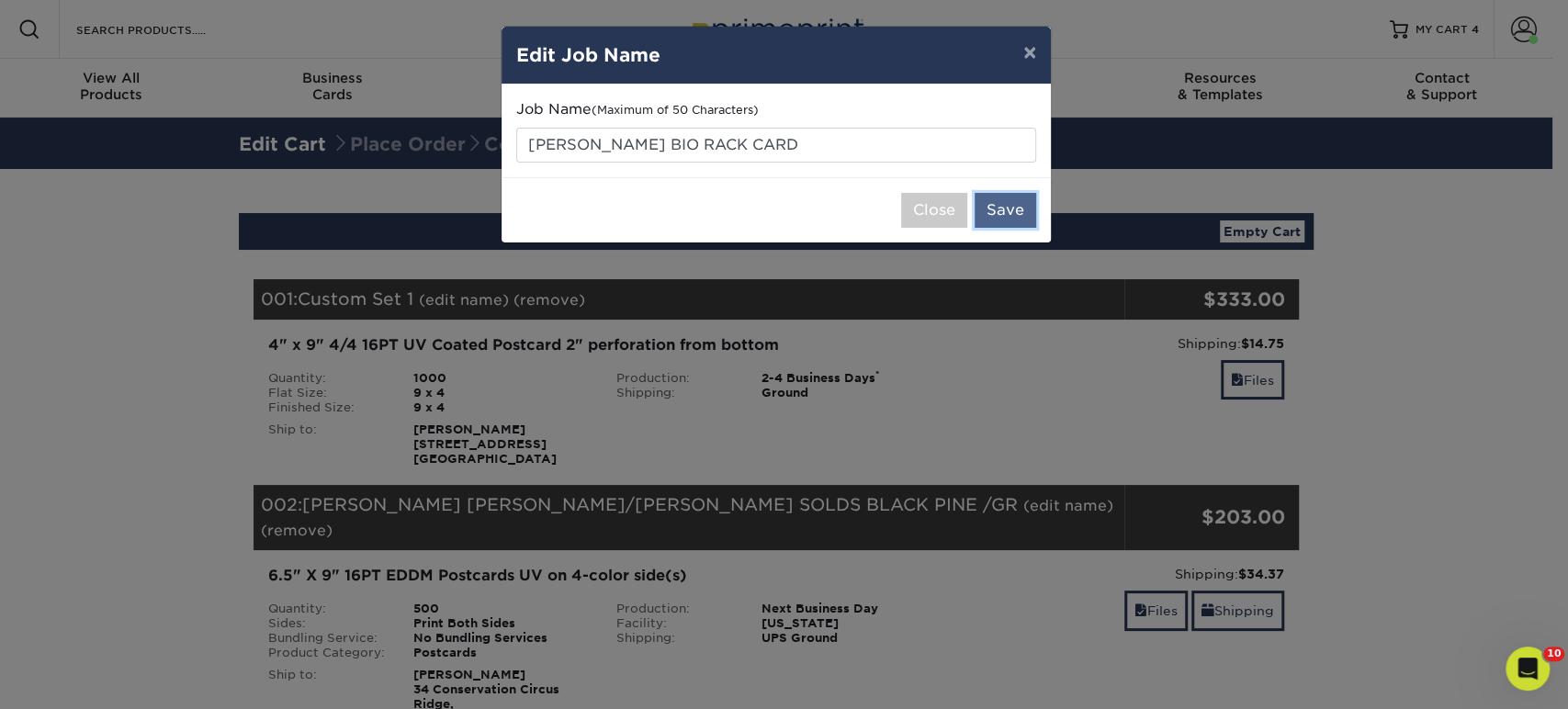
click at [1010, 212] on button "Save" at bounding box center [1005, 211] width 62 height 35
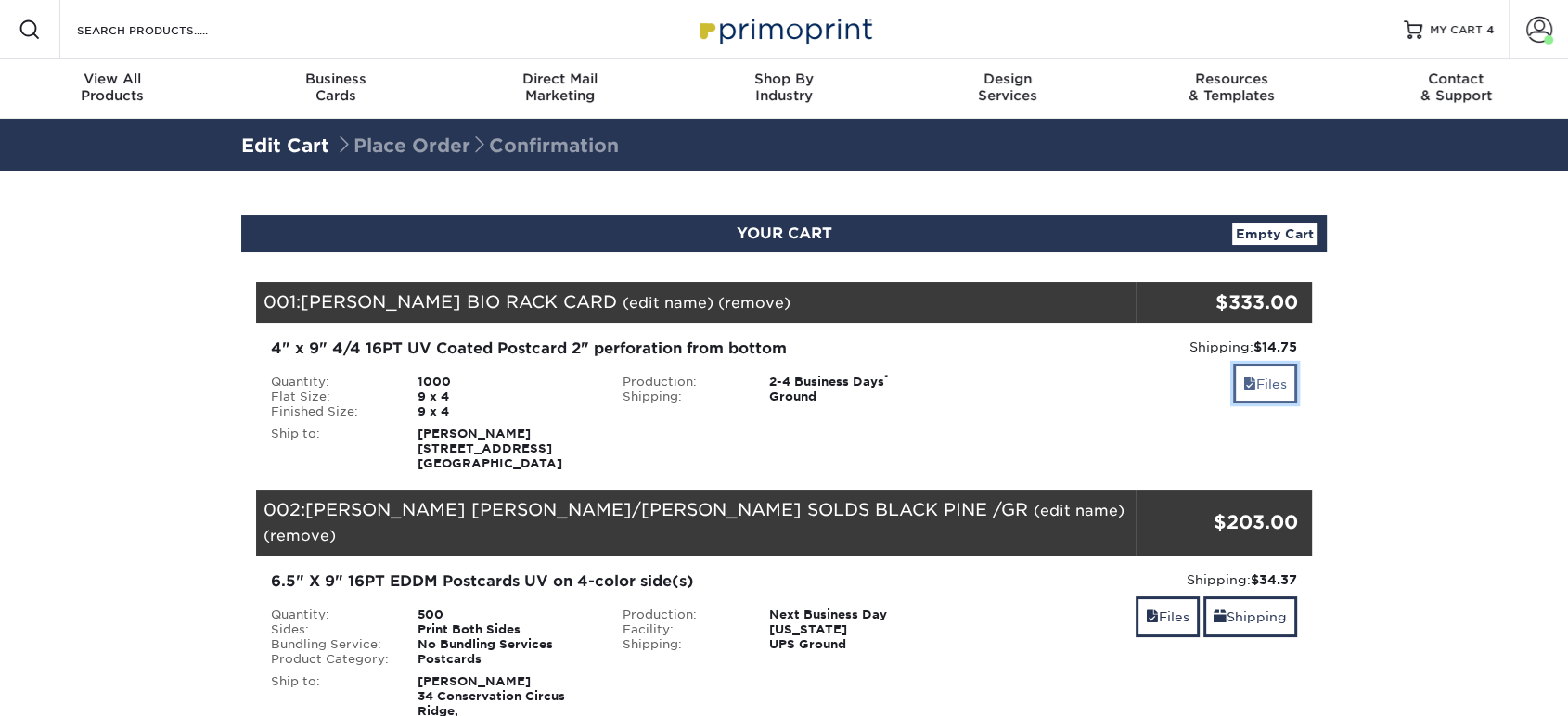
drag, startPoint x: 1265, startPoint y: 377, endPoint x: 1248, endPoint y: 377, distance: 17.0
click at [1265, 377] on link "Files" at bounding box center [1265, 383] width 64 height 40
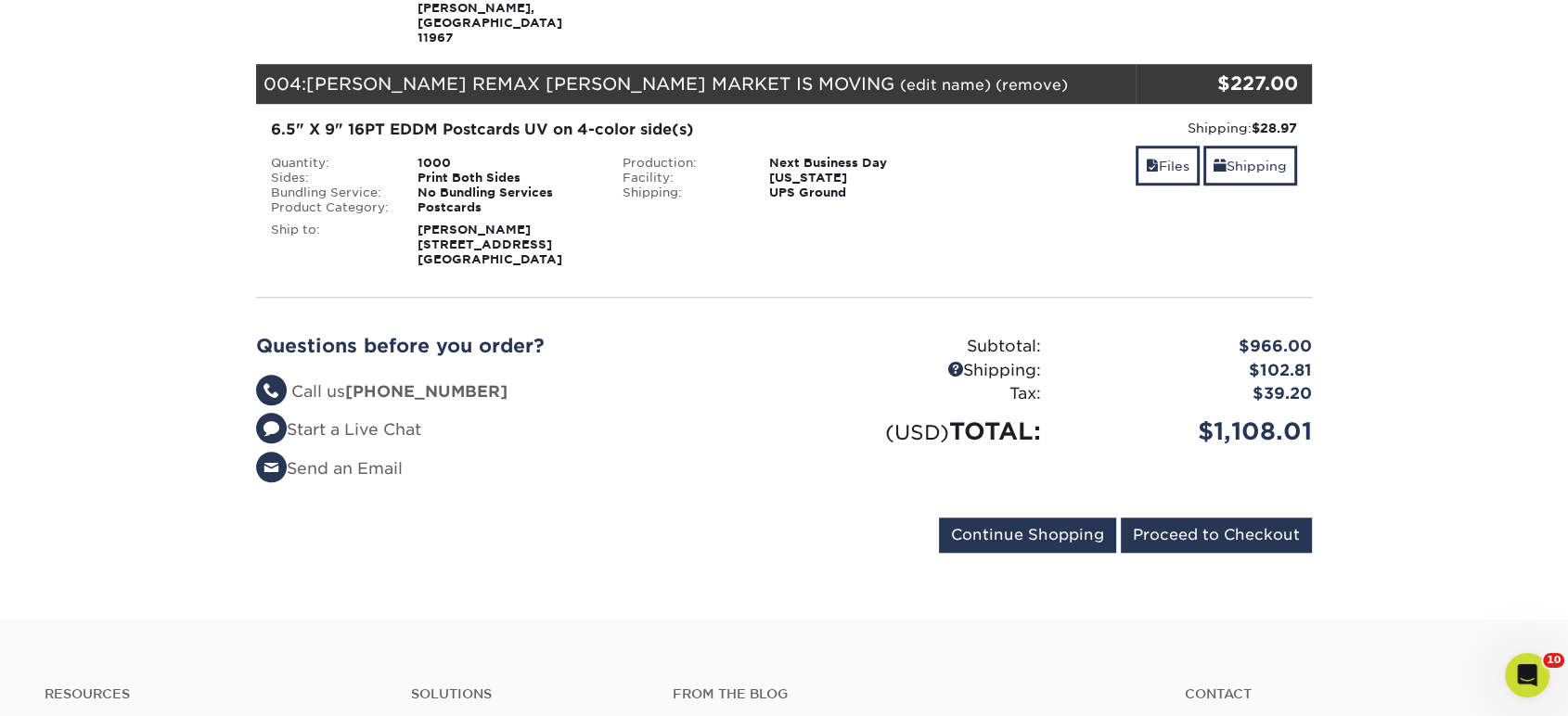
scroll to position [1237, 0]
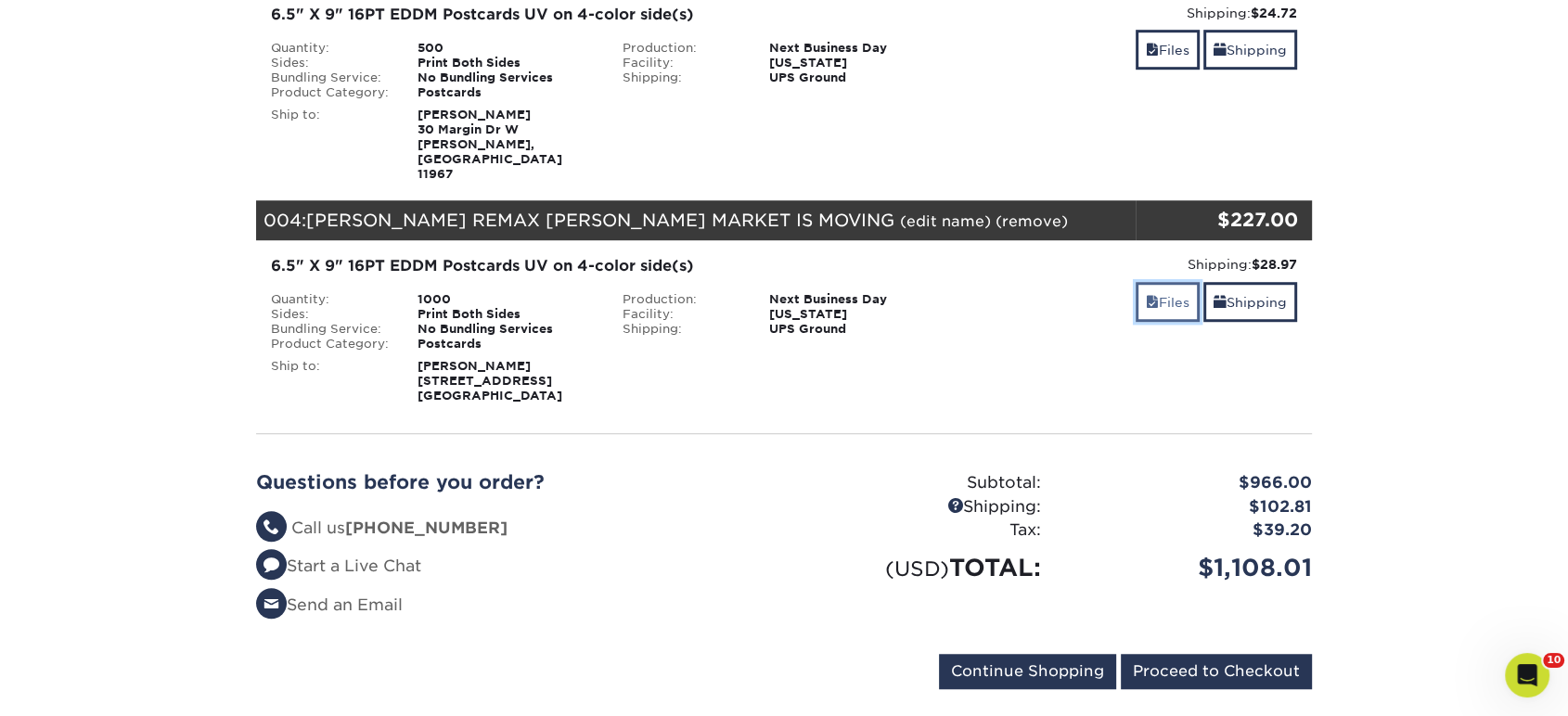
click at [1158, 282] on link "Files" at bounding box center [1168, 301] width 64 height 40
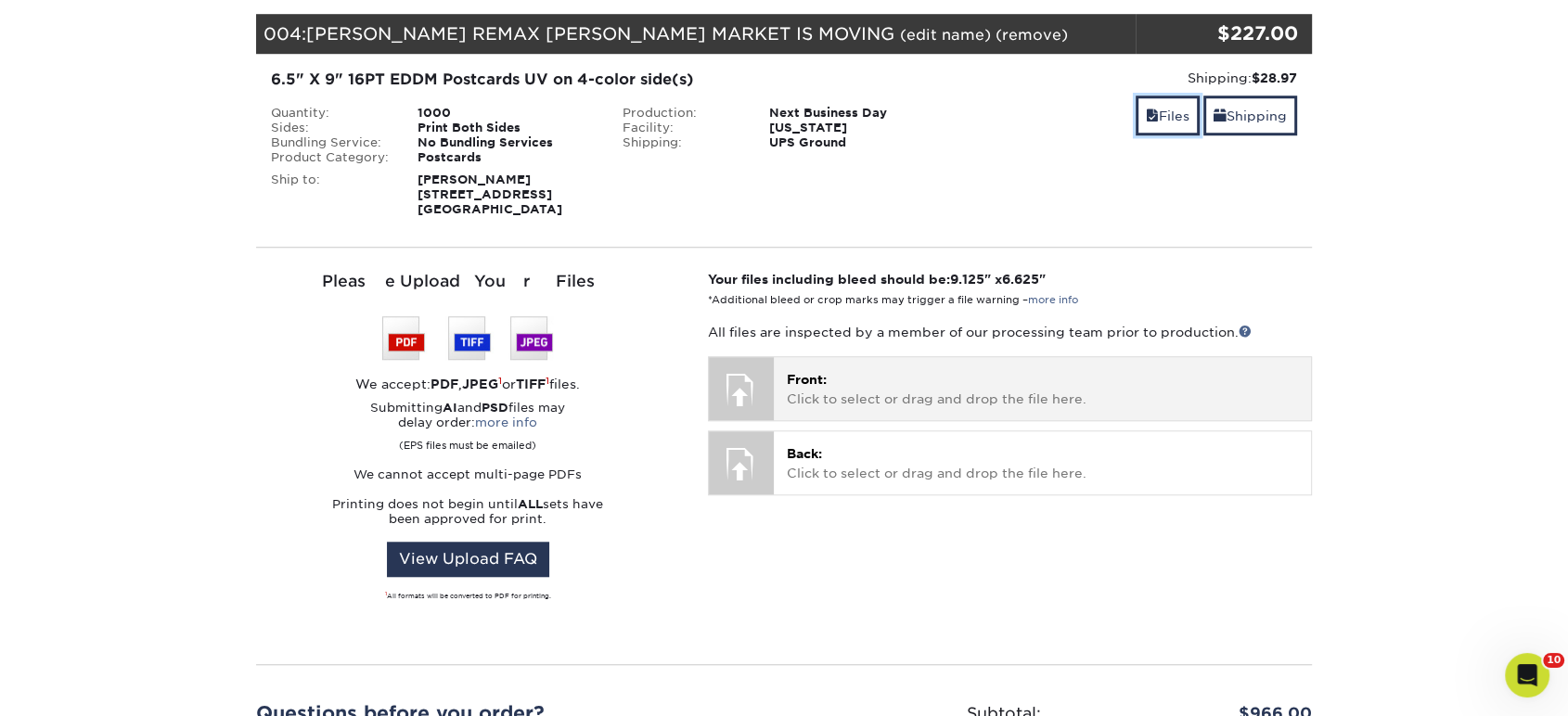
scroll to position [1443, 0]
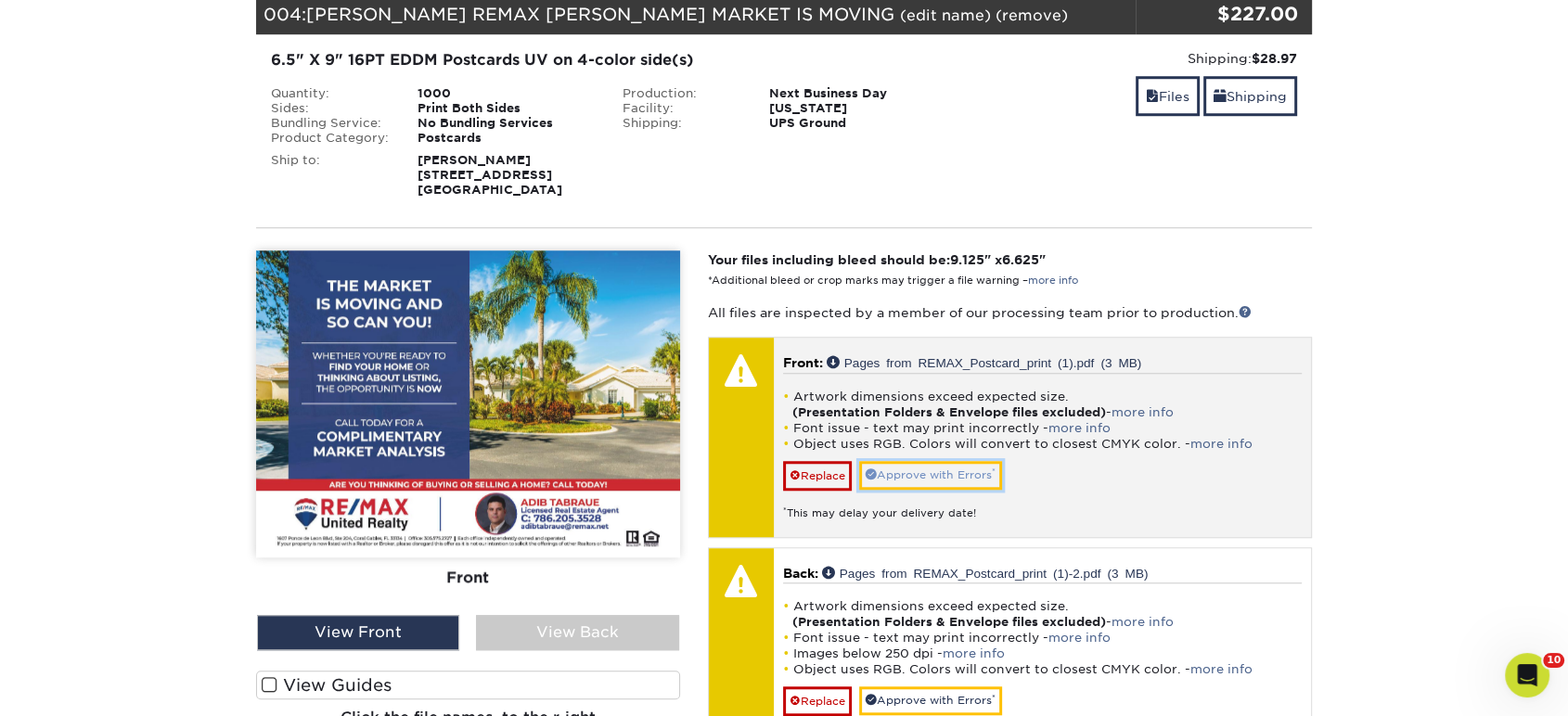
click at [942, 461] on link "Approve with Errors *" at bounding box center [930, 476] width 143 height 29
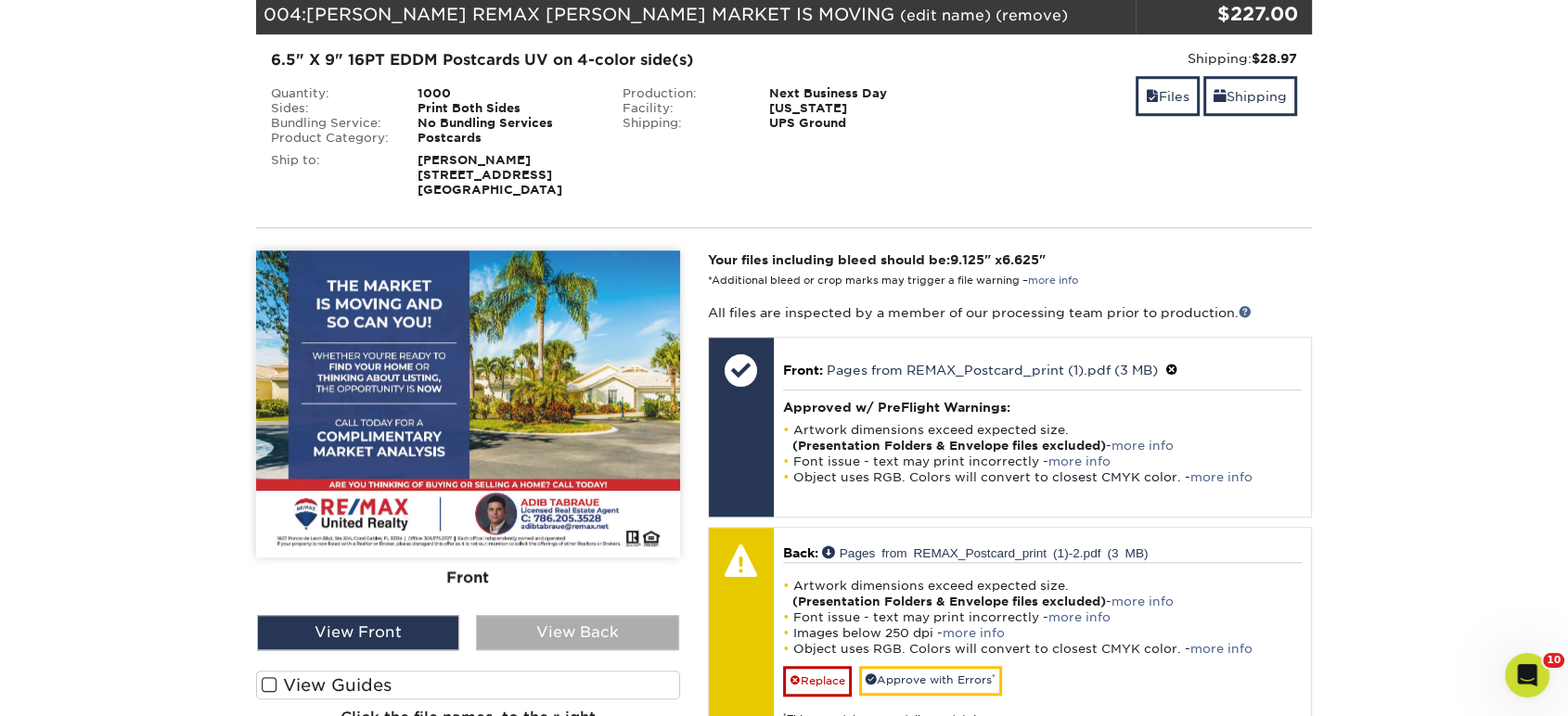
click at [635, 615] on div "View Back" at bounding box center [577, 632] width 202 height 35
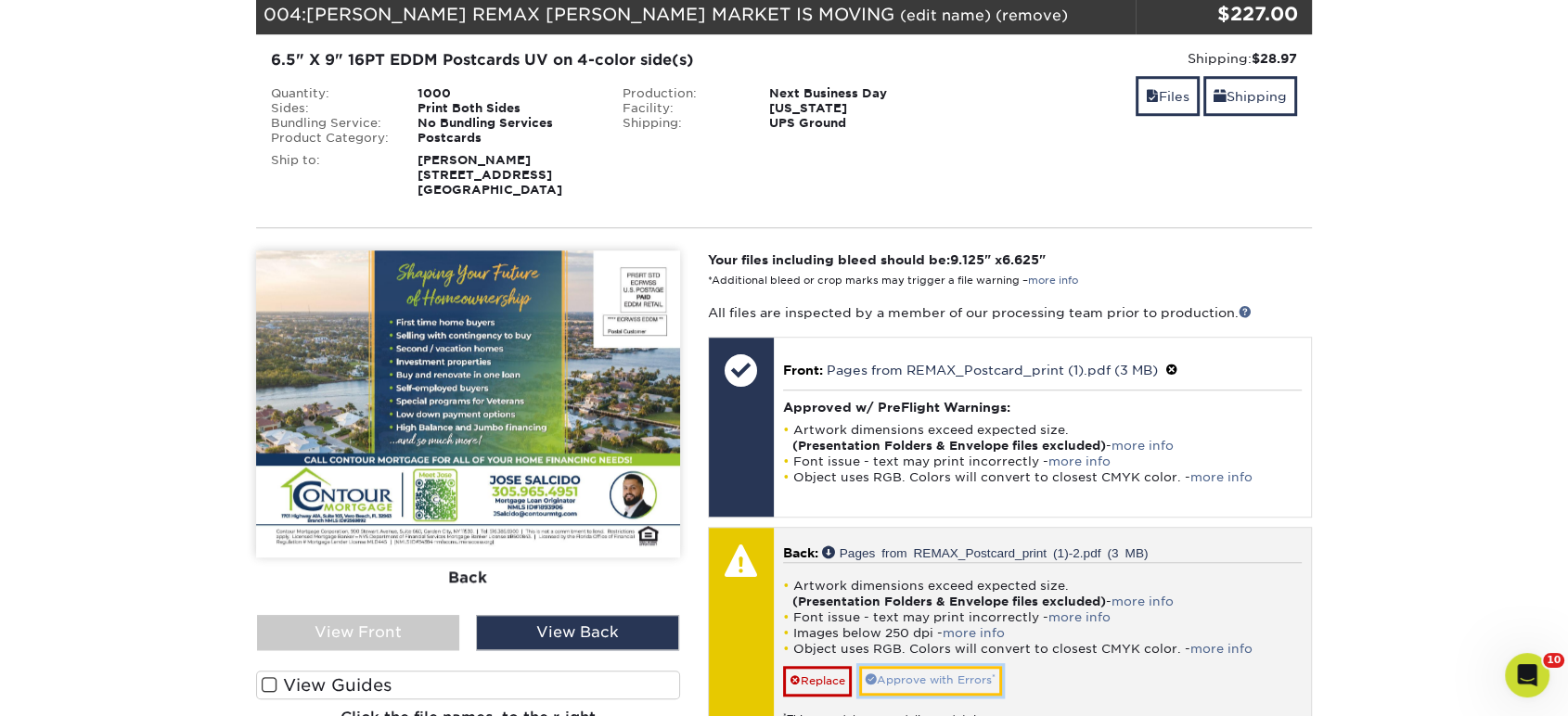
click at [871, 666] on link "Approve with Errors *" at bounding box center [930, 681] width 143 height 29
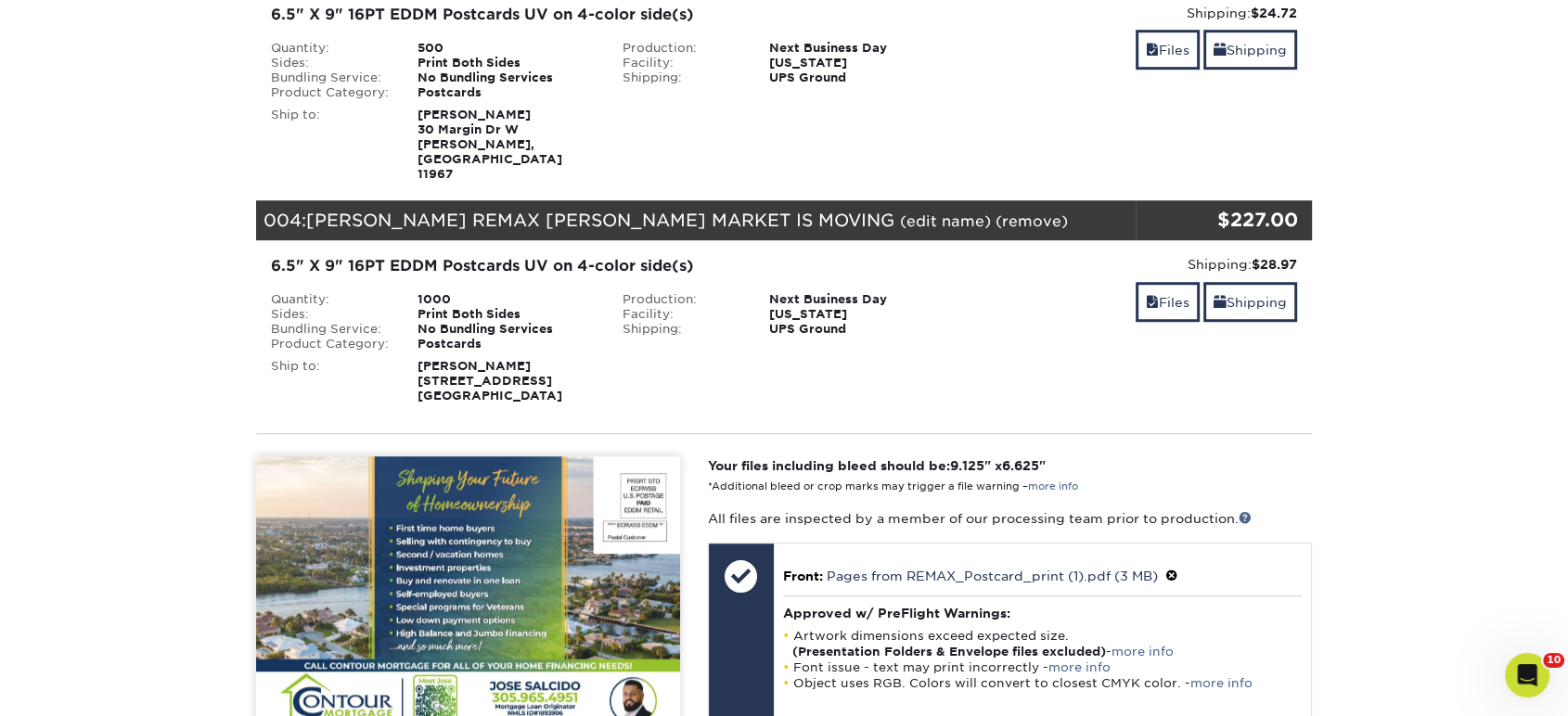
scroll to position [1031, 0]
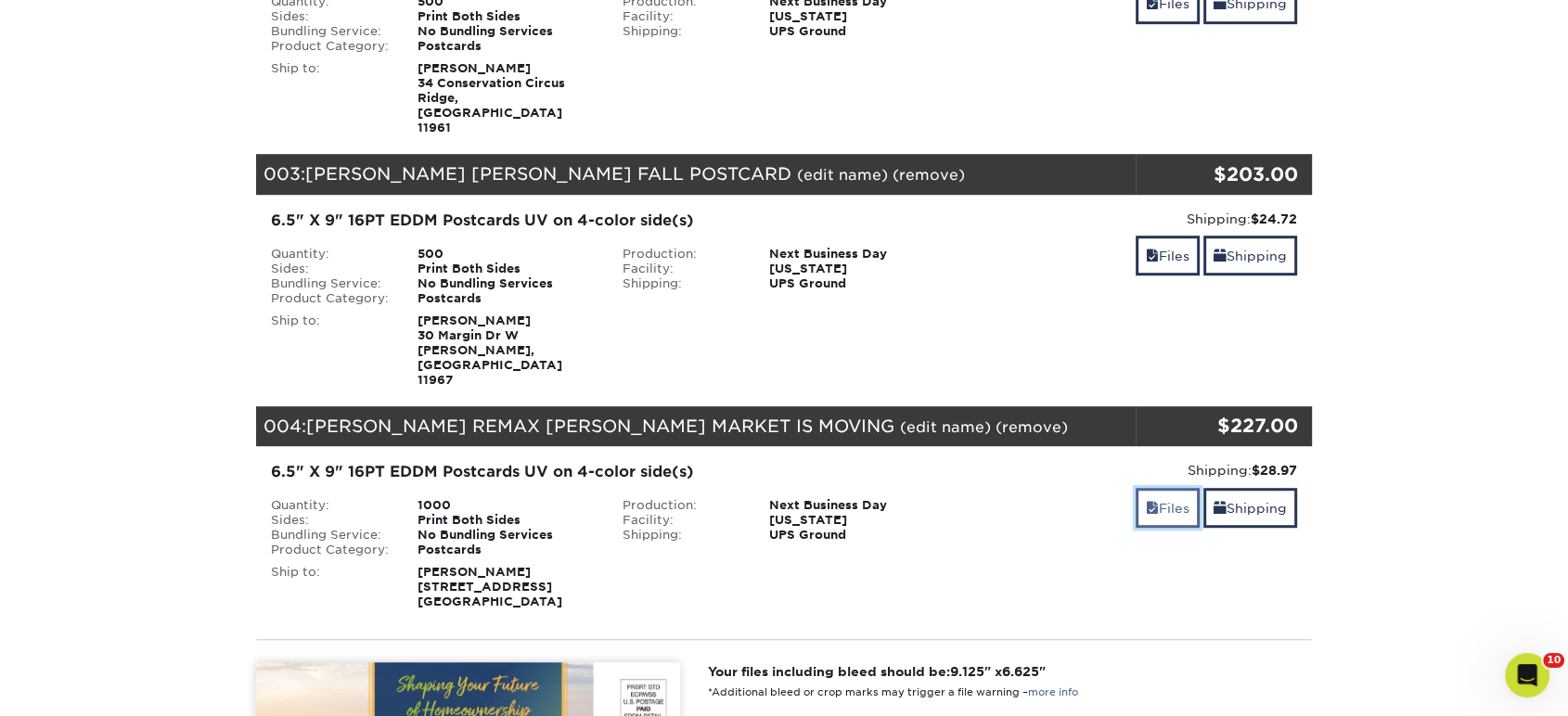
click at [1158, 488] on link "Files" at bounding box center [1168, 507] width 64 height 40
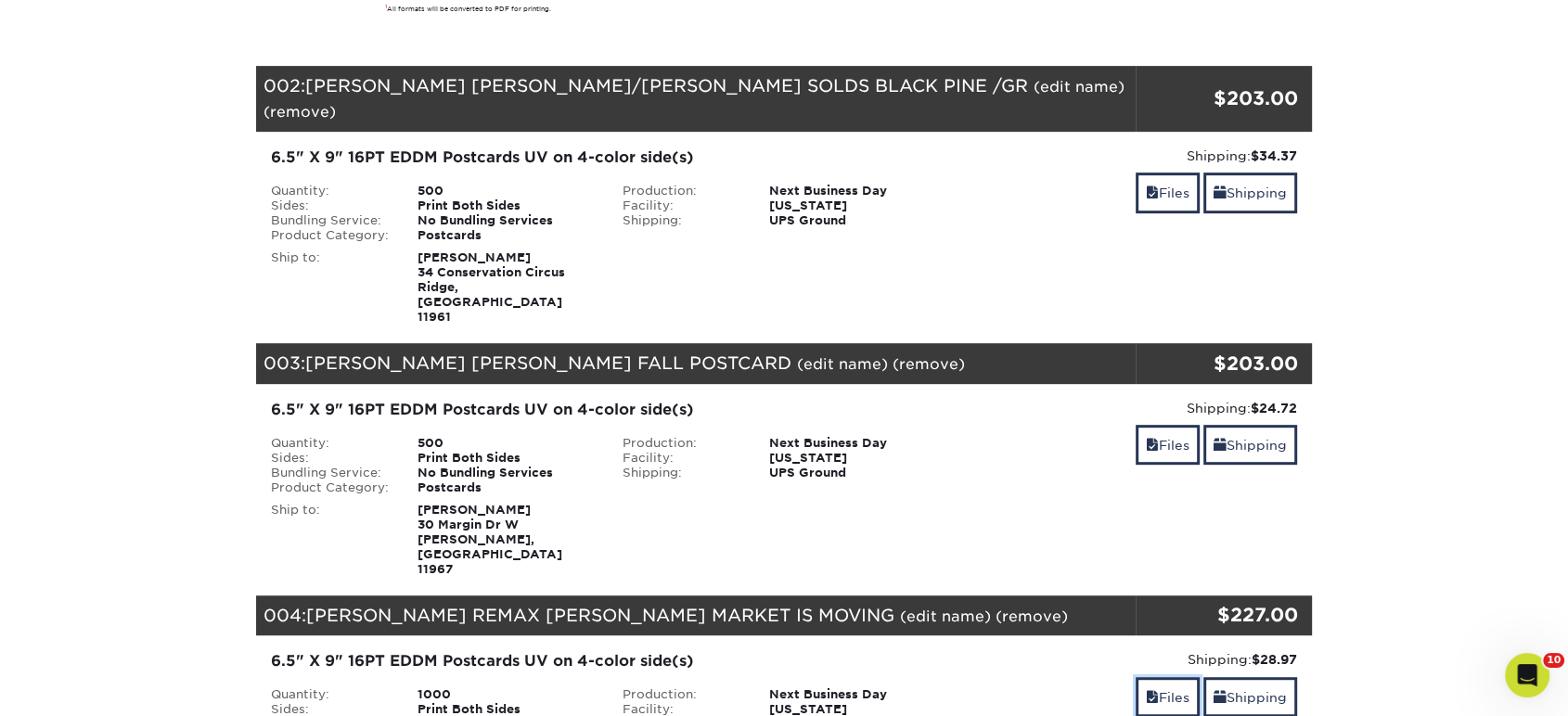
scroll to position [824, 0]
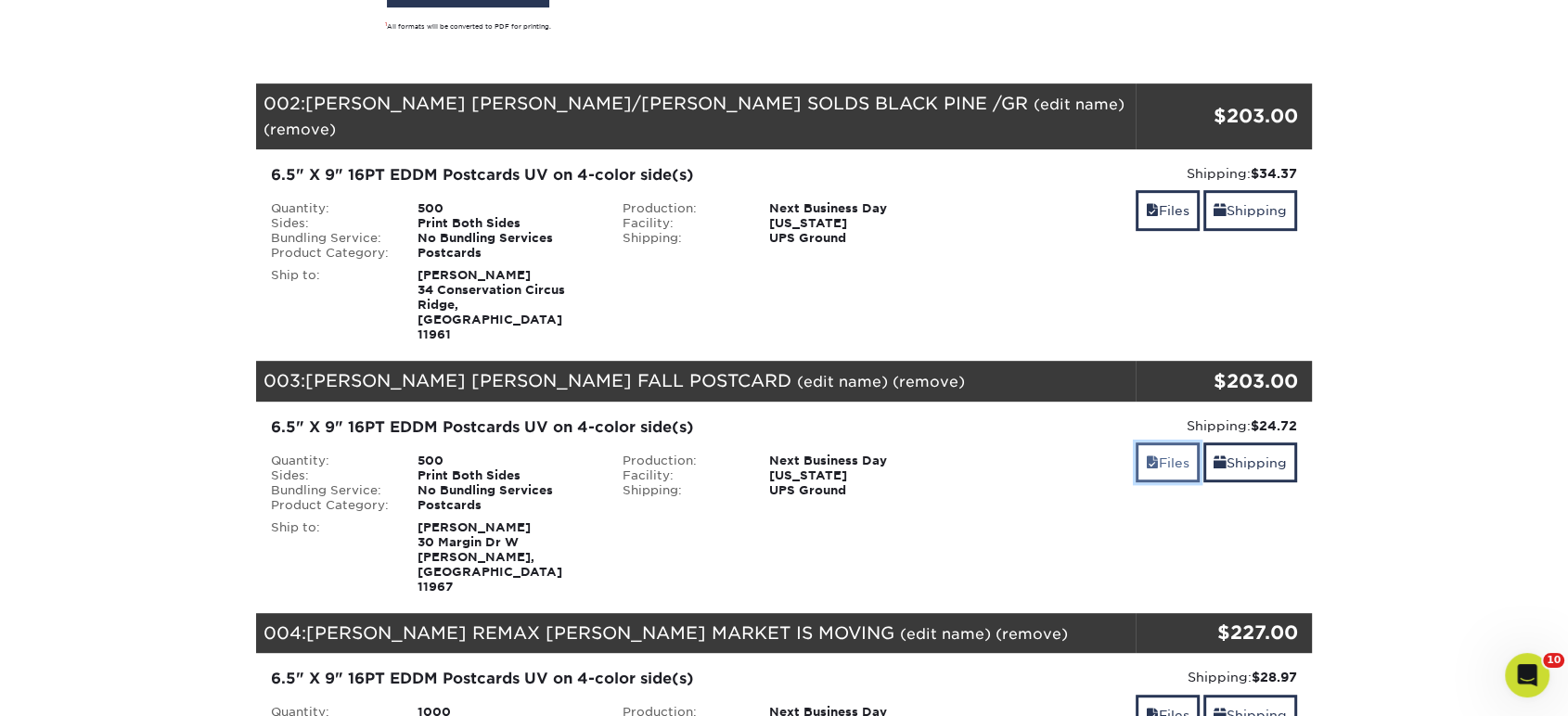
click at [1150, 456] on span at bounding box center [1151, 462] width 13 height 15
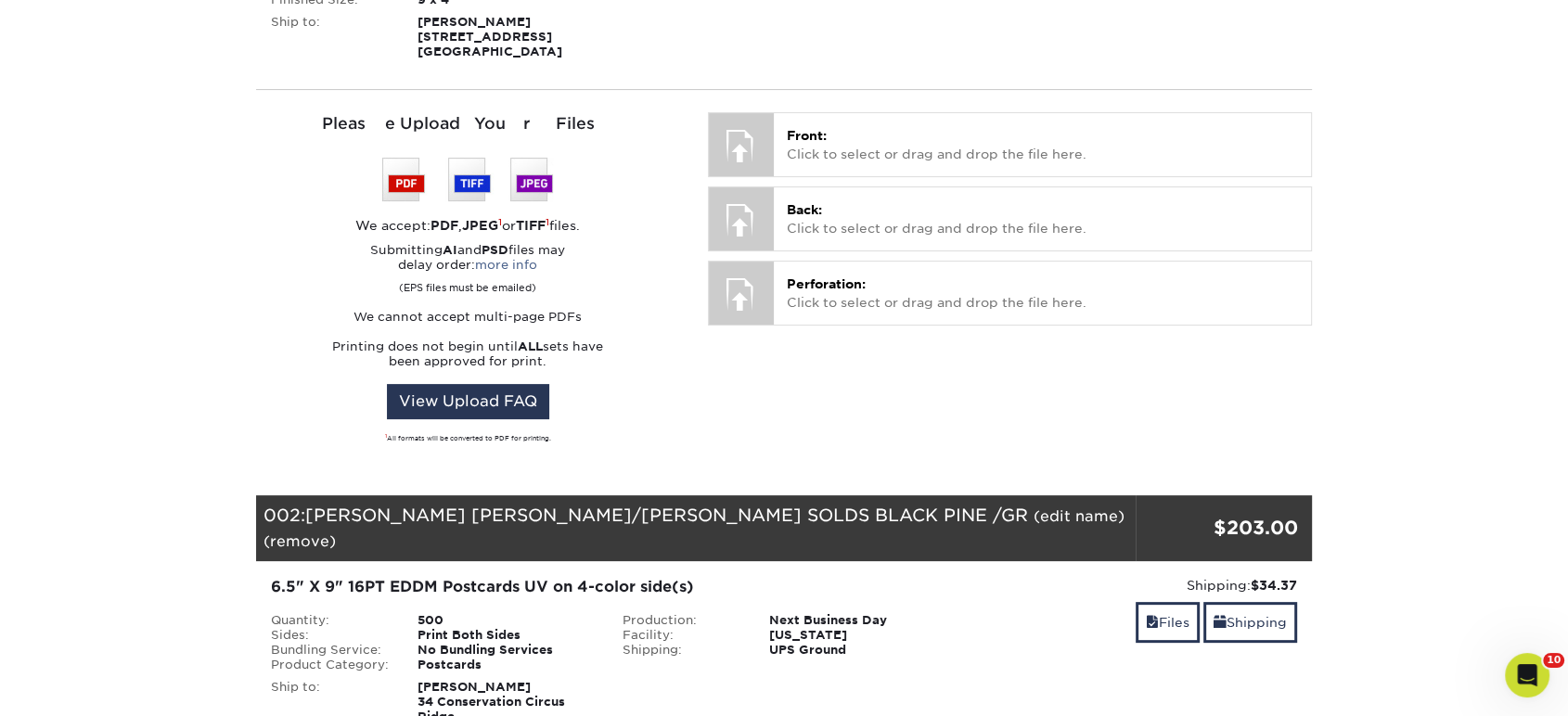
scroll to position [721, 0]
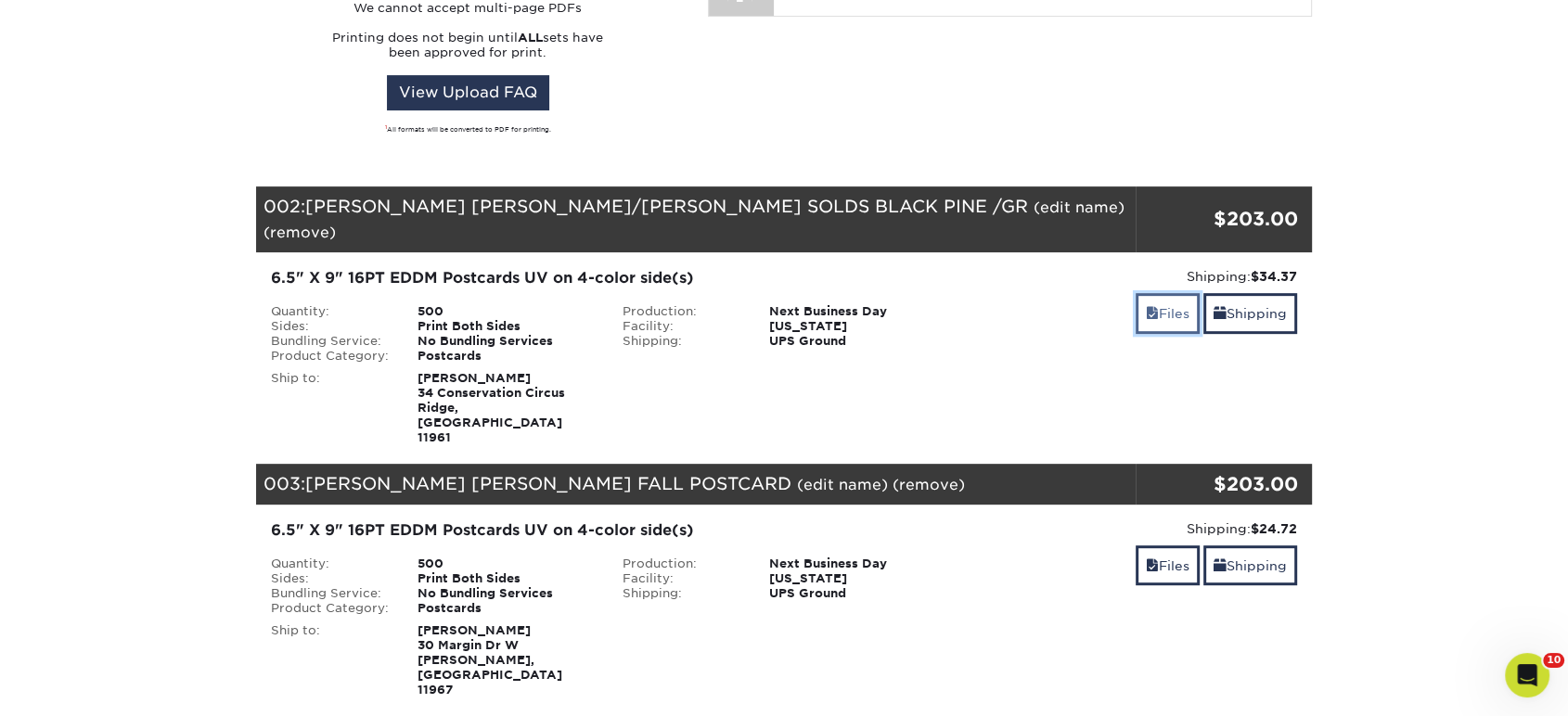
click at [1187, 293] on link "Files" at bounding box center [1168, 313] width 64 height 40
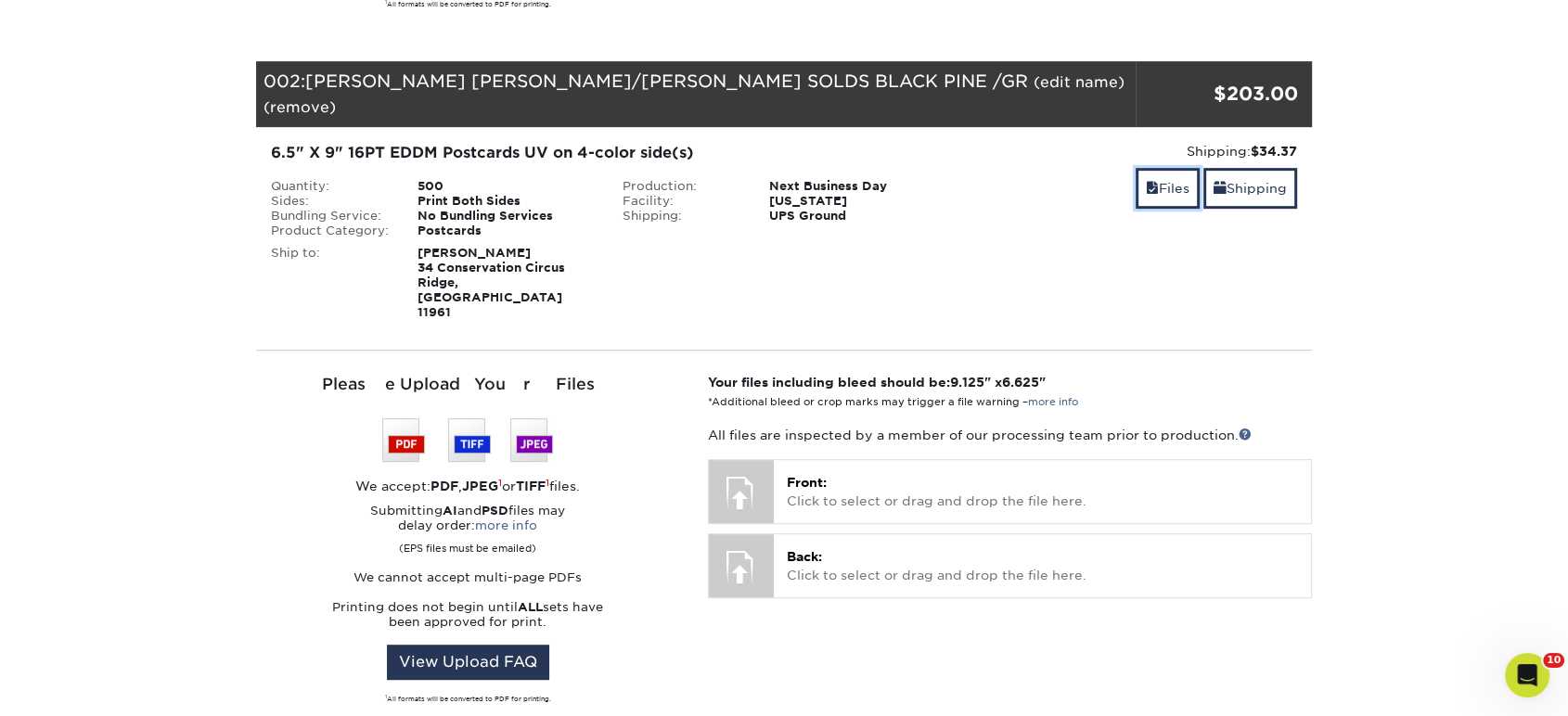
scroll to position [928, 0]
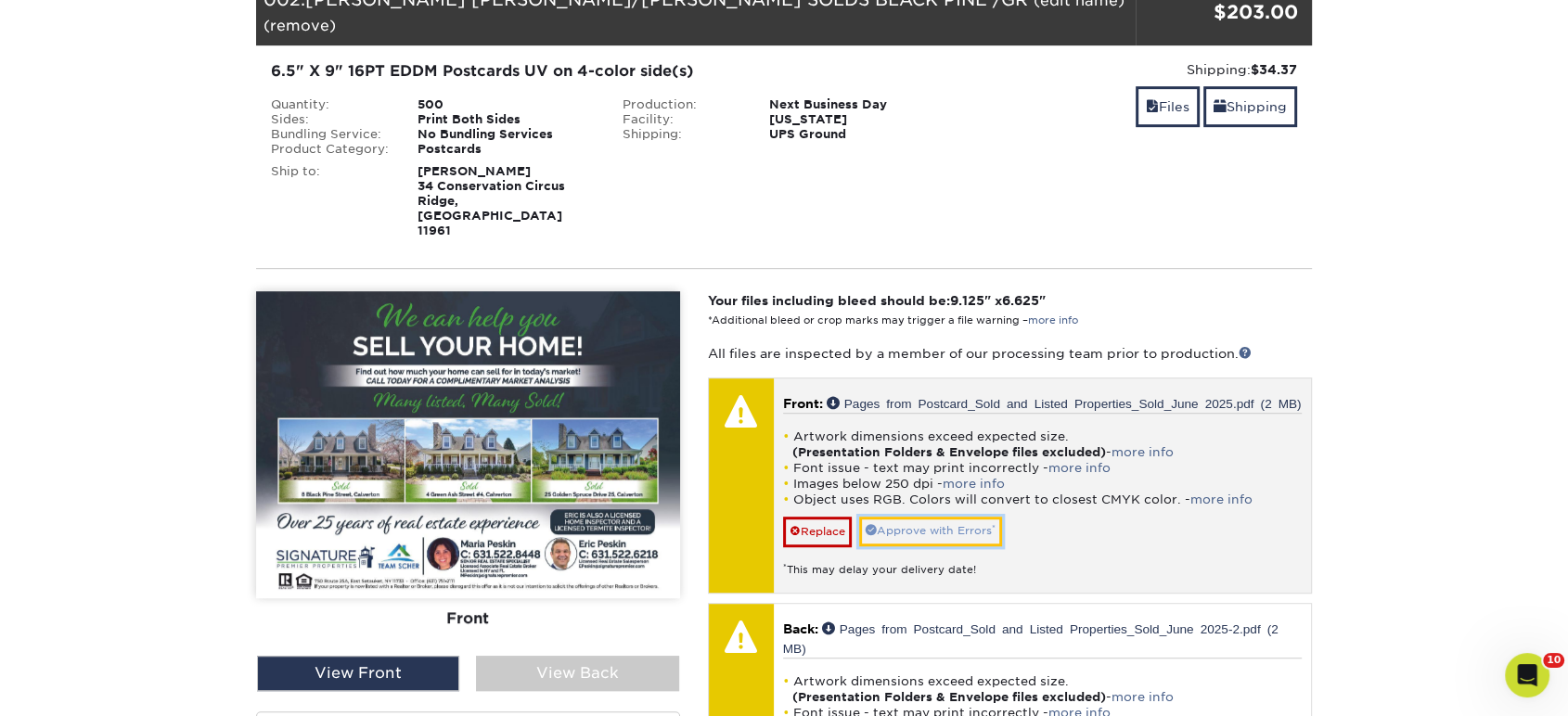
click at [904, 517] on link "Approve with Errors *" at bounding box center [930, 531] width 143 height 29
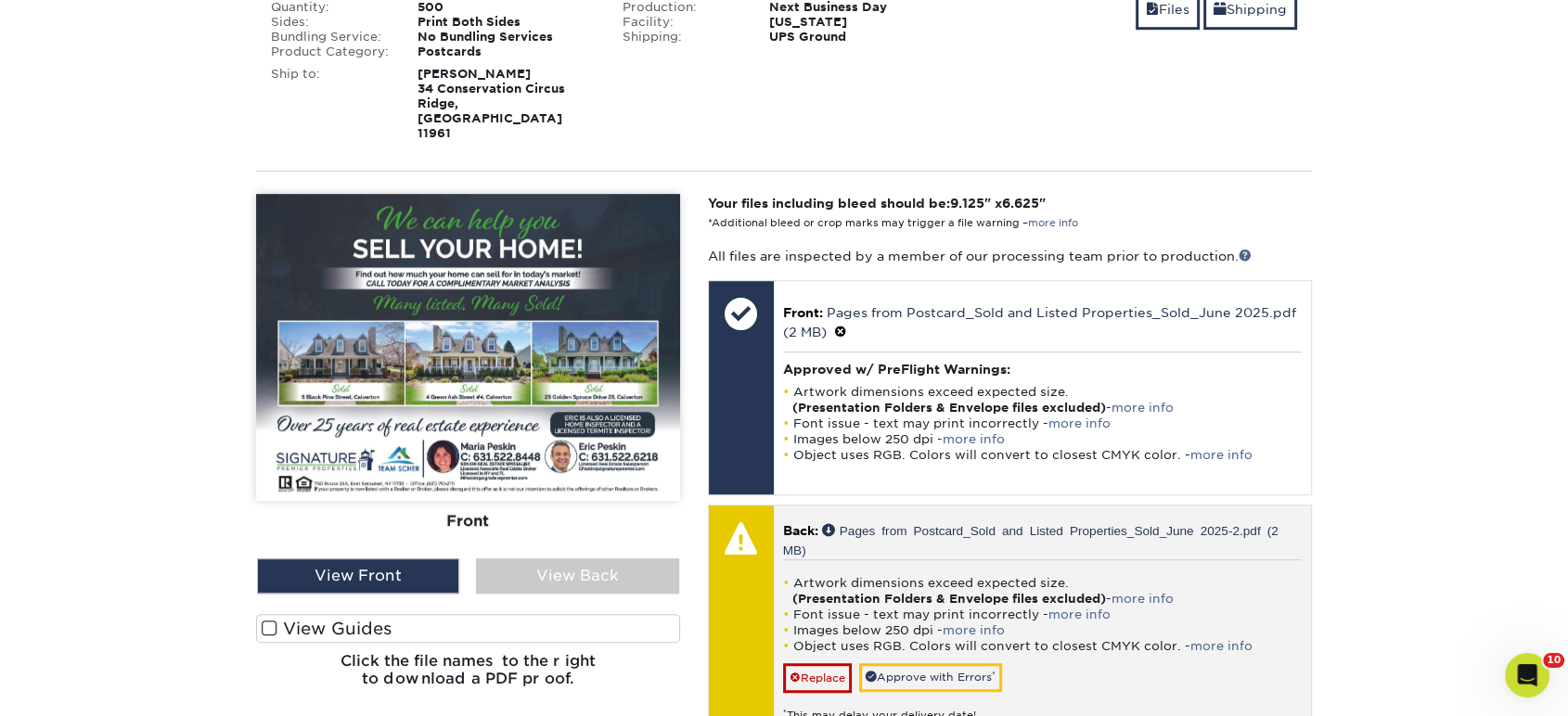
scroll to position [1134, 0]
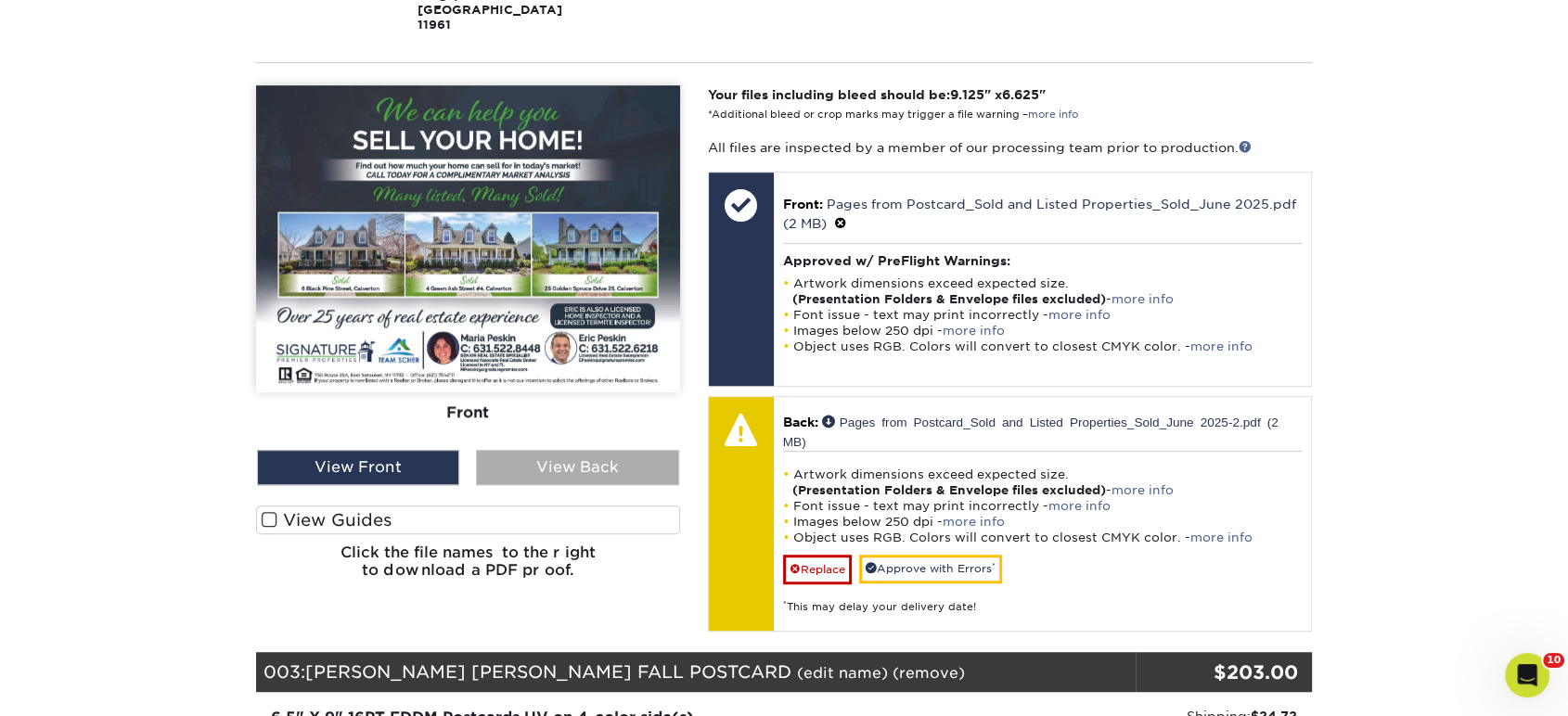
click at [640, 450] on div "View Back" at bounding box center [577, 467] width 202 height 35
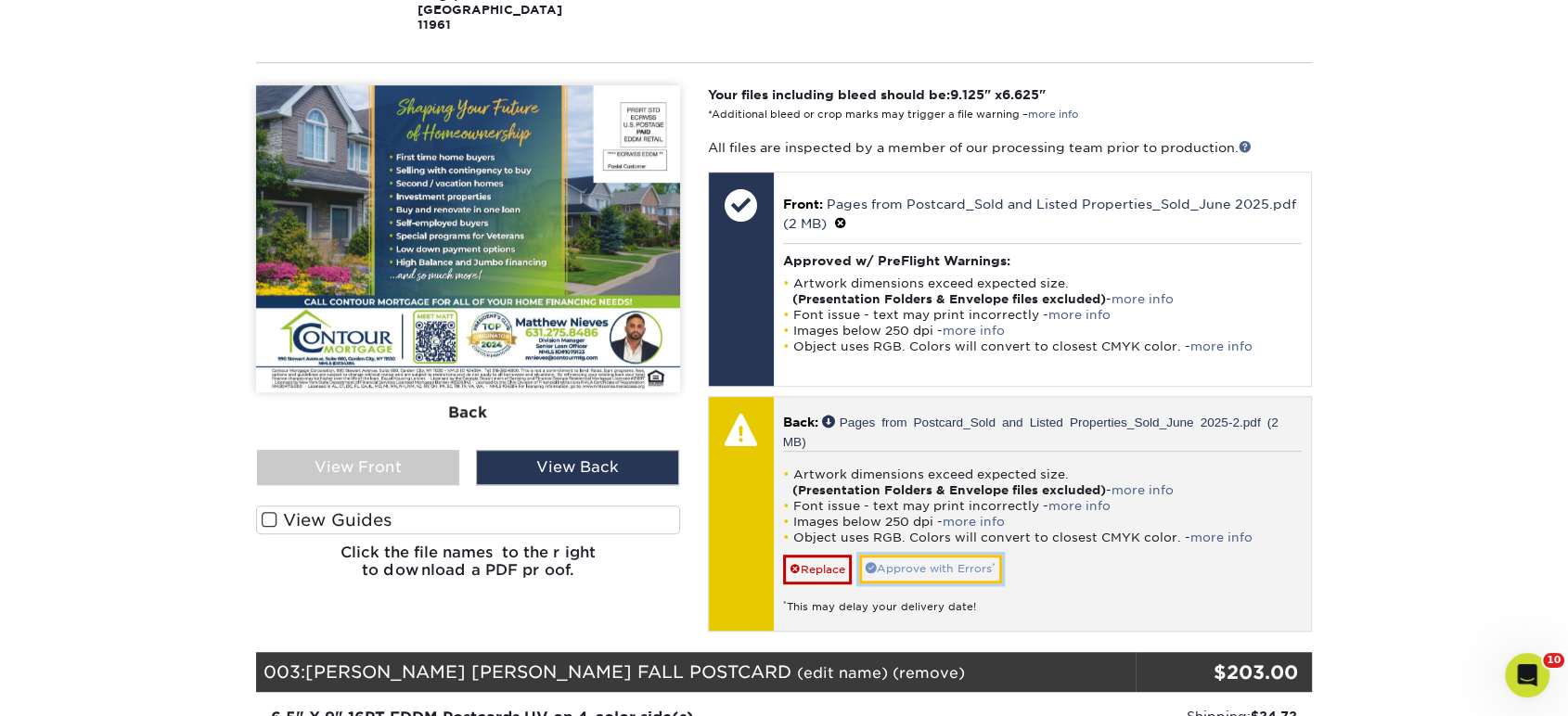
click at [891, 555] on link "Approve with Errors *" at bounding box center [930, 569] width 143 height 29
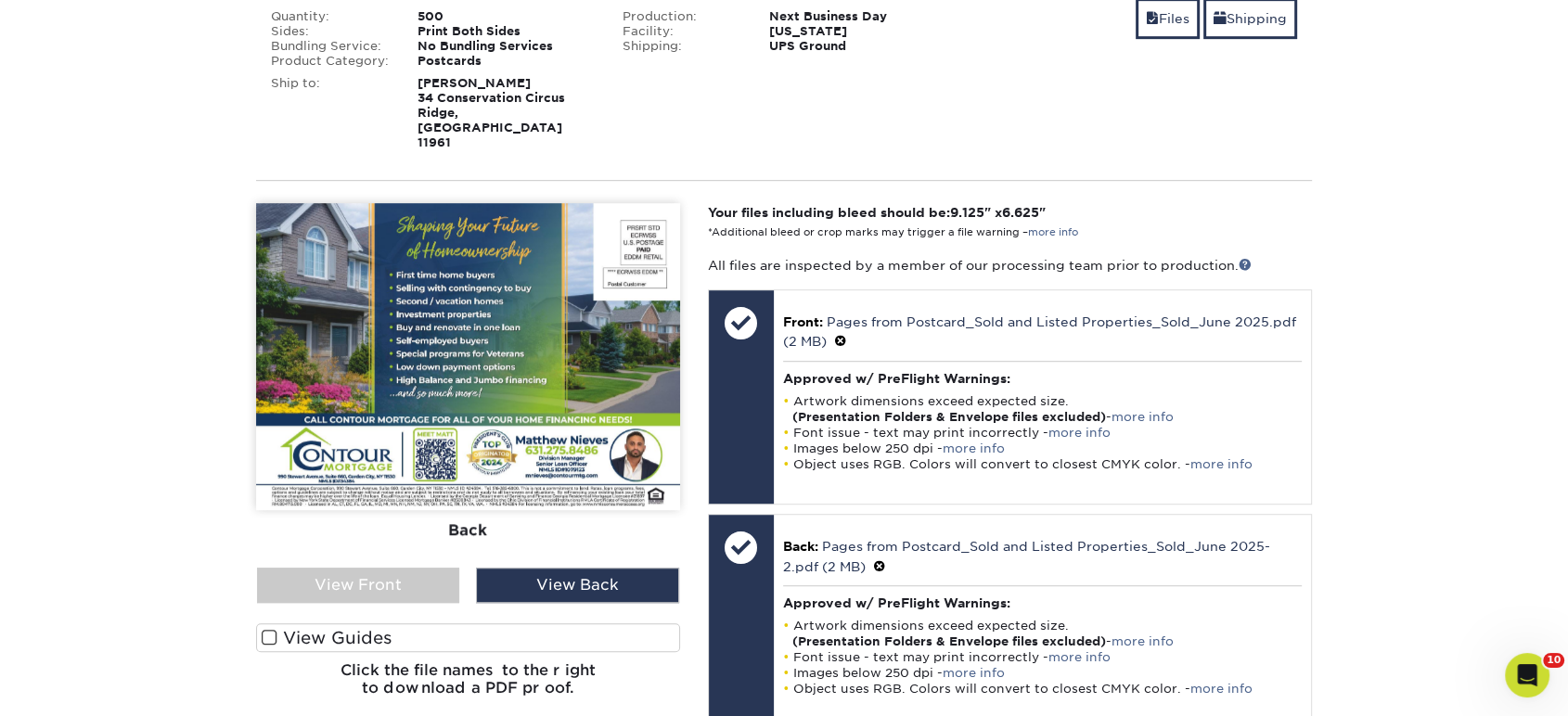
scroll to position [824, 0]
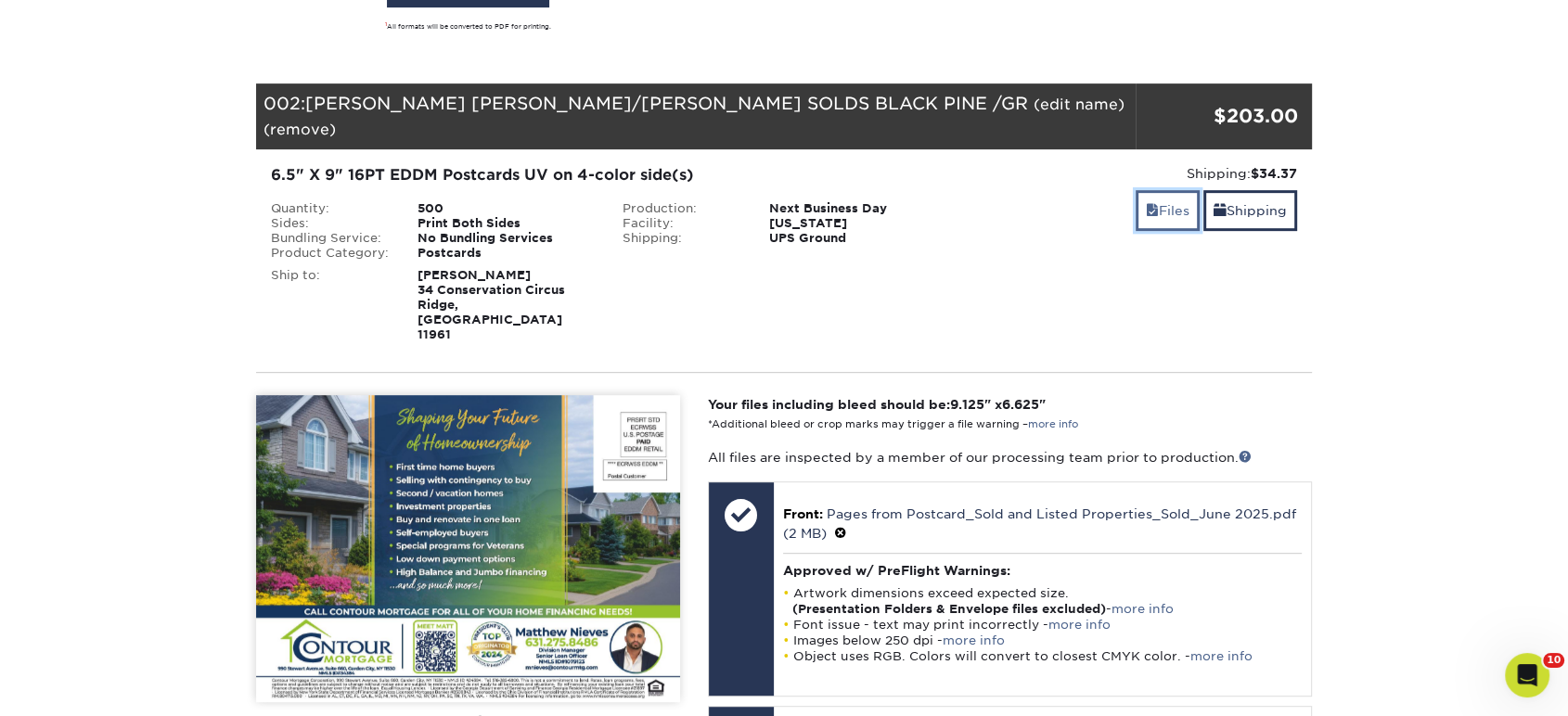
click at [1145, 203] on span at bounding box center [1151, 210] width 13 height 15
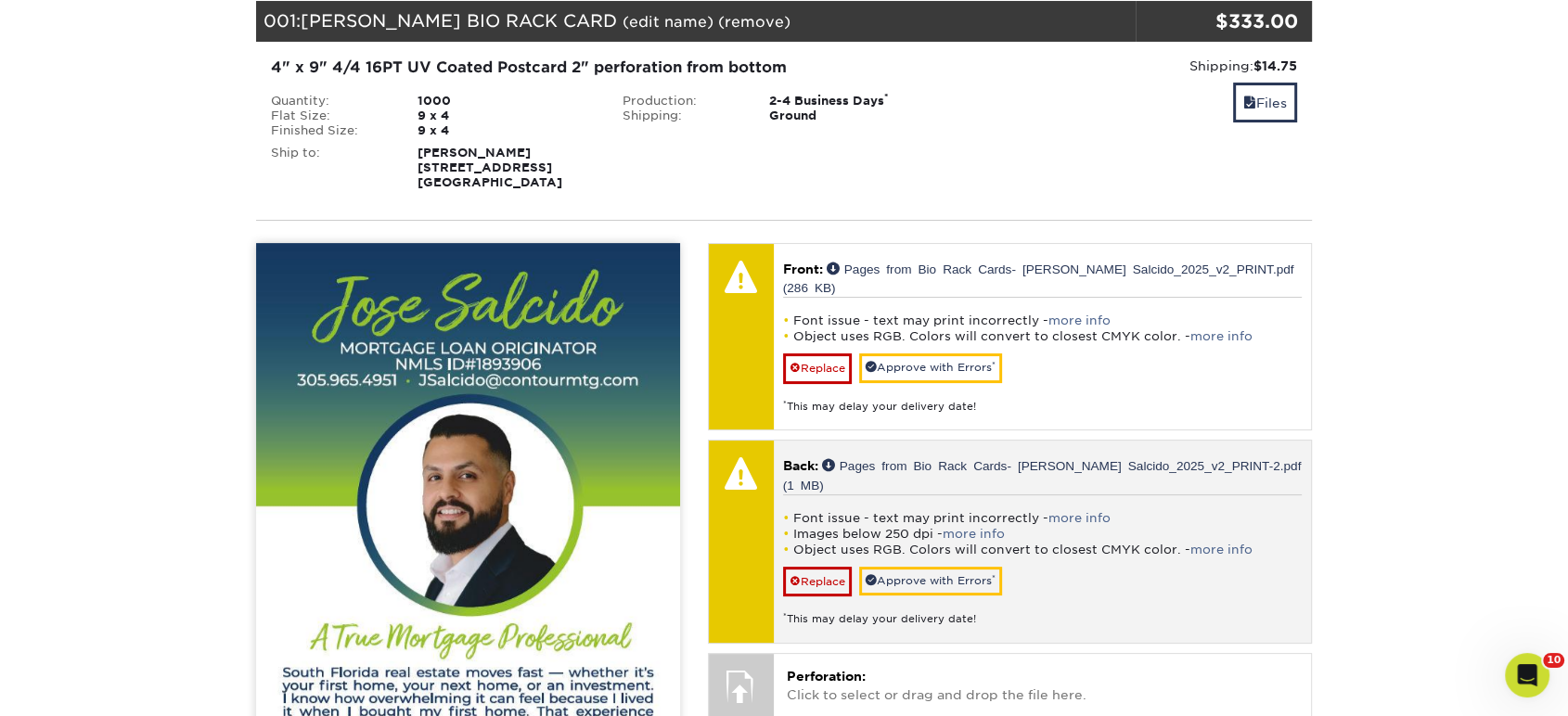
scroll to position [412, 0]
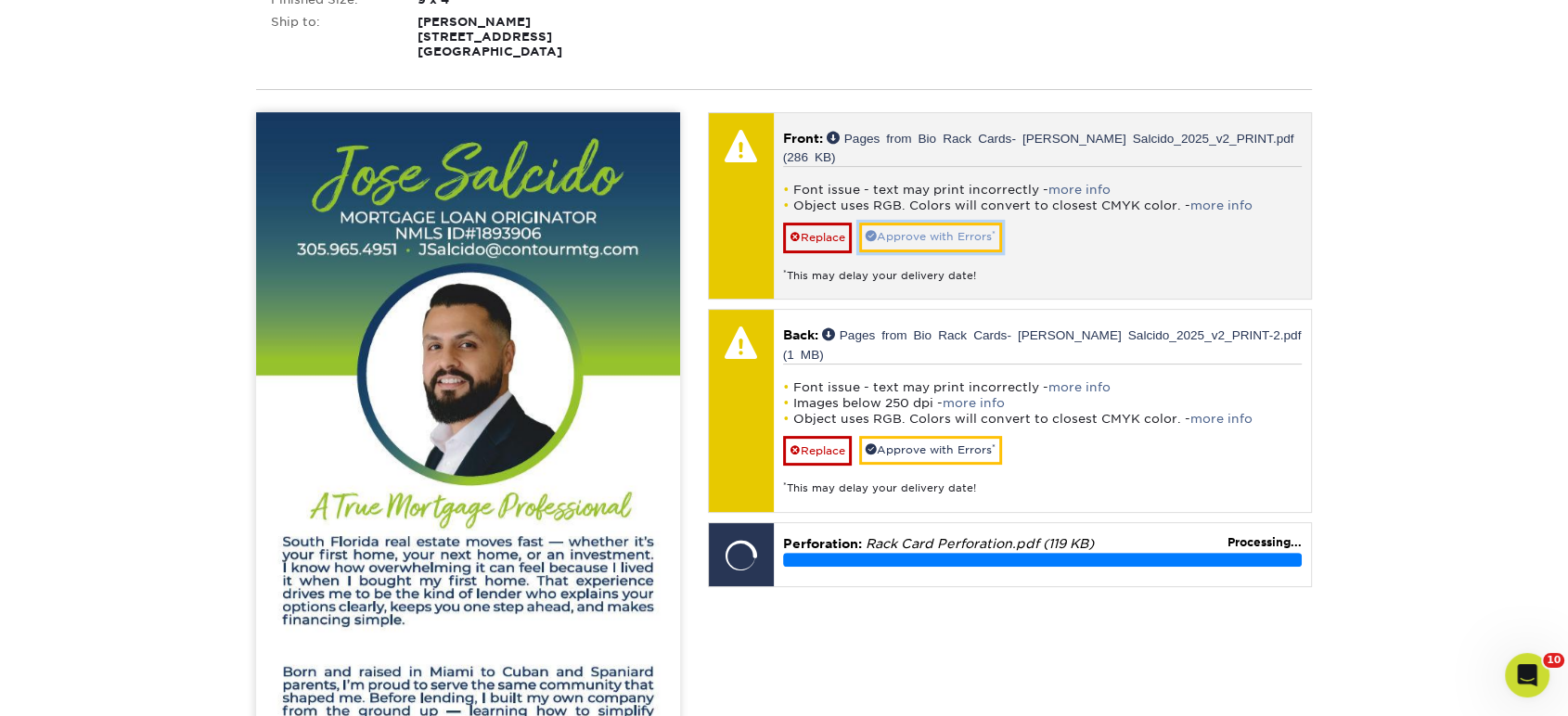
click at [959, 225] on link "Approve with Errors *" at bounding box center [930, 237] width 143 height 29
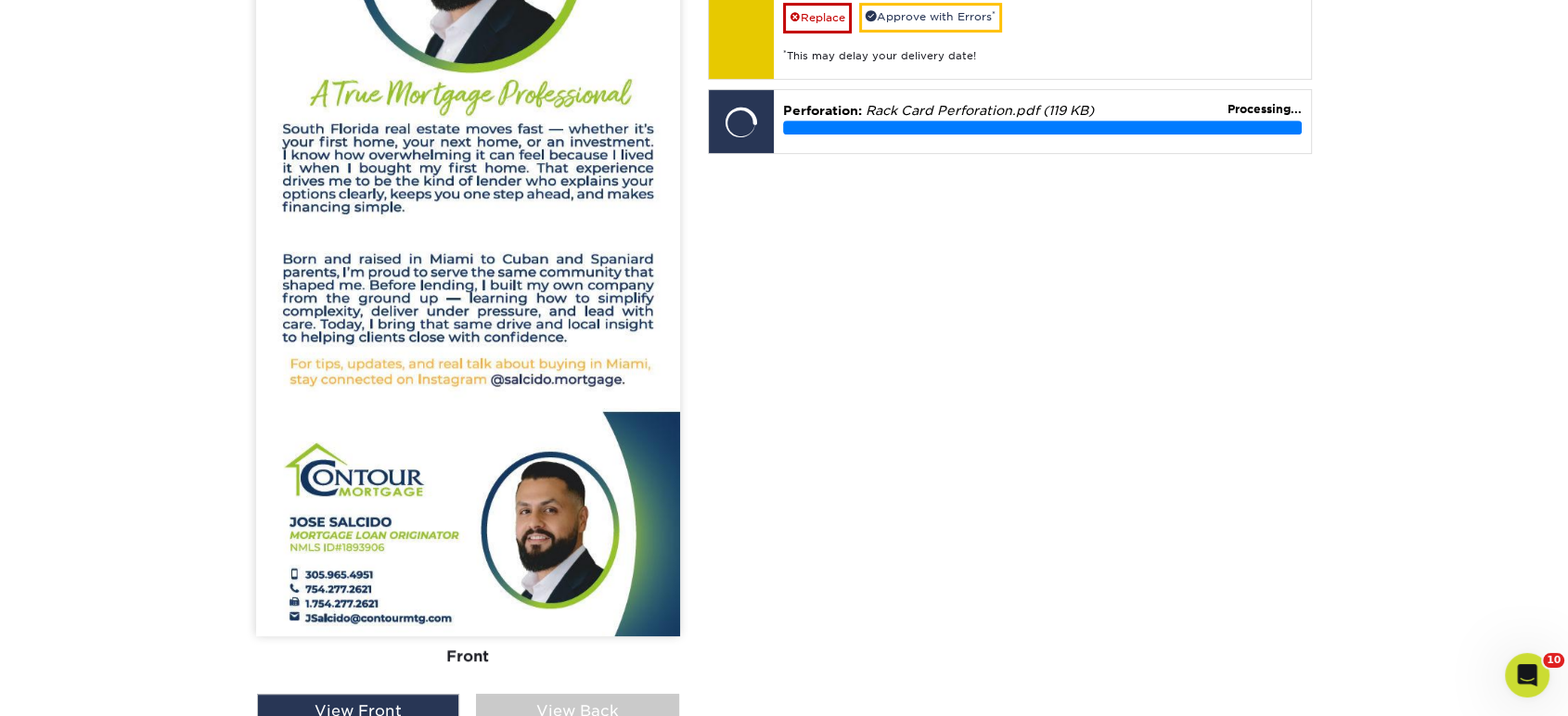
scroll to position [928, 0]
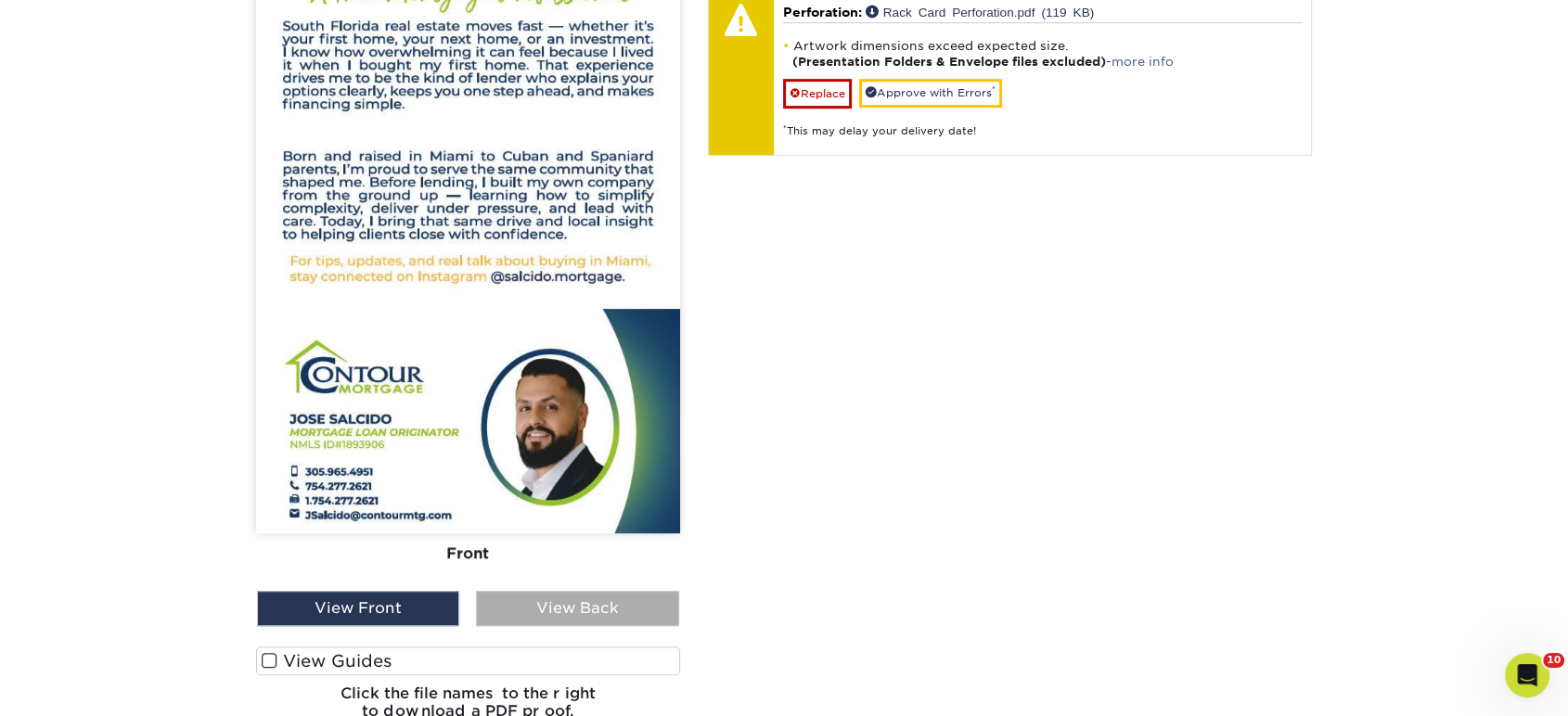
click at [615, 608] on div "View Back" at bounding box center [577, 608] width 202 height 35
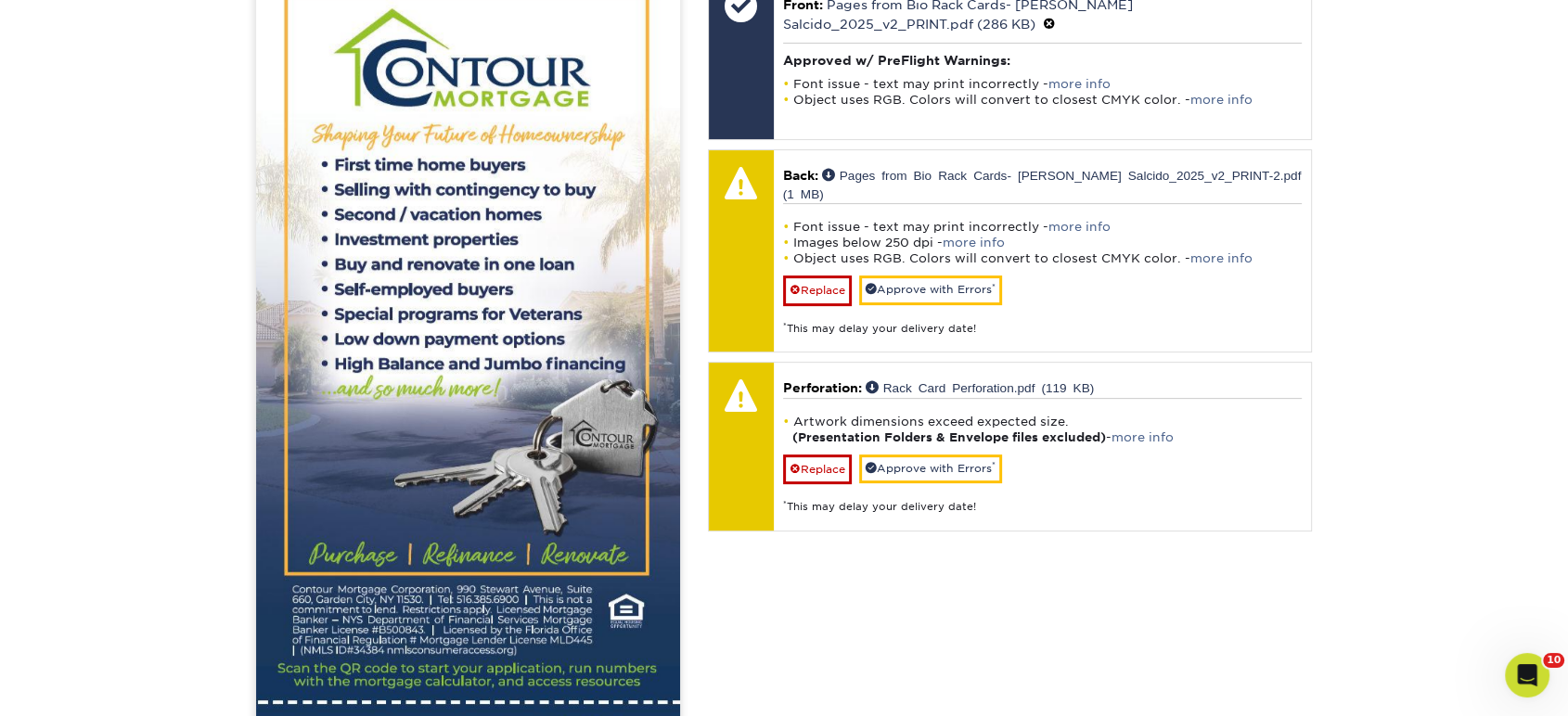
scroll to position [515, 0]
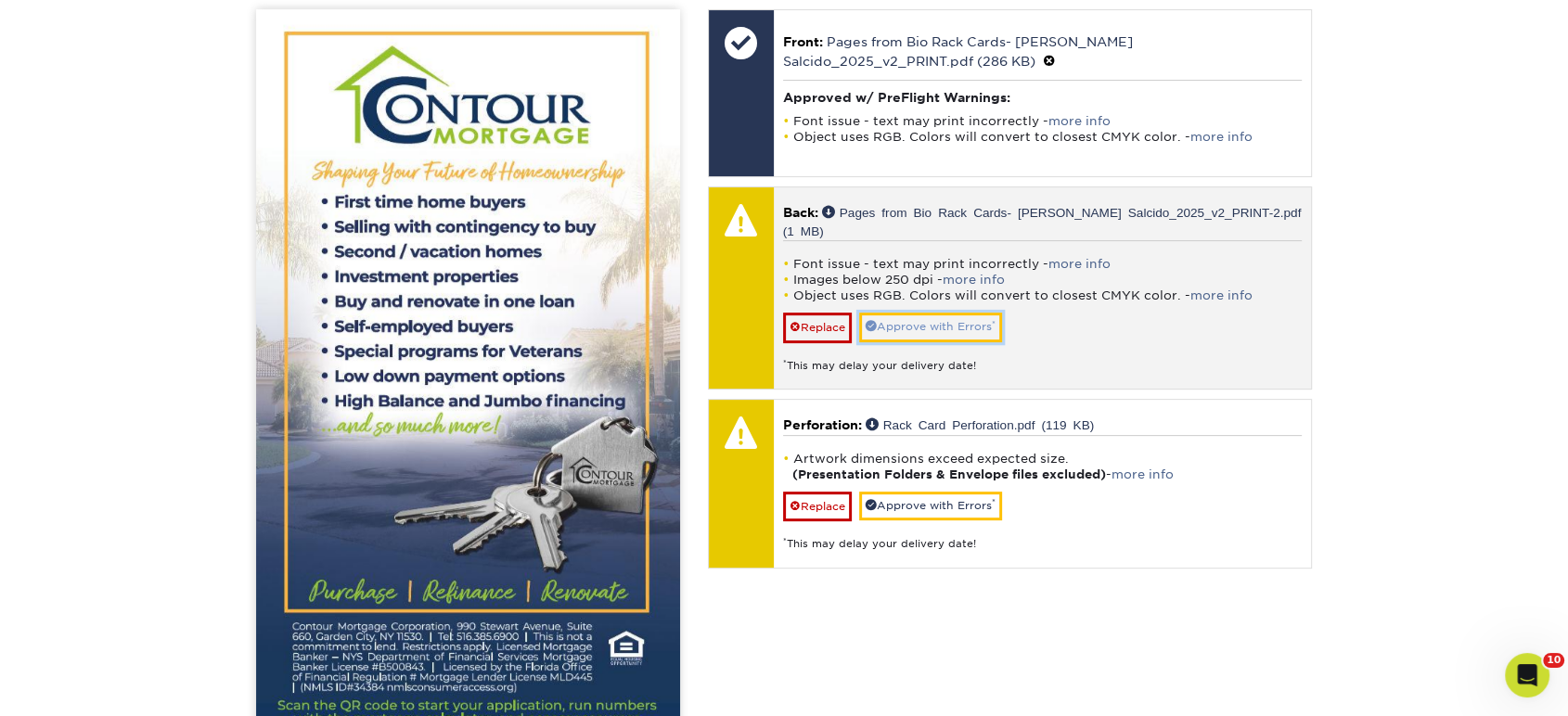
click at [936, 313] on link "Approve with Errors *" at bounding box center [930, 327] width 143 height 29
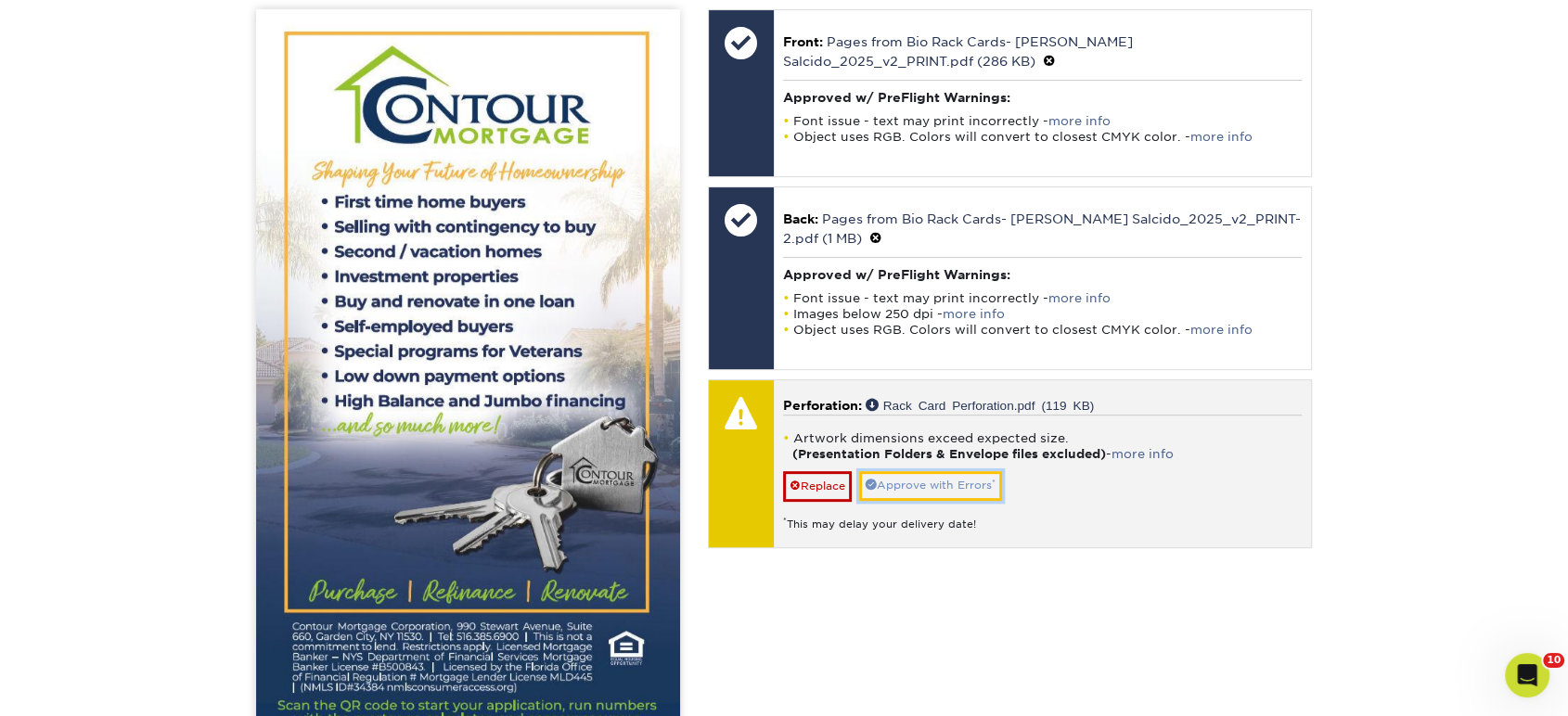
click at [932, 482] on link "Approve with Errors *" at bounding box center [930, 486] width 143 height 29
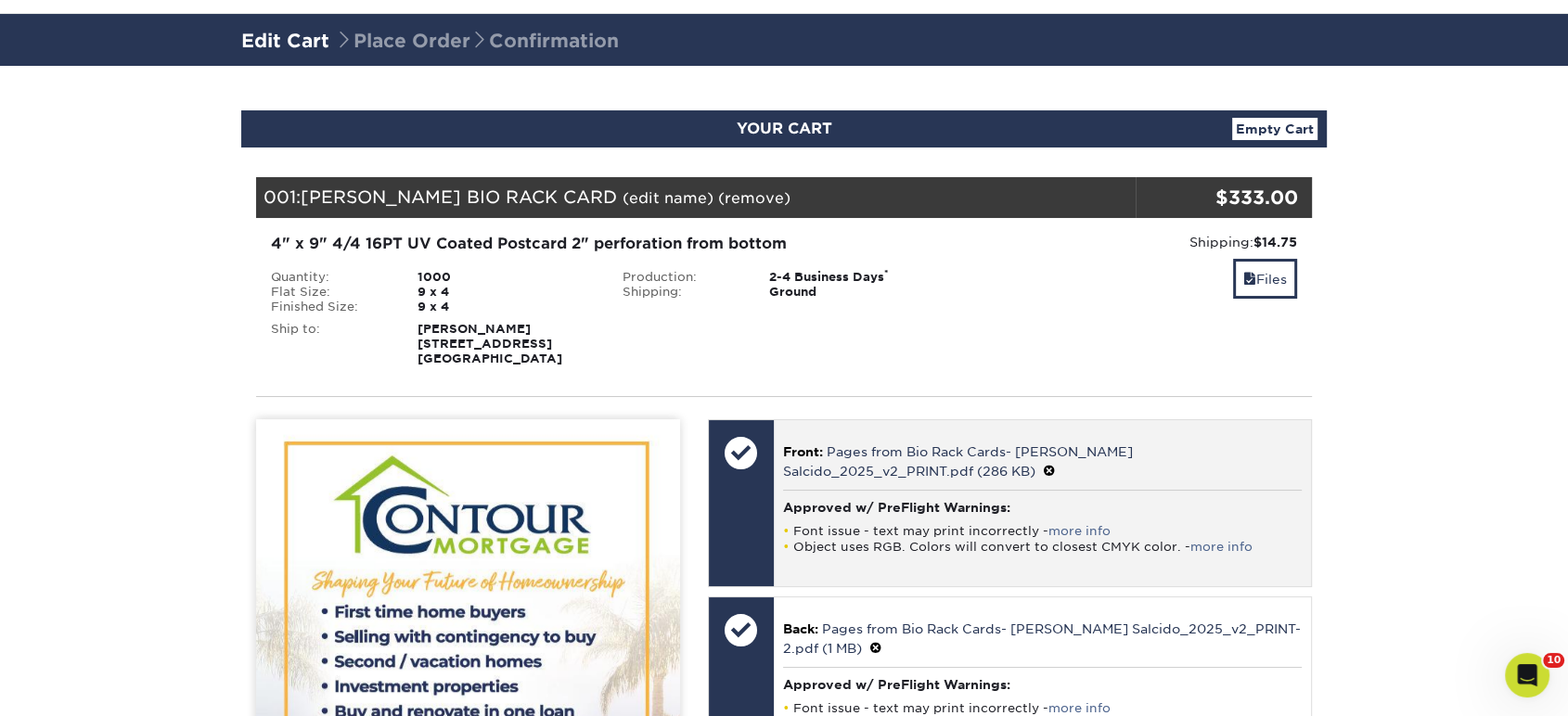
scroll to position [103, 0]
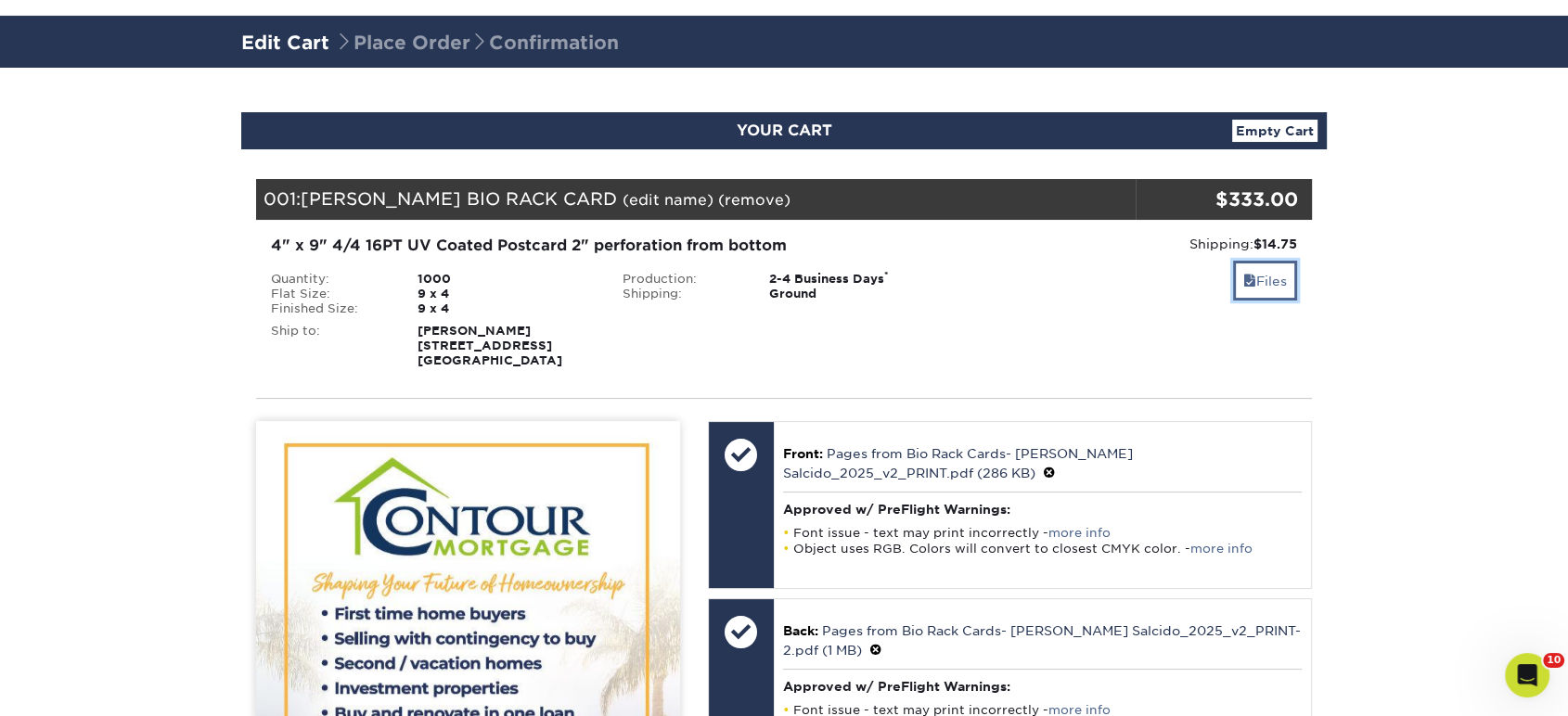
click at [1271, 276] on link "Files" at bounding box center [1265, 280] width 64 height 40
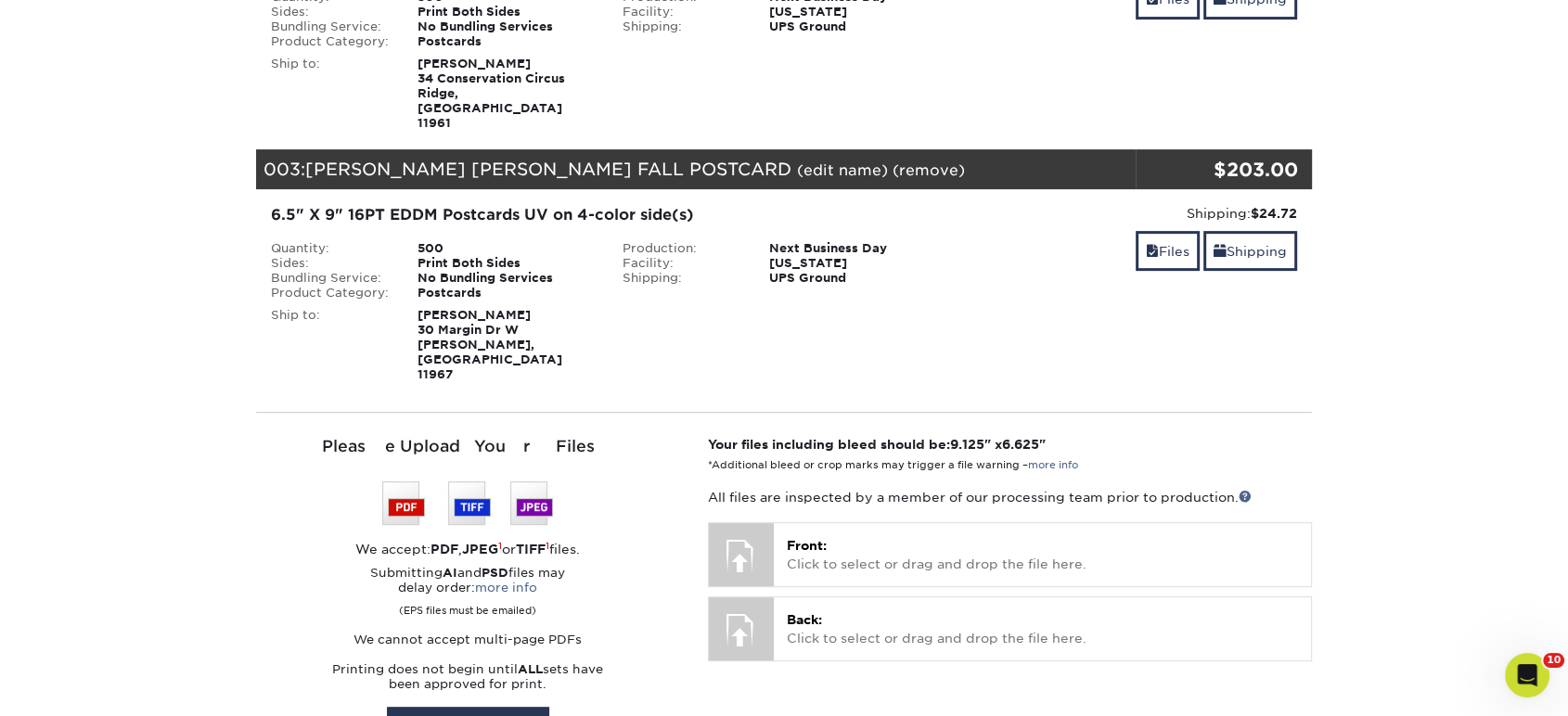
scroll to position [721, 0]
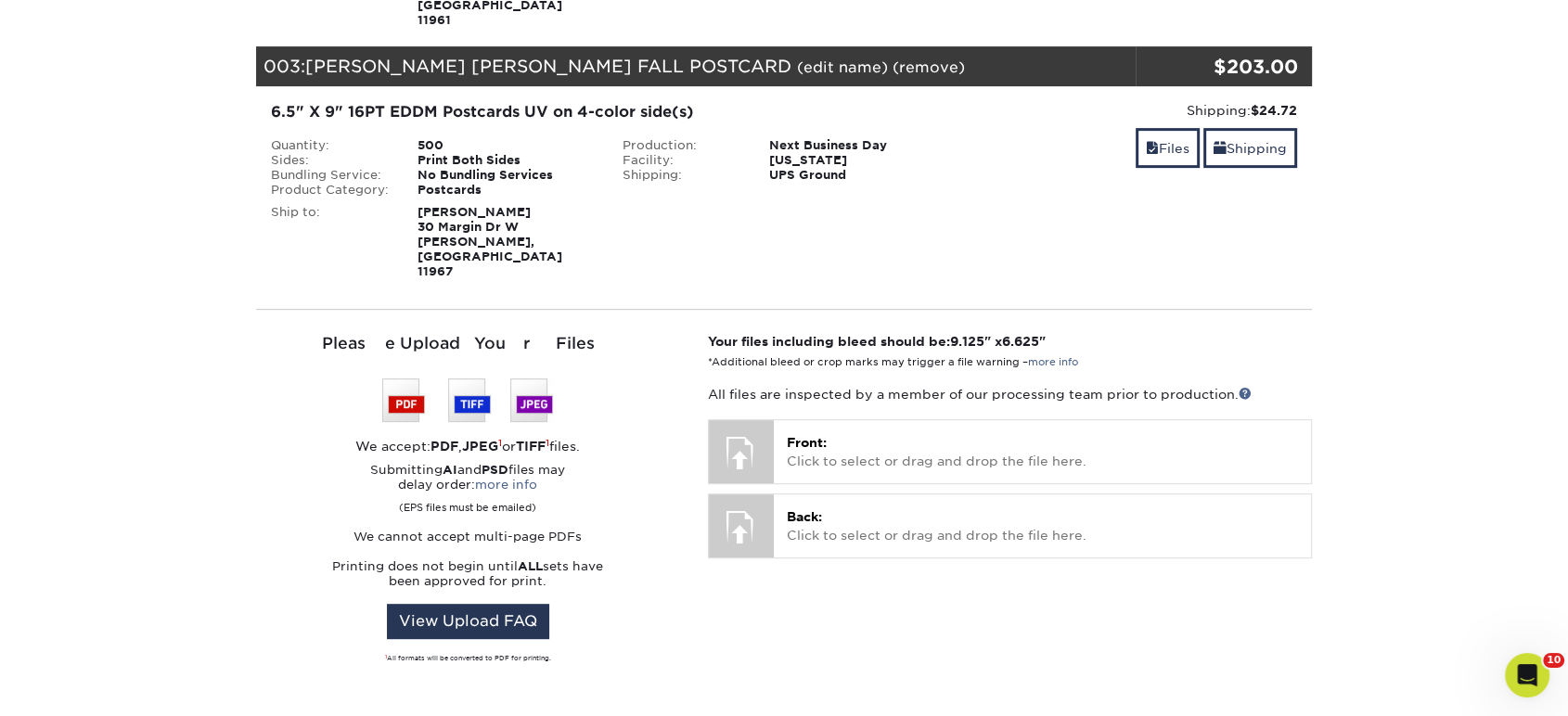
click at [232, 305] on div "YOUR CART Empty Cart Your Cart is Empty View Account Active Orders Order Histor…" at bounding box center [784, 361] width 1113 height 1733
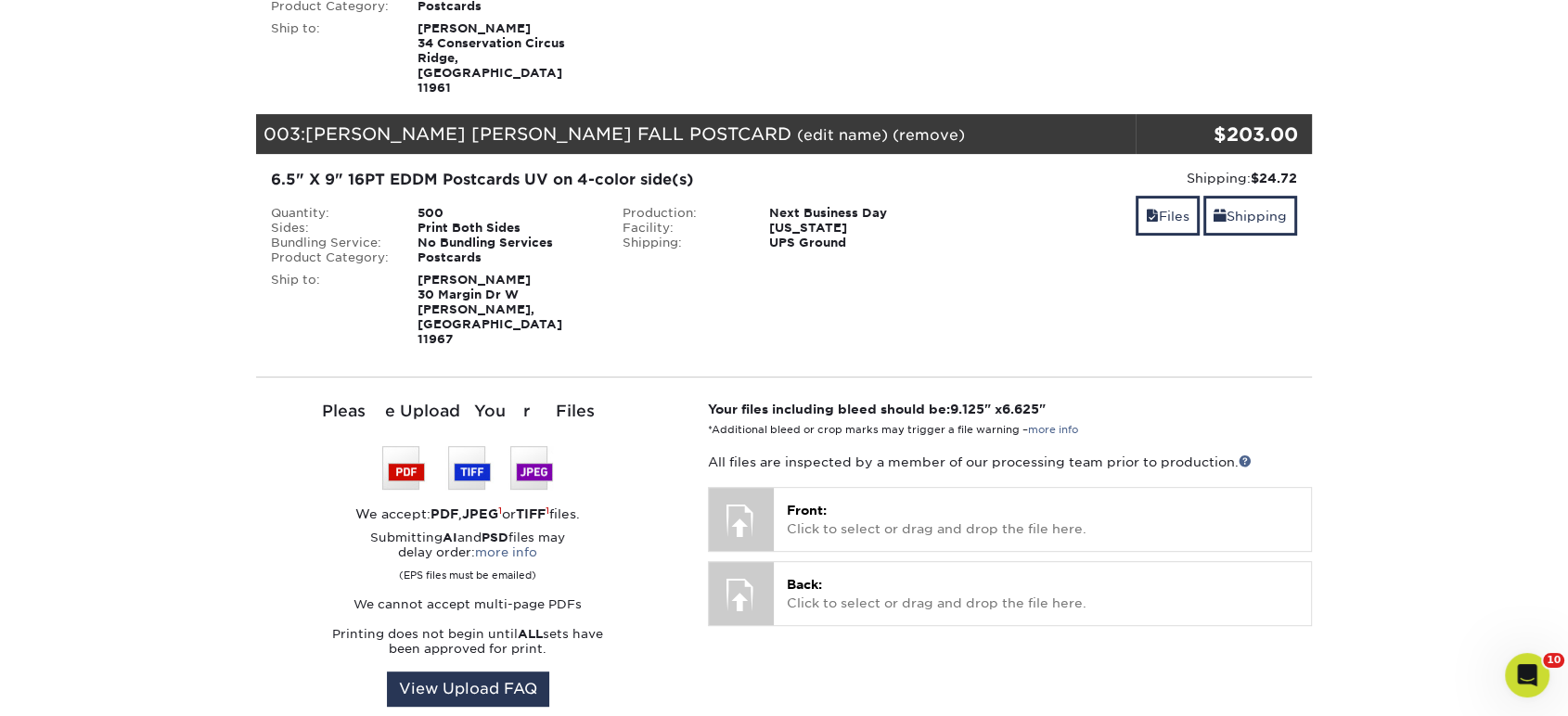
scroll to position [618, 0]
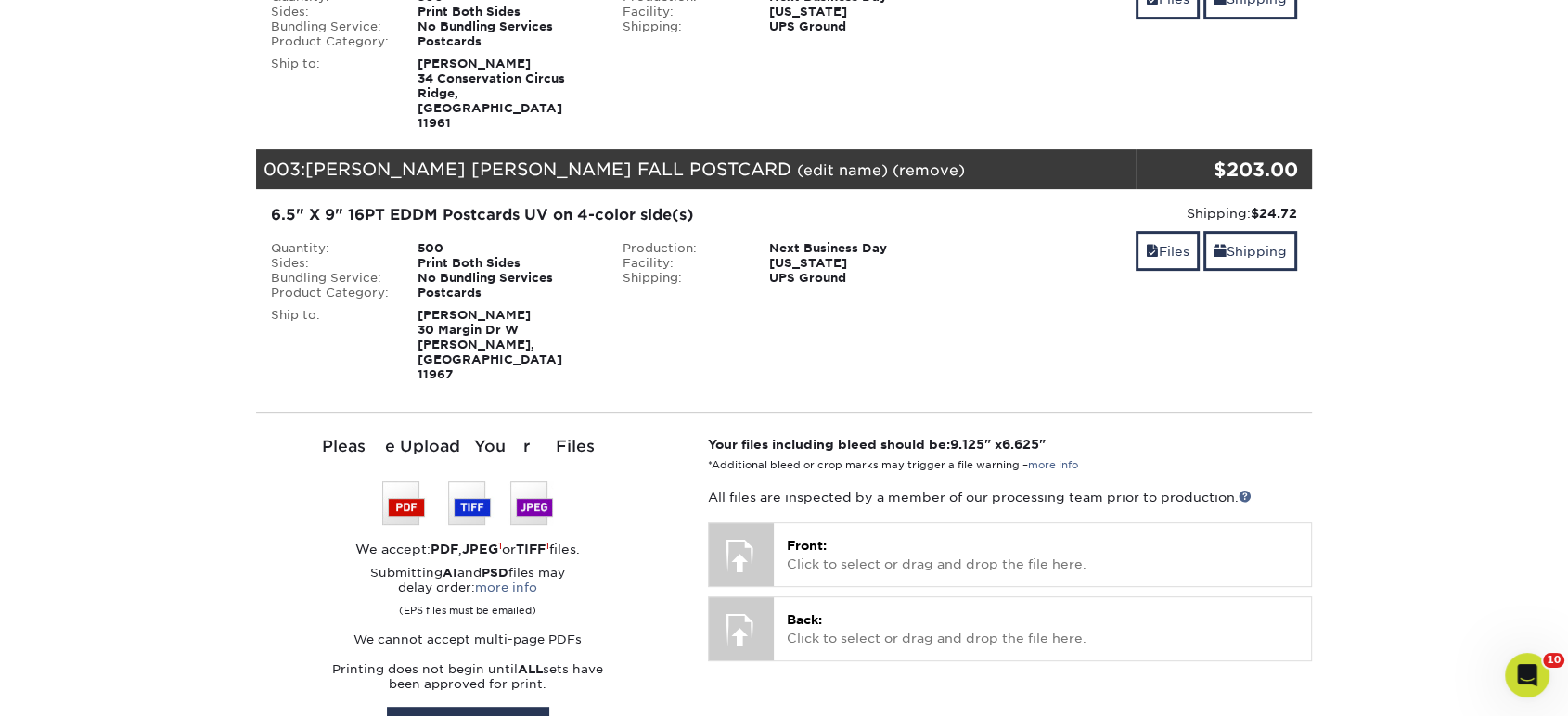
click at [931, 161] on link "(remove)" at bounding box center [929, 170] width 72 height 17
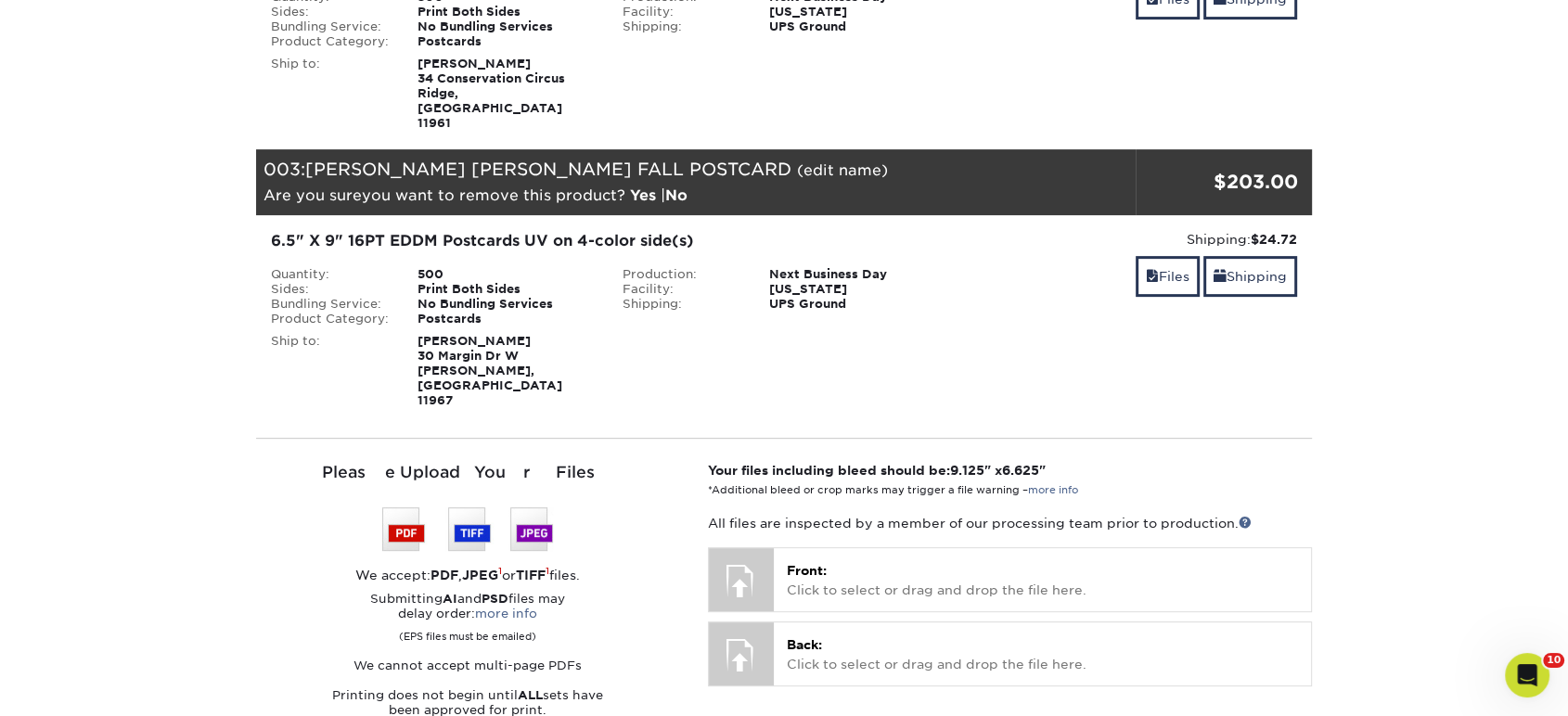
click at [636, 187] on link "Yes" at bounding box center [642, 195] width 26 height 17
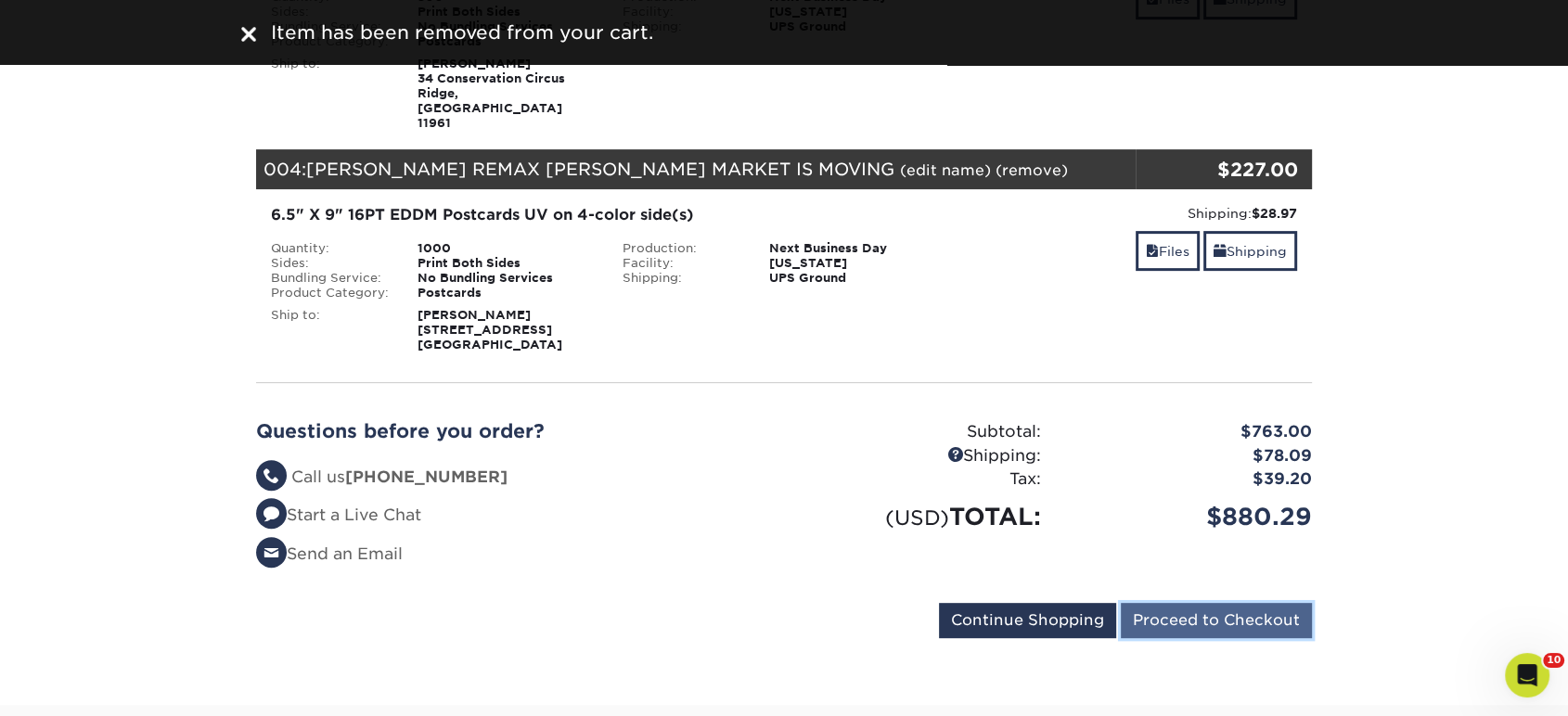
click at [1211, 603] on input "Proceed to Checkout" at bounding box center [1216, 621] width 191 height 35
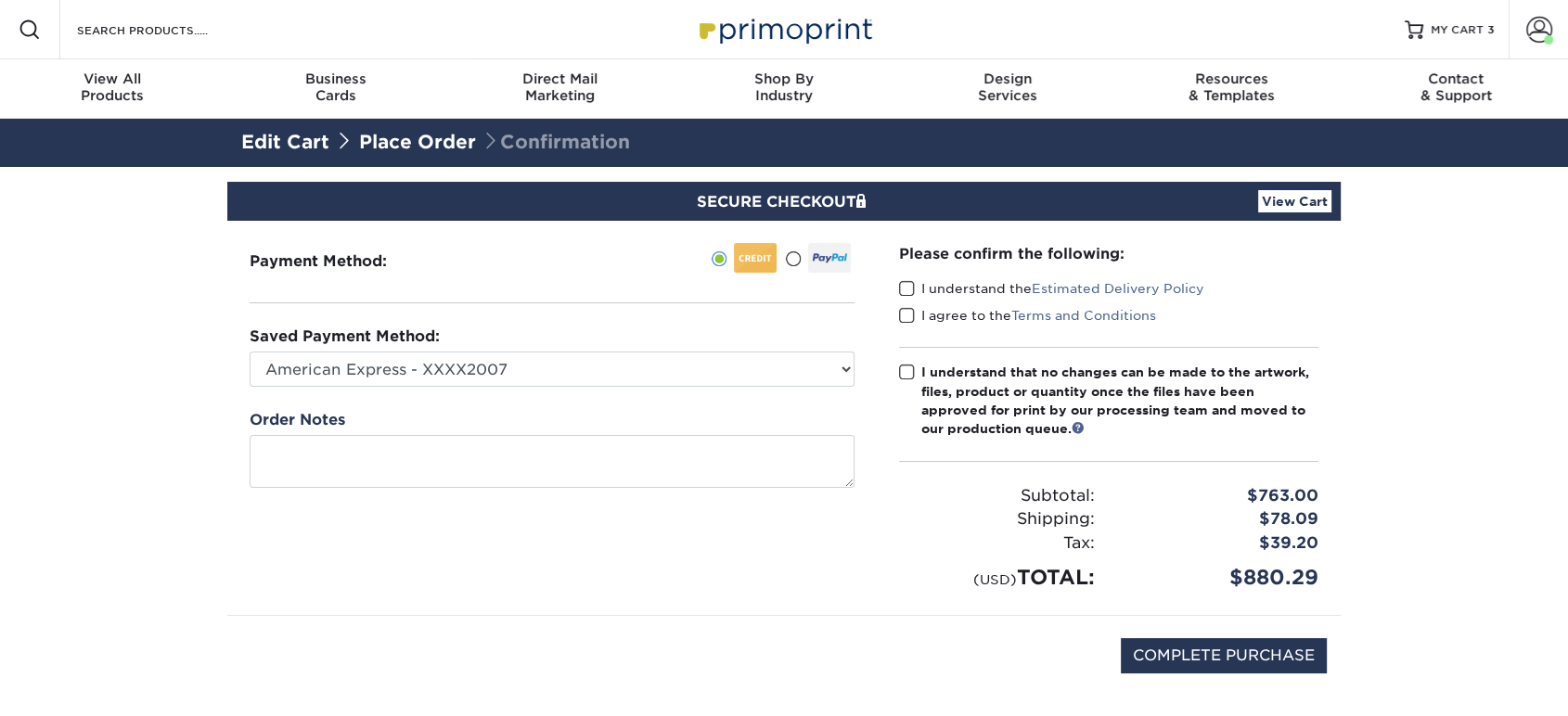
click at [903, 280] on span at bounding box center [906, 289] width 16 height 17
click at [0, 0] on input "I understand the Estimated Delivery Policy" at bounding box center [0, 0] width 0 height 0
click at [899, 311] on span at bounding box center [906, 316] width 16 height 17
click at [0, 0] on input "I agree to the Terms and Conditions" at bounding box center [0, 0] width 0 height 0
click at [906, 367] on span at bounding box center [906, 372] width 16 height 17
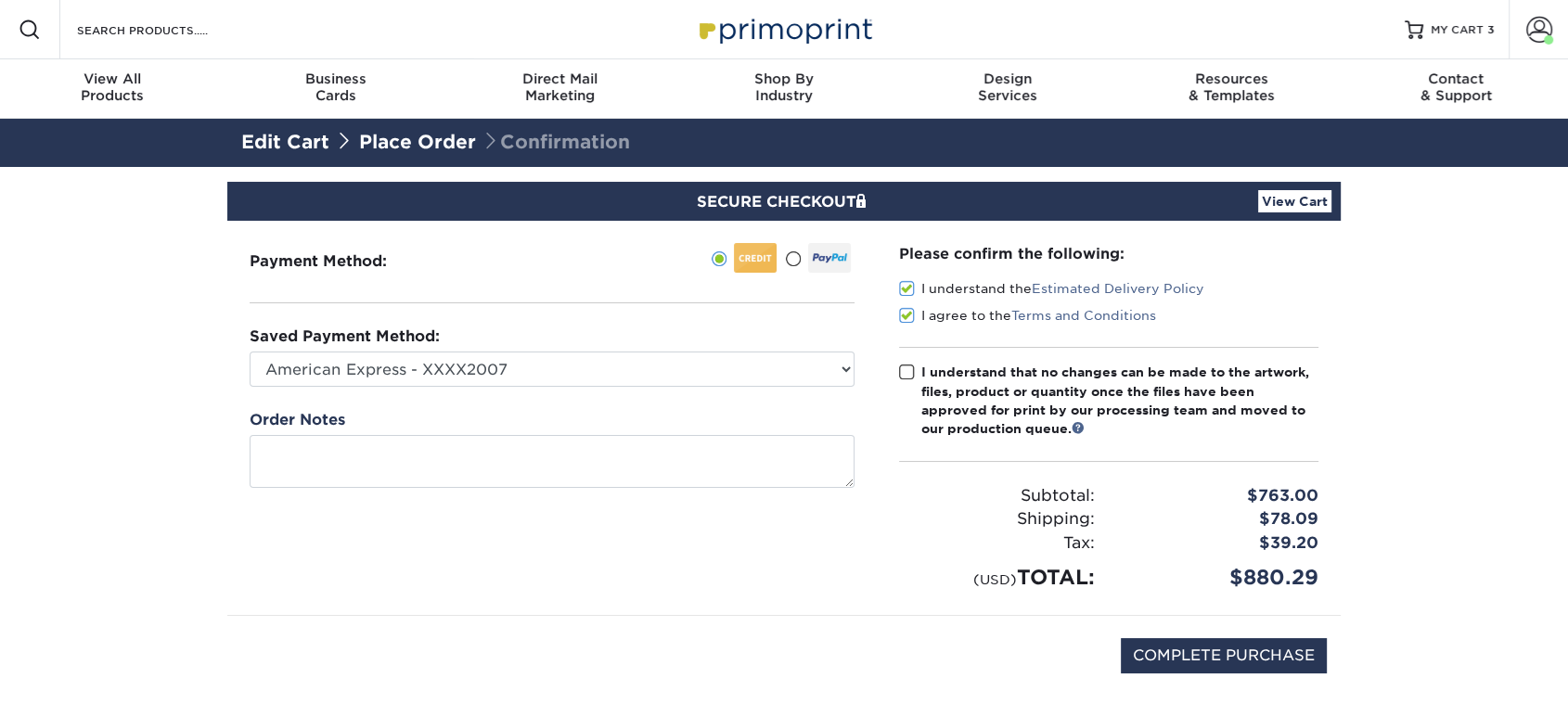
click at [0, 0] on input "I understand that no changes can be made to the artwork, files, product or quan…" at bounding box center [0, 0] width 0 height 0
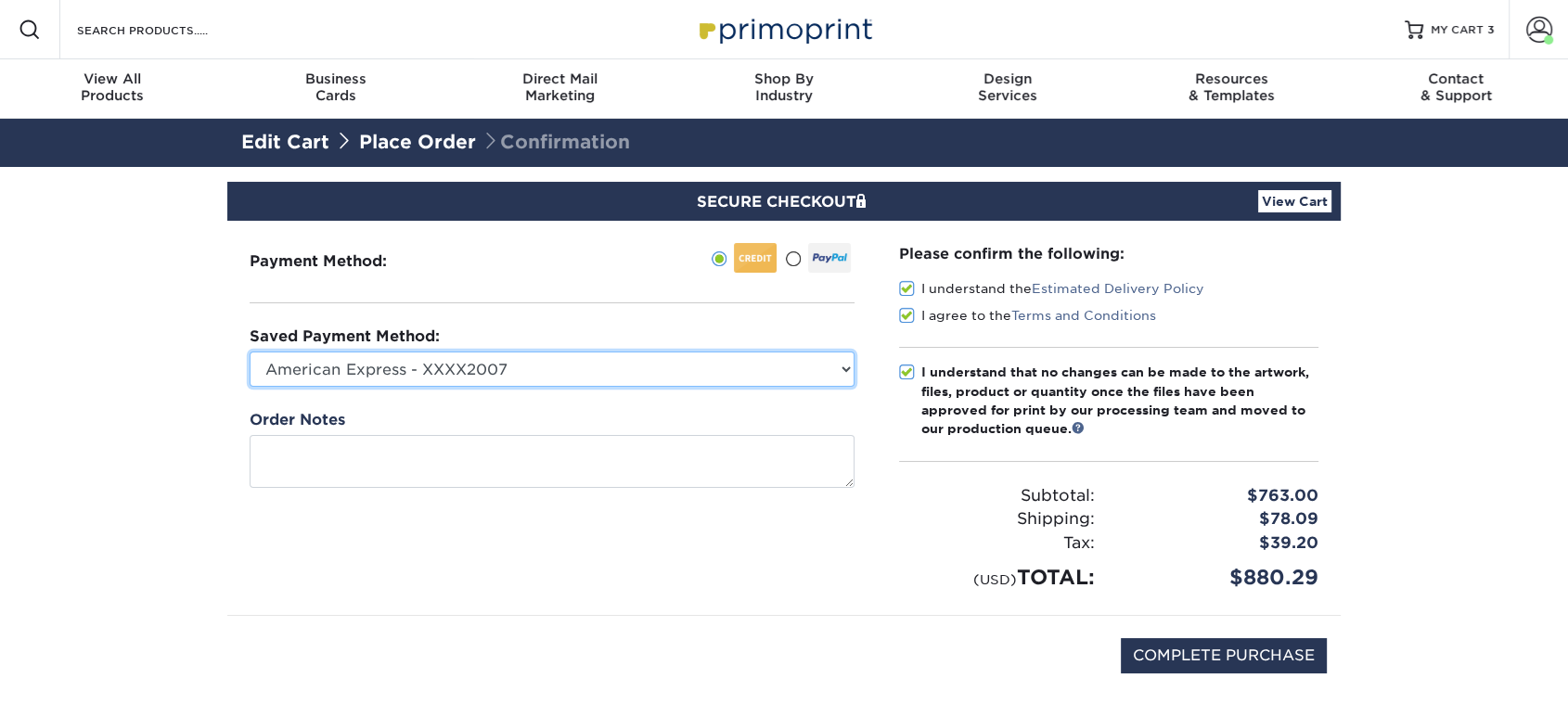
click at [824, 380] on select "American Express - XXXX2007 MasterCard - XXXX7618 American Express - XXXX1003 V…" at bounding box center [552, 369] width 605 height 35
select select "34500"
click at [250, 352] on select "American Express - XXXX2007 MasterCard - XXXX7618 American Express - XXXX1003 V…" at bounding box center [552, 369] width 605 height 35
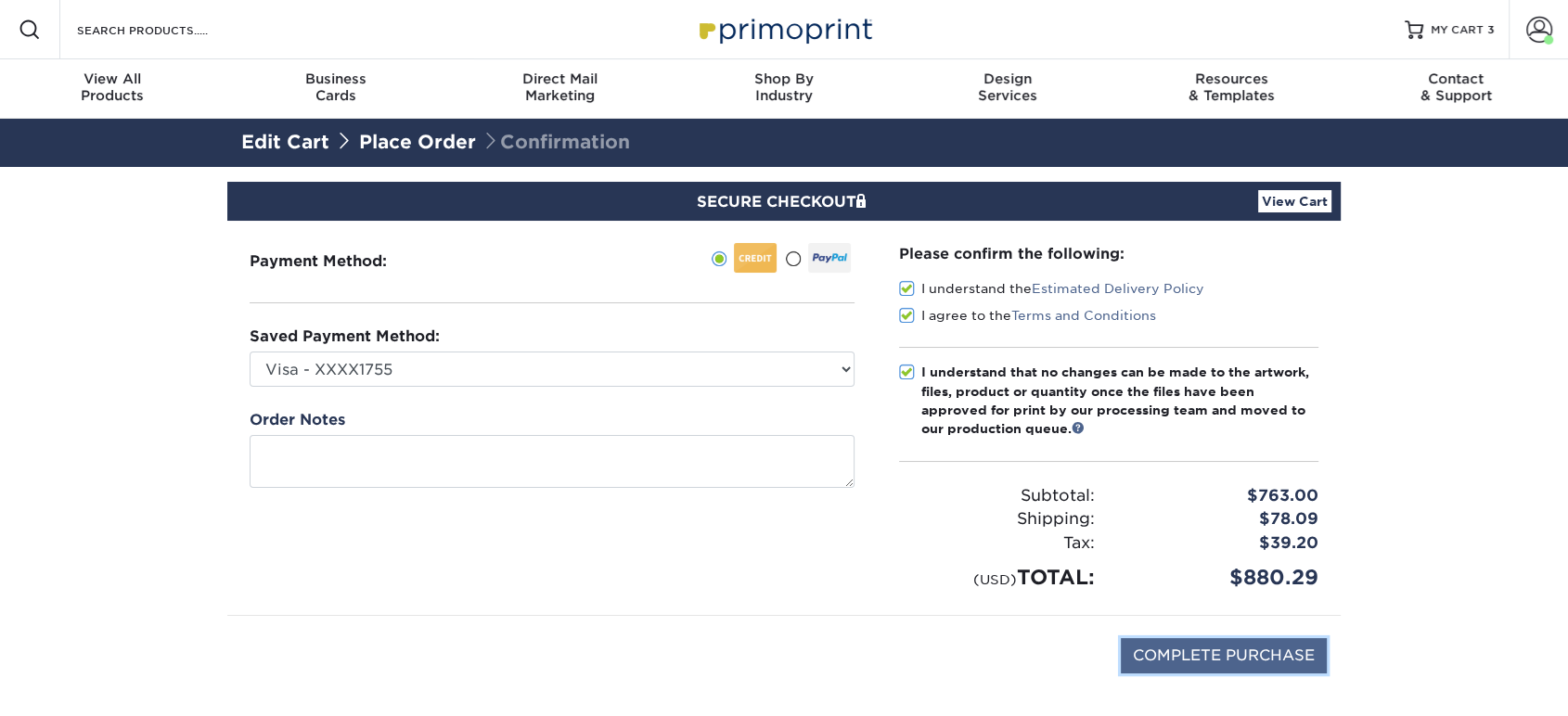
click at [1218, 642] on input "COMPLETE PURCHASE" at bounding box center [1224, 656] width 206 height 35
type input "PROCESSING, PLEASE WAIT..."
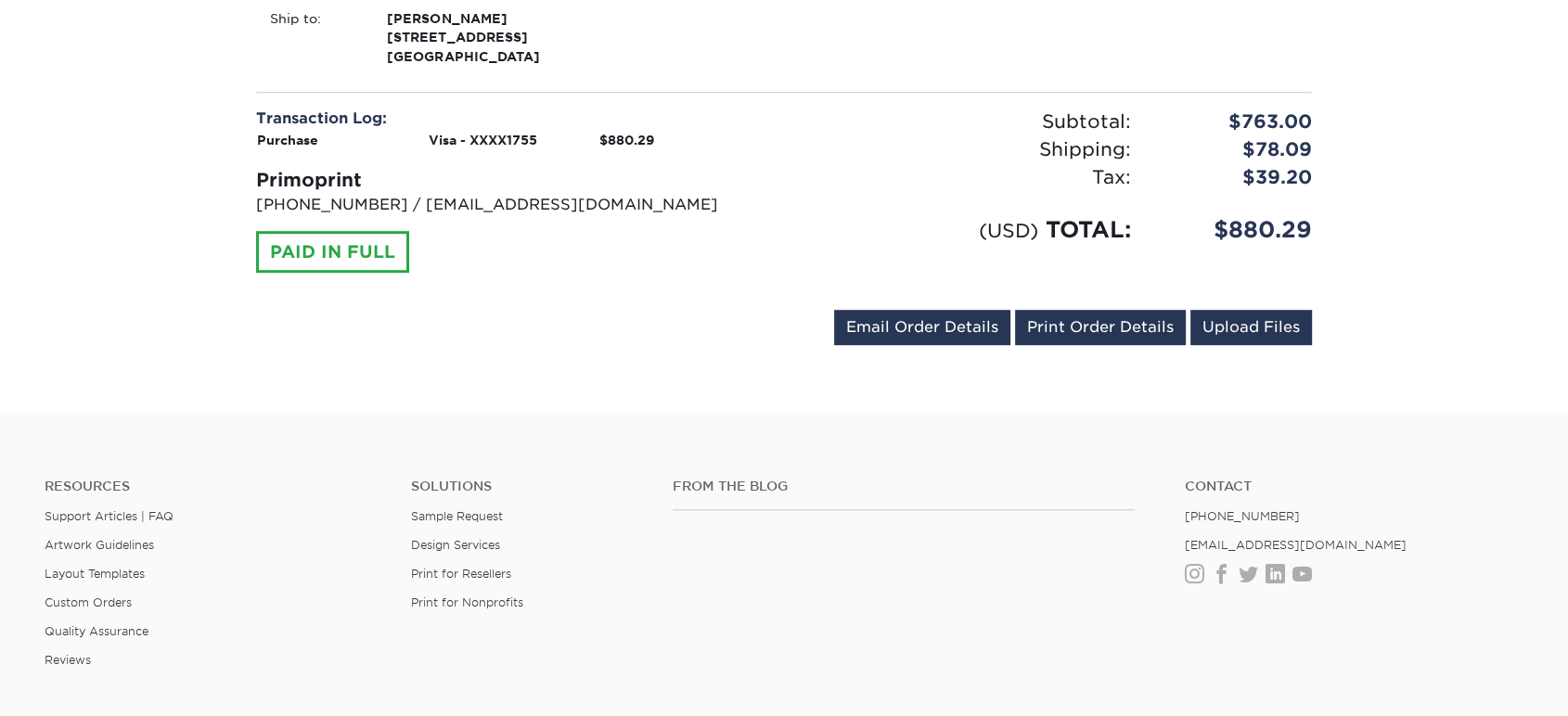
scroll to position [1340, 0]
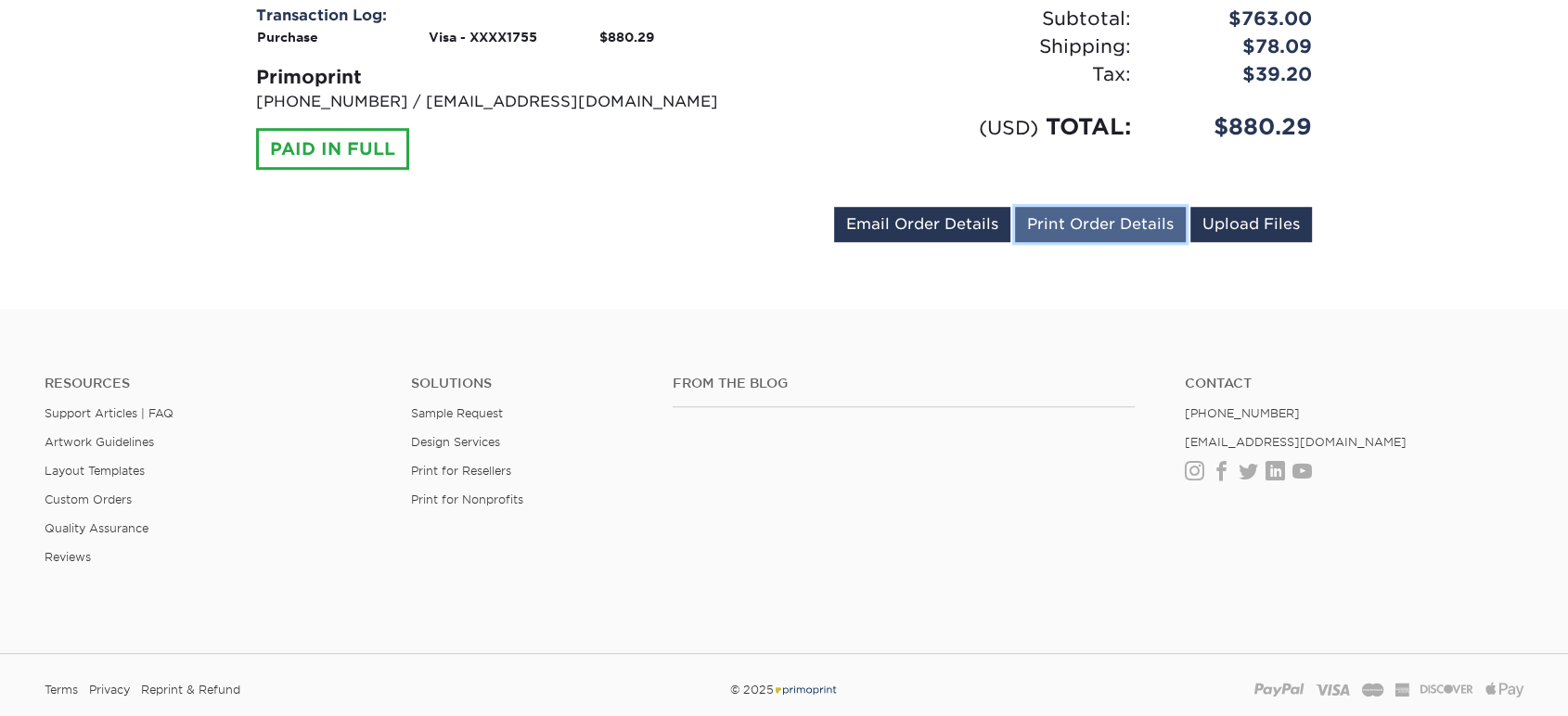
click at [1069, 208] on link "Print Order Details" at bounding box center [1101, 224] width 171 height 35
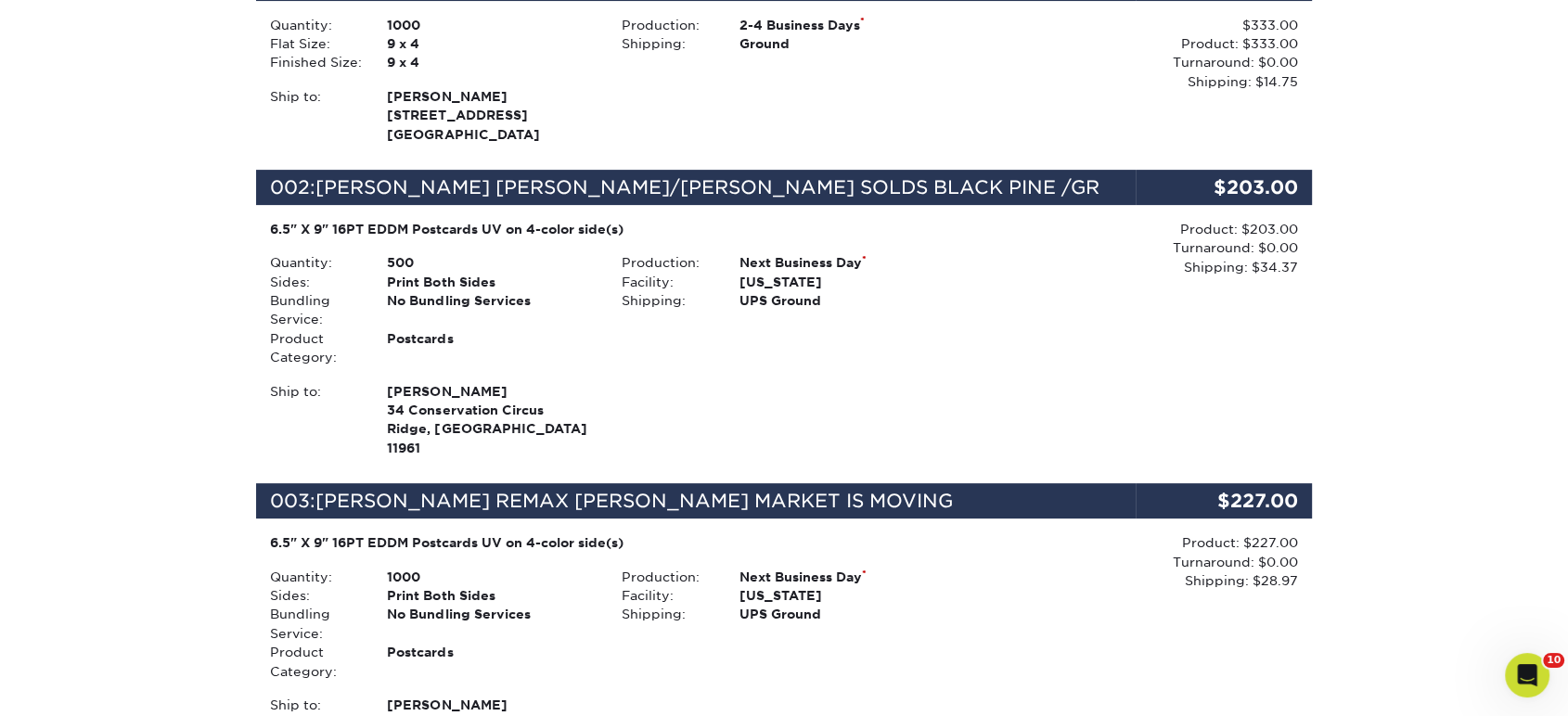
scroll to position [515, 0]
